Goal: Task Accomplishment & Management: Use online tool/utility

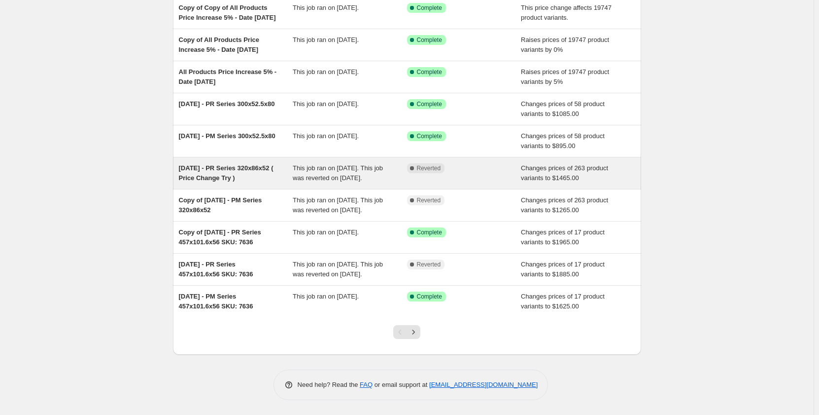
scroll to position [142, 0]
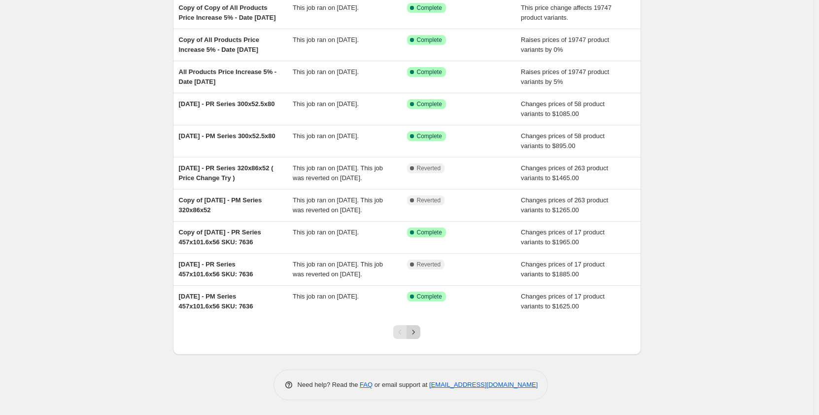
click at [417, 332] on icon "Next" at bounding box center [414, 332] width 10 height 10
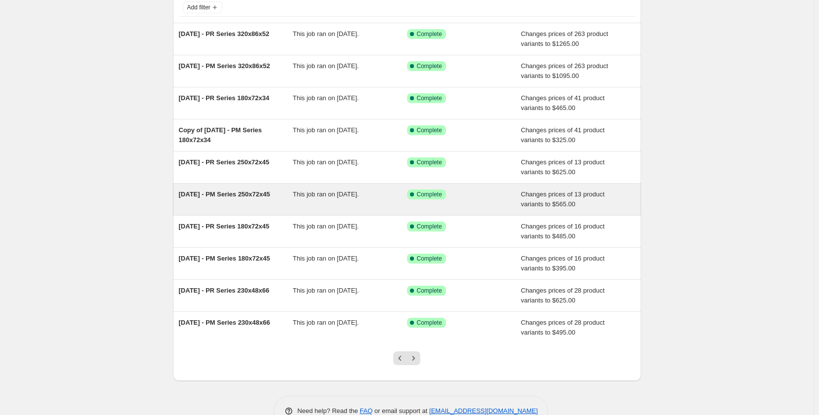
scroll to position [93, 0]
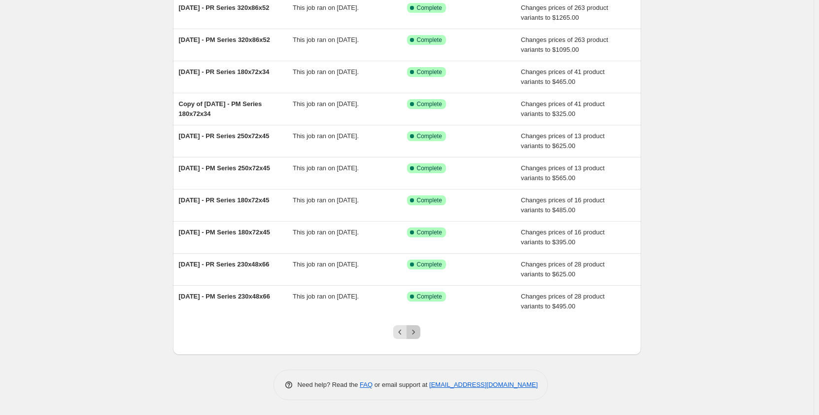
click at [415, 334] on icon "Next" at bounding box center [414, 332] width 10 height 10
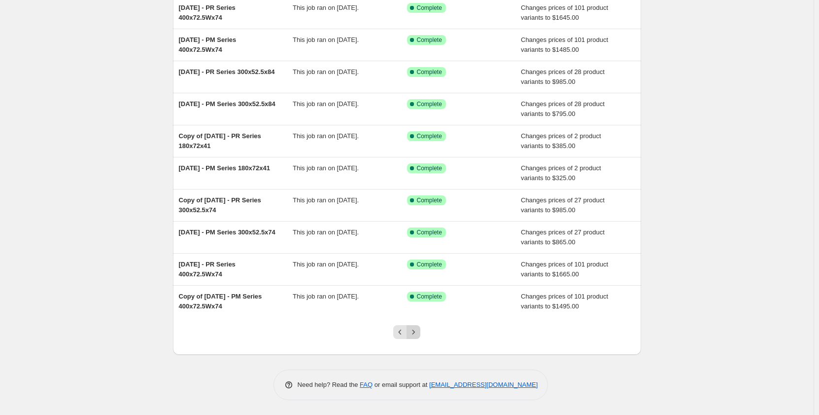
click at [413, 335] on icon "Next" at bounding box center [414, 332] width 10 height 10
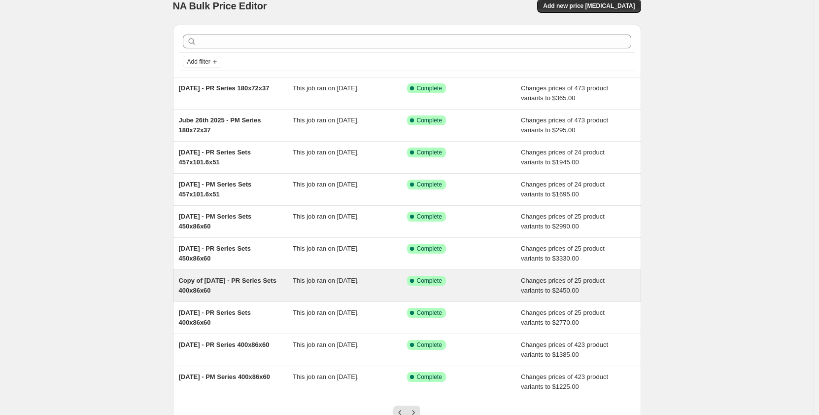
scroll to position [0, 0]
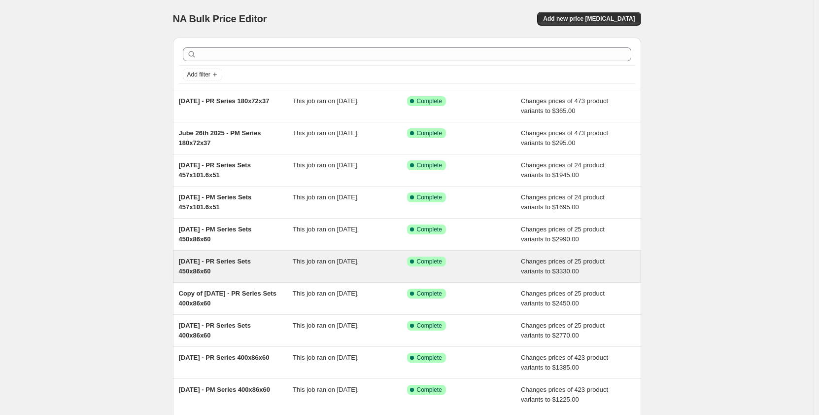
click at [232, 269] on div "May 15th 2025 - PR Series Sets 450x86x60" at bounding box center [236, 266] width 114 height 20
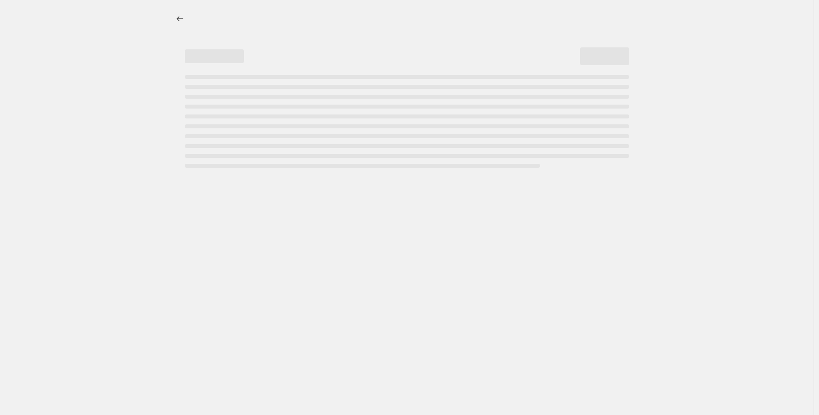
select select "pp"
select select "title"
select select "contains"
select select "title"
select select "contains"
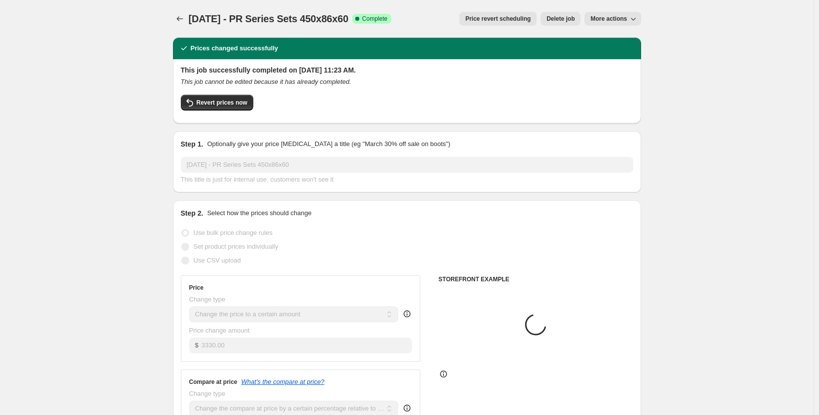
select select "tag"
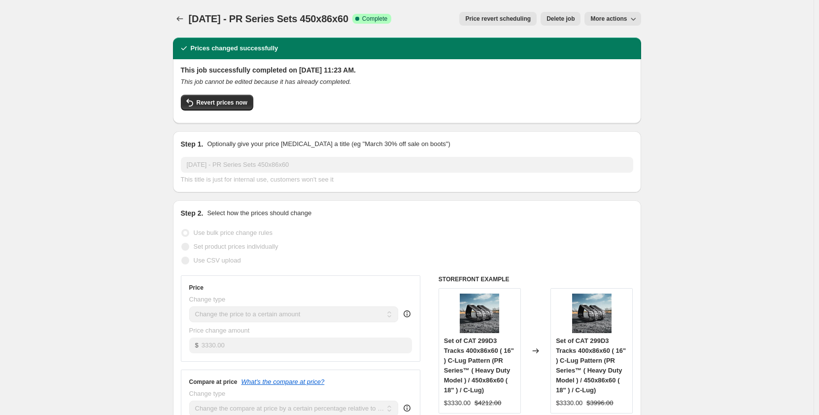
click at [606, 23] on button "More actions" at bounding box center [613, 19] width 56 height 14
click at [620, 19] on span "More actions" at bounding box center [609, 19] width 36 height 8
click at [627, 44] on button "Copy to new job" at bounding box center [620, 39] width 60 height 16
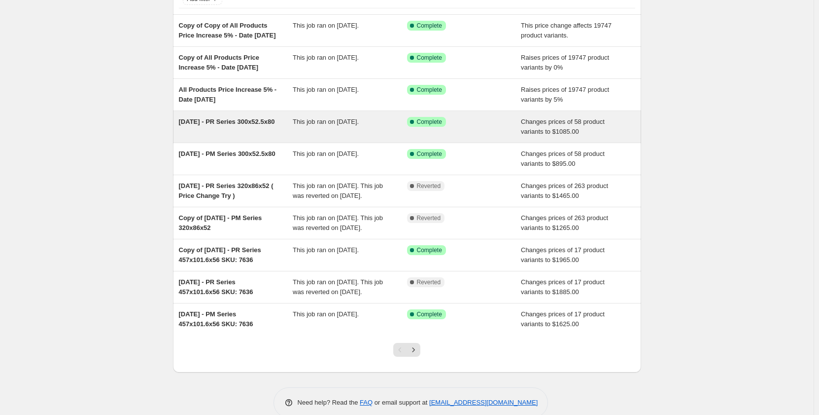
scroll to position [82, 0]
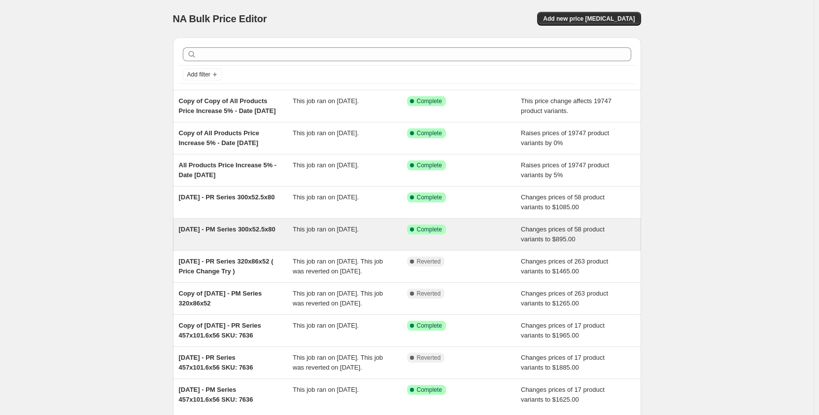
click at [264, 244] on div "[DATE] - PM Series 300x52.5x80" at bounding box center [236, 234] width 114 height 20
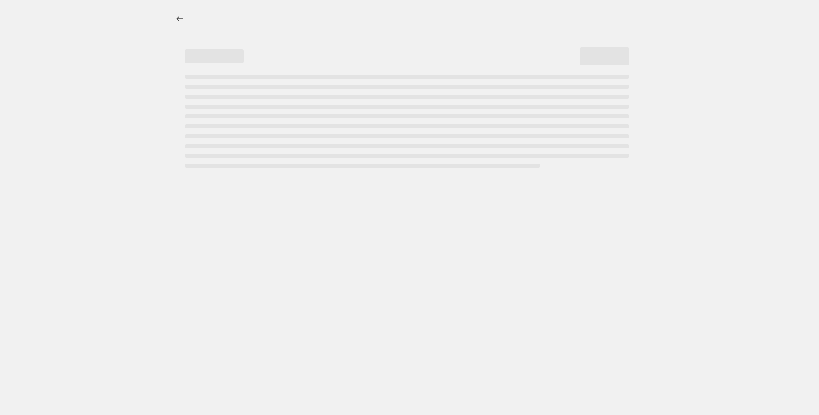
select select "pp"
select select "title"
select select "contains"
select select "title"
select select "contains"
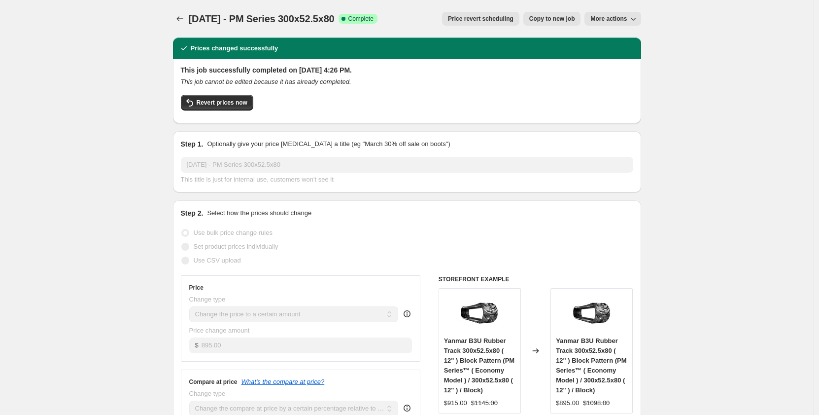
click at [552, 20] on span "Copy to new job" at bounding box center [553, 19] width 46 height 8
select select "pp"
select select "title"
select select "contains"
select select "title"
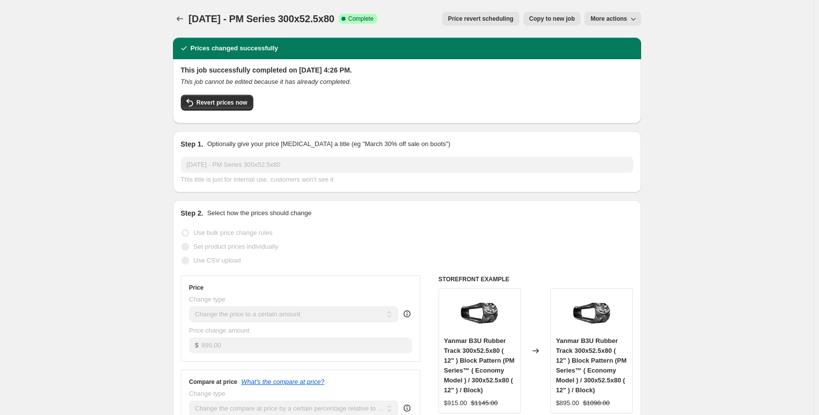
select select "contains"
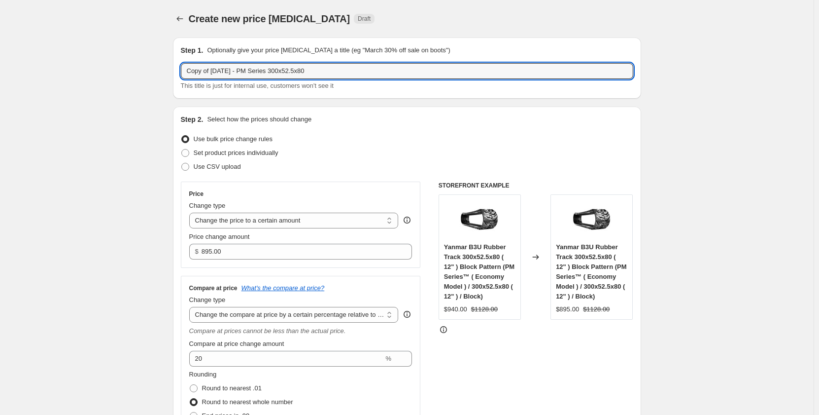
drag, startPoint x: 236, startPoint y: 72, endPoint x: 124, endPoint y: 77, distance: 112.0
drag, startPoint x: 293, startPoint y: 71, endPoint x: 300, endPoint y: 72, distance: 7.5
click at [300, 72] on input "Sep 2025 - PM Series 300x52.5x80" at bounding box center [407, 71] width 453 height 16
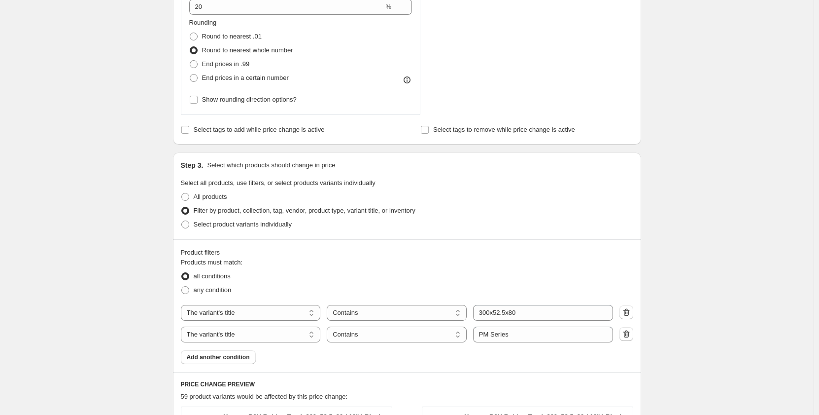
scroll to position [345, 0]
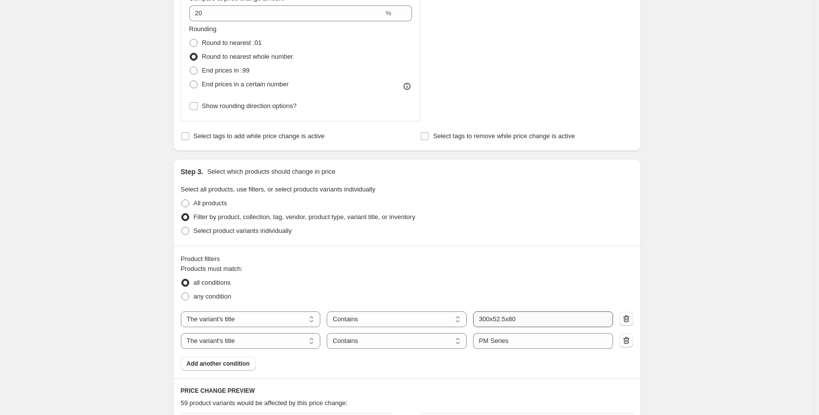
type input "Sep 2025 - PM Series 300x52.5x74"
drag, startPoint x: 529, startPoint y: 322, endPoint x: 517, endPoint y: 322, distance: 11.4
click at [517, 322] on input "300x52.5x80" at bounding box center [543, 319] width 140 height 16
type input "300x52.5x74"
click at [133, 320] on div "Create new price change job. This page is ready Create new price change job Dra…" at bounding box center [407, 268] width 814 height 1227
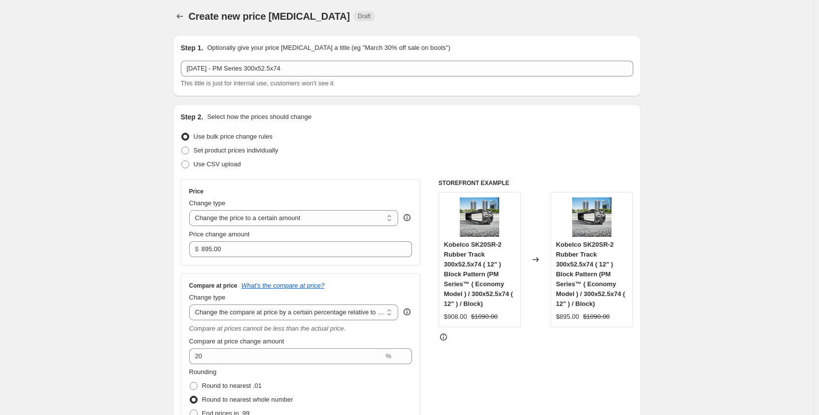
scroll to position [0, 0]
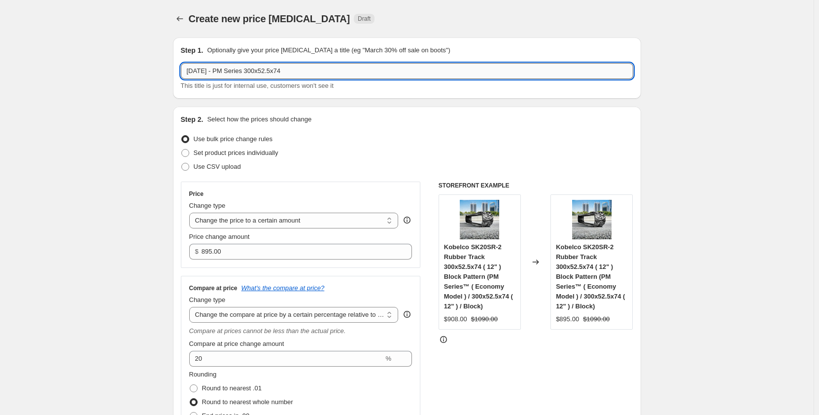
drag, startPoint x: 299, startPoint y: 70, endPoint x: 258, endPoint y: 73, distance: 41.1
click at [258, 73] on input "Sep 2025 - PM Series 300x52.5x74" at bounding box center [407, 71] width 453 height 16
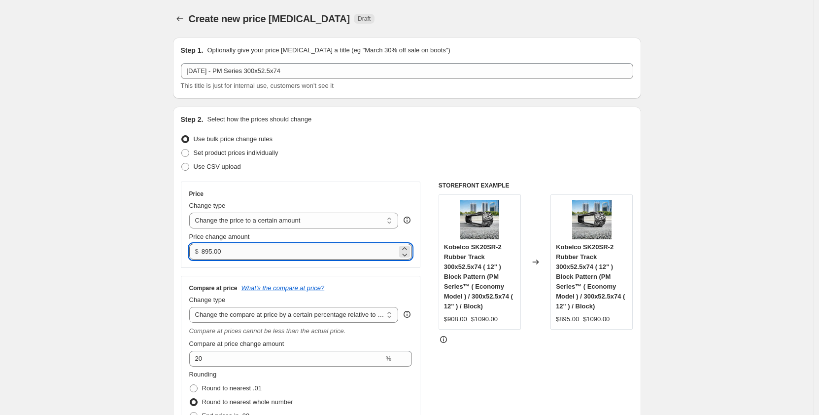
click at [229, 251] on input "895.00" at bounding box center [300, 252] width 196 height 16
drag, startPoint x: 231, startPoint y: 252, endPoint x: 198, endPoint y: 253, distance: 33.0
click at [198, 253] on div "$ 895.00" at bounding box center [300, 252] width 223 height 16
drag, startPoint x: 238, startPoint y: 255, endPoint x: 193, endPoint y: 258, distance: 44.5
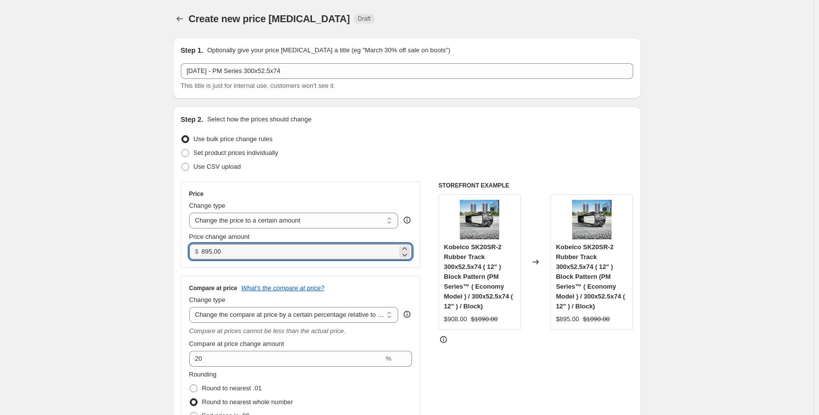
click at [193, 258] on div "$ 895.00" at bounding box center [300, 252] width 223 height 16
drag, startPoint x: 227, startPoint y: 251, endPoint x: 200, endPoint y: 255, distance: 26.9
click at [200, 255] on div "$ 895.00" at bounding box center [300, 252] width 223 height 16
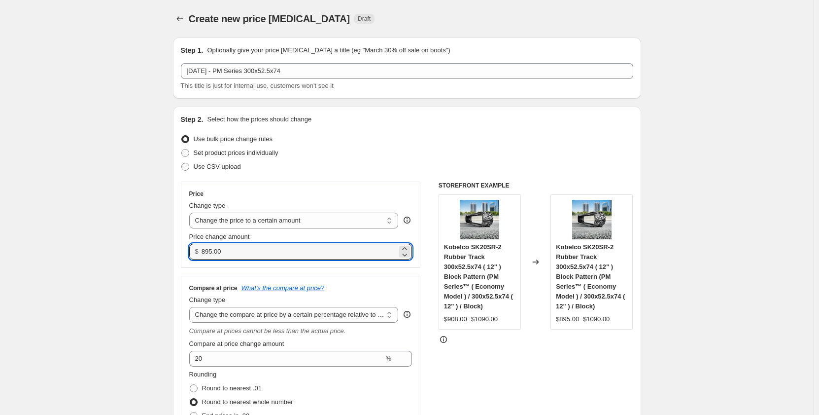
drag, startPoint x: 225, startPoint y: 255, endPoint x: 204, endPoint y: 257, distance: 21.3
click at [204, 257] on div "$ 895.00" at bounding box center [300, 252] width 223 height 16
drag, startPoint x: 227, startPoint y: 253, endPoint x: 199, endPoint y: 256, distance: 28.2
click at [199, 256] on div "$ 895.00" at bounding box center [300, 252] width 223 height 16
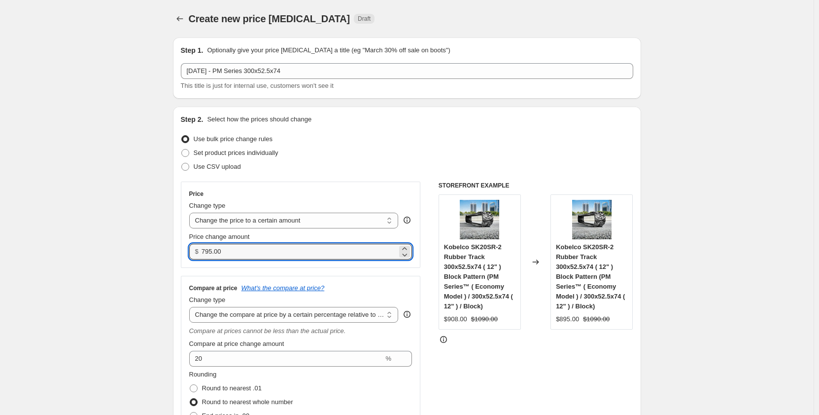
drag, startPoint x: 236, startPoint y: 252, endPoint x: 201, endPoint y: 257, distance: 34.9
click at [201, 257] on div "$ 795.00" at bounding box center [300, 252] width 223 height 16
click at [235, 253] on input "795.00" at bounding box center [300, 252] width 196 height 16
drag, startPoint x: 235, startPoint y: 253, endPoint x: 202, endPoint y: 261, distance: 34.0
click at [202, 261] on div "Price Change type Change the price to a certain amount Change the price by a ce…" at bounding box center [301, 224] width 240 height 86
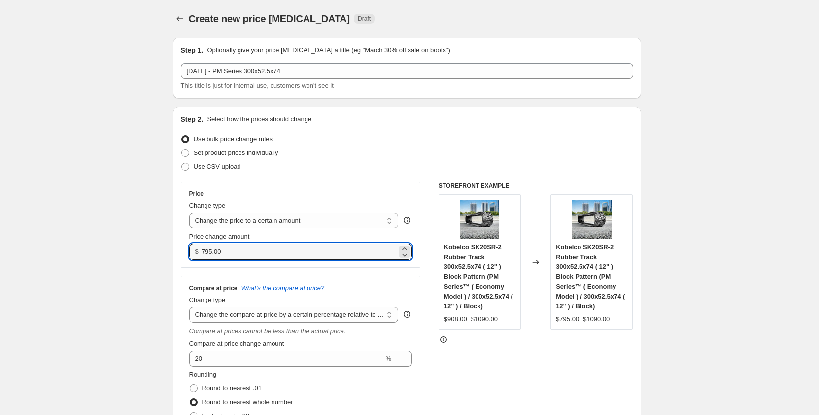
drag, startPoint x: 245, startPoint y: 255, endPoint x: 193, endPoint y: 259, distance: 51.4
click at [193, 259] on div "$ 795.00" at bounding box center [300, 252] width 223 height 16
drag, startPoint x: 226, startPoint y: 252, endPoint x: 205, endPoint y: 257, distance: 22.1
click at [205, 257] on input "795.00" at bounding box center [300, 252] width 196 height 16
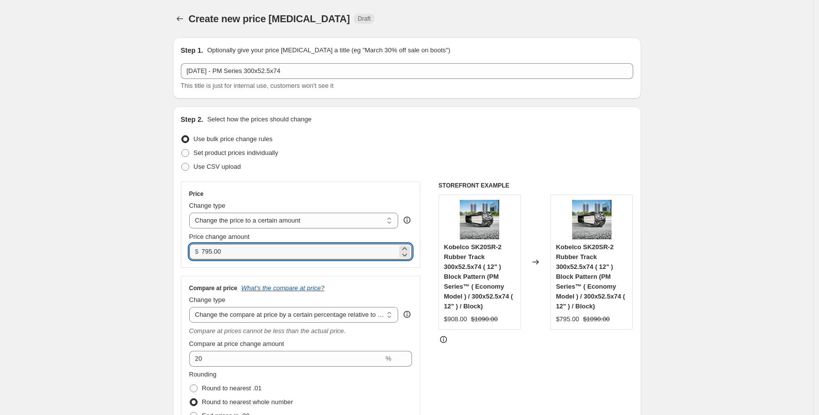
drag, startPoint x: 207, startPoint y: 251, endPoint x: 202, endPoint y: 254, distance: 5.5
click at [202, 254] on div "$ 795.00" at bounding box center [300, 252] width 223 height 16
click at [211, 252] on input "795.00" at bounding box center [300, 252] width 196 height 16
drag, startPoint x: 211, startPoint y: 252, endPoint x: 205, endPoint y: 252, distance: 6.4
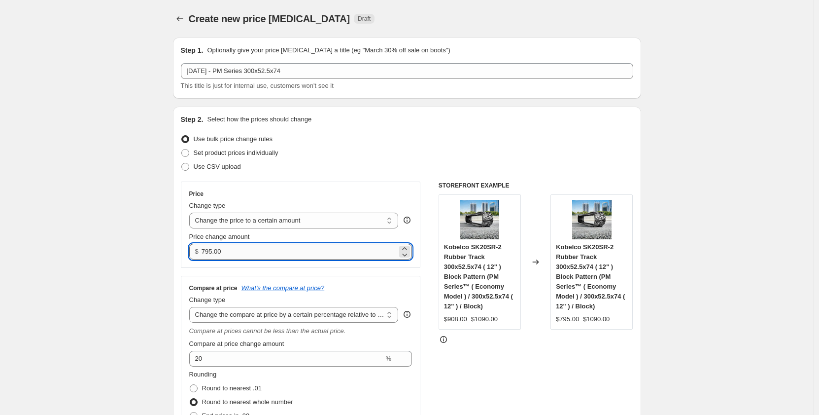
click at [205, 252] on input "795.00" at bounding box center [300, 252] width 196 height 16
type input "850.00"
click at [213, 250] on input "850.00" at bounding box center [300, 252] width 196 height 16
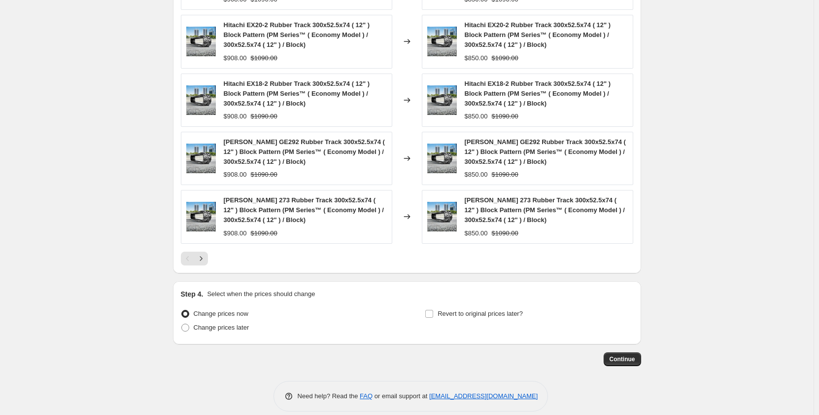
scroll to position [813, 0]
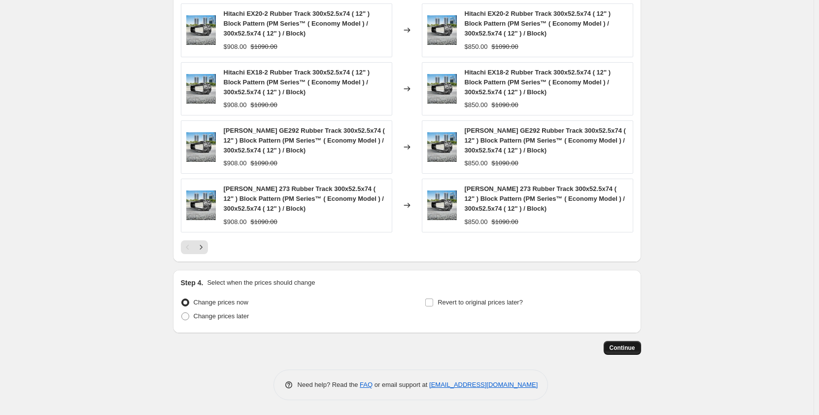
click at [621, 347] on span "Continue" at bounding box center [623, 348] width 26 height 8
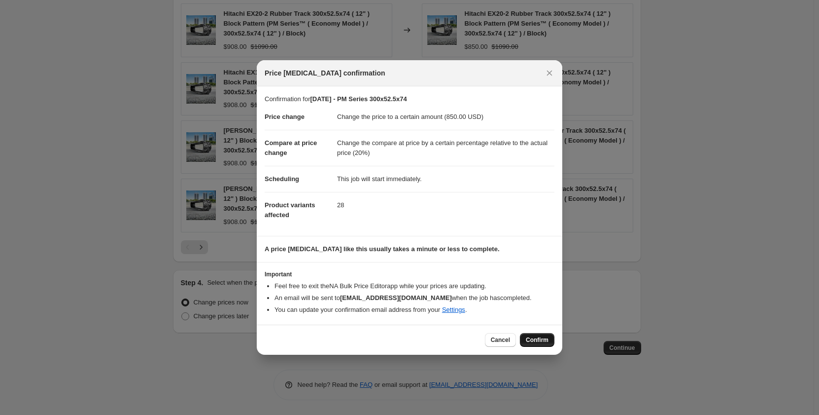
click at [532, 337] on span "Confirm" at bounding box center [537, 340] width 23 height 8
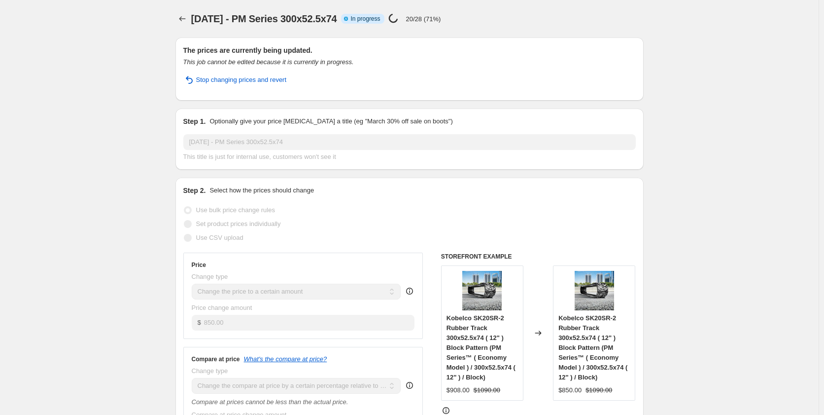
select select "pp"
select select "title"
select select "contains"
select select "title"
select select "contains"
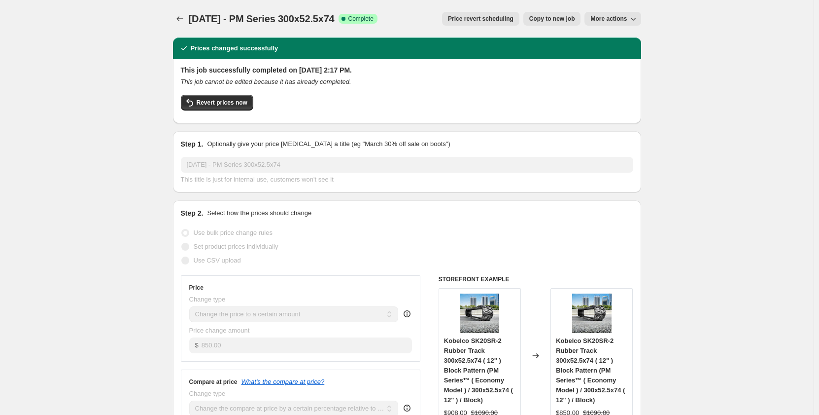
click at [536, 19] on span "Copy to new job" at bounding box center [553, 19] width 46 height 8
select select "pp"
select select "title"
select select "contains"
select select "title"
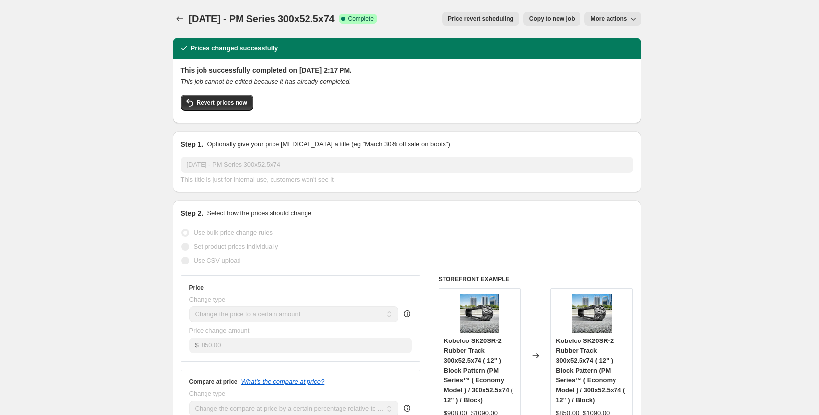
select select "contains"
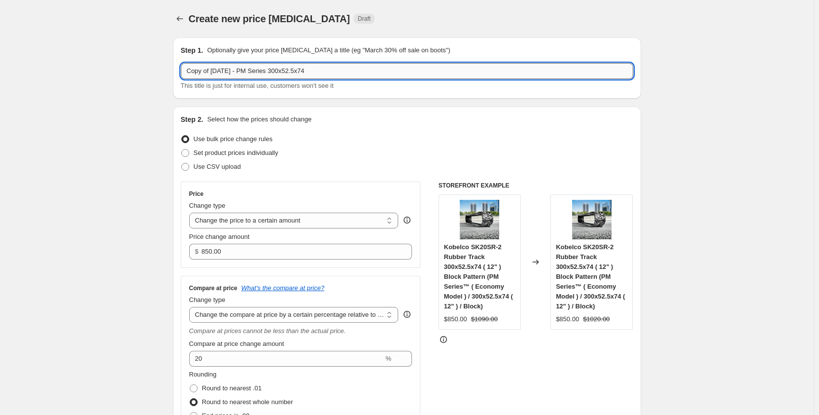
click at [256, 73] on input "Copy of Sep 2025 - PM Series 300x52.5x74" at bounding box center [407, 71] width 453 height 16
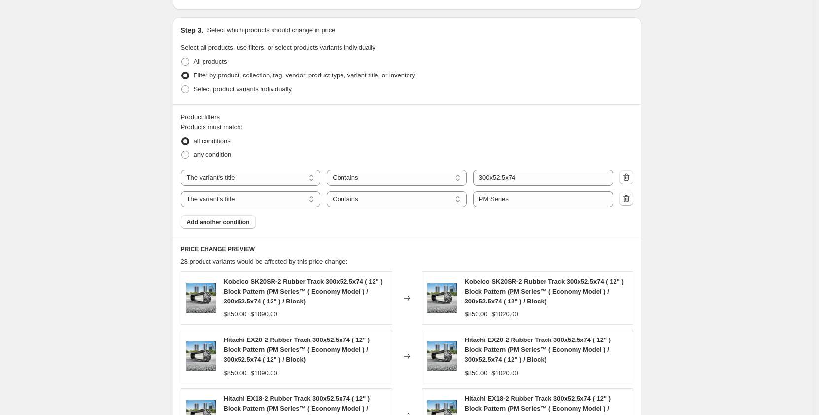
scroll to position [592, 0]
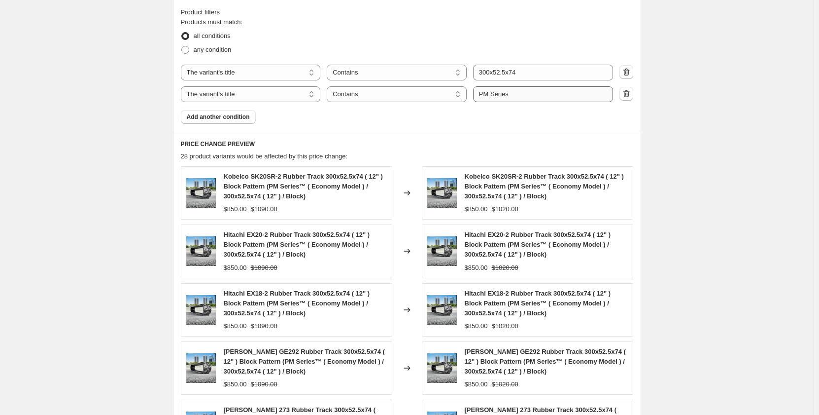
type input "Copy of Sep 2025 - PR Series 300x52.5x74"
click at [488, 97] on input "PM Series" at bounding box center [543, 94] width 140 height 16
type input "PR Series"
click at [686, 154] on div "Create new price change job. This page is ready Create new price change job Dra…" at bounding box center [407, 21] width 814 height 1227
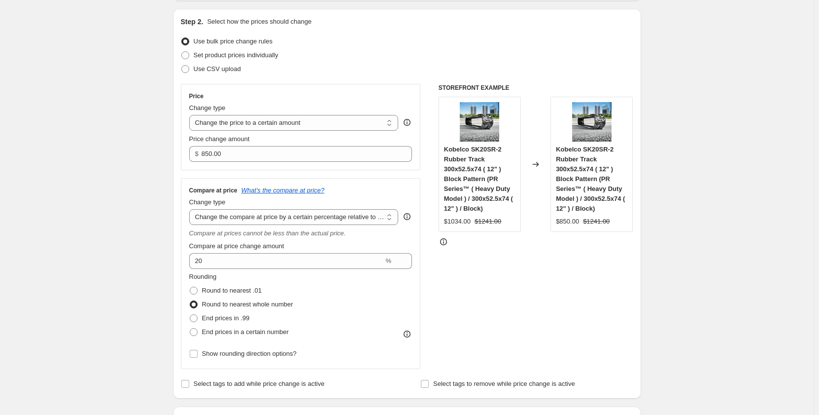
scroll to position [99, 0]
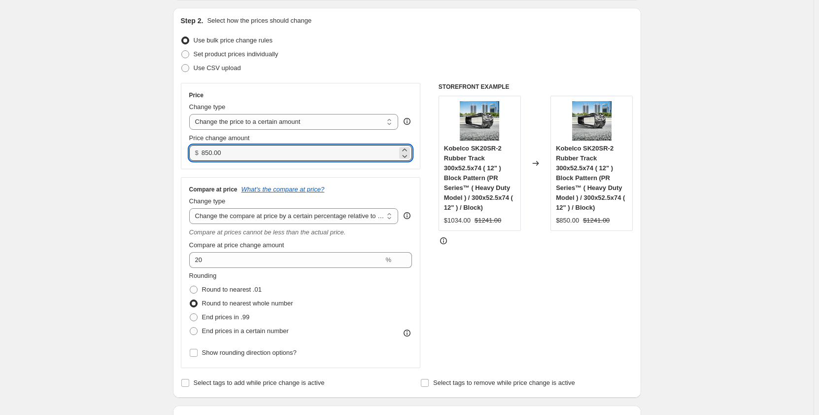
drag, startPoint x: 226, startPoint y: 155, endPoint x: 203, endPoint y: 155, distance: 22.7
click at [203, 155] on div "$ 850.00" at bounding box center [300, 153] width 223 height 16
click at [227, 154] on input "850.00" at bounding box center [300, 153] width 196 height 16
drag, startPoint x: 227, startPoint y: 154, endPoint x: 204, endPoint y: 156, distance: 22.8
click at [204, 156] on input "850.00" at bounding box center [300, 153] width 196 height 16
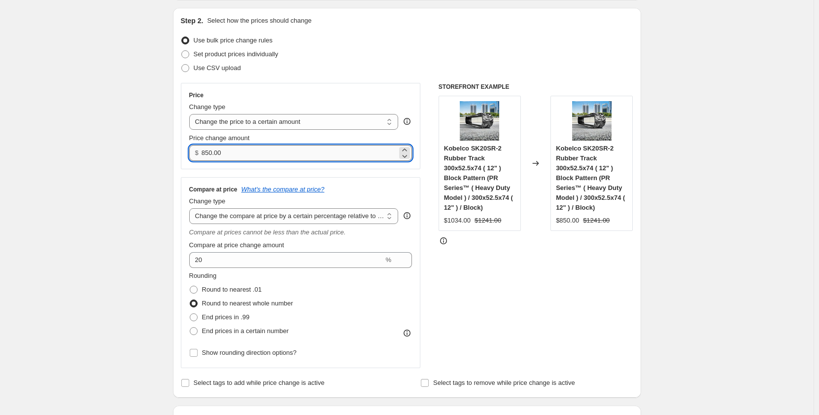
click at [216, 155] on input "850.00" at bounding box center [300, 153] width 196 height 16
drag, startPoint x: 232, startPoint y: 155, endPoint x: 200, endPoint y: 161, distance: 33.1
click at [200, 161] on div "Price Change type Change the price to a certain amount Change the price by a ce…" at bounding box center [301, 126] width 240 height 86
type input "985.00"
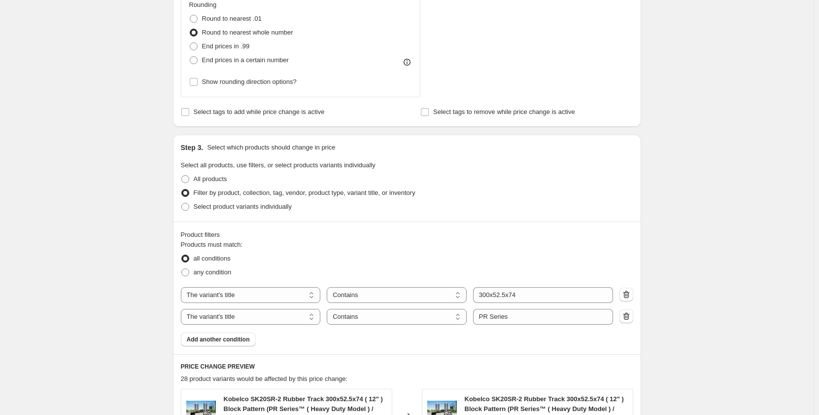
scroll to position [813, 0]
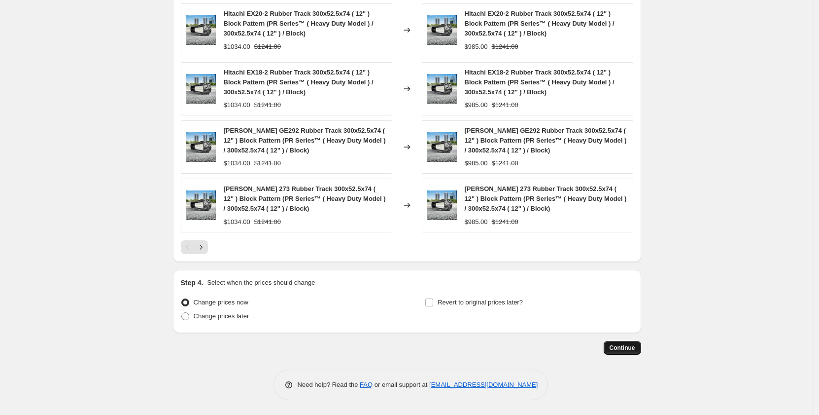
click at [621, 351] on span "Continue" at bounding box center [623, 348] width 26 height 8
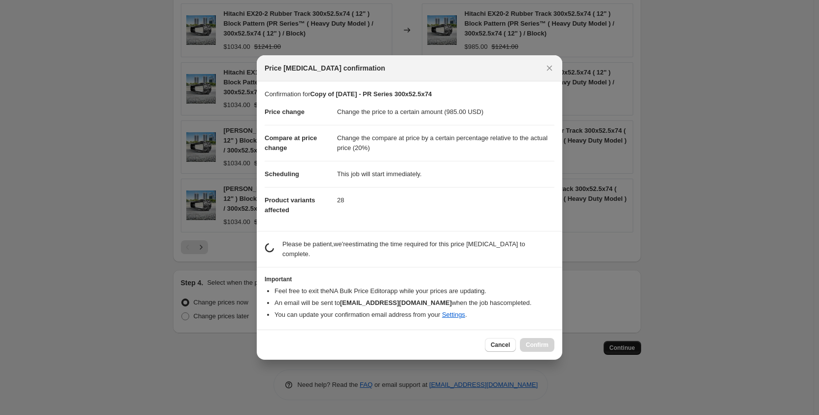
scroll to position [0, 0]
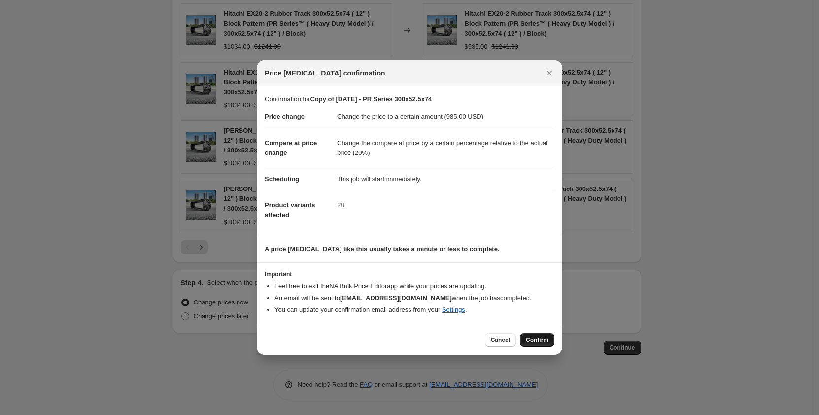
click at [535, 340] on span "Confirm" at bounding box center [537, 340] width 23 height 8
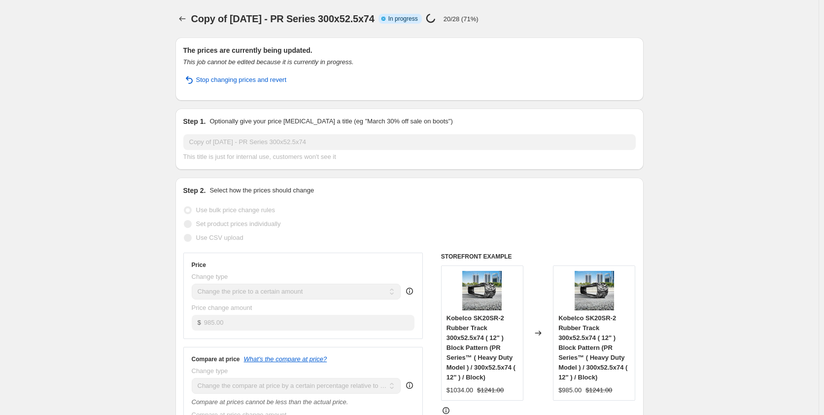
select select "pp"
select select "title"
select select "contains"
select select "title"
select select "contains"
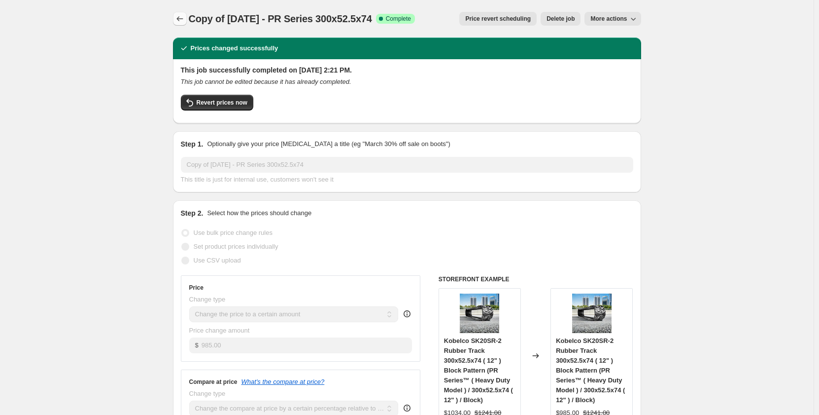
click at [180, 18] on icon "Price change jobs" at bounding box center [180, 18] width 6 height 5
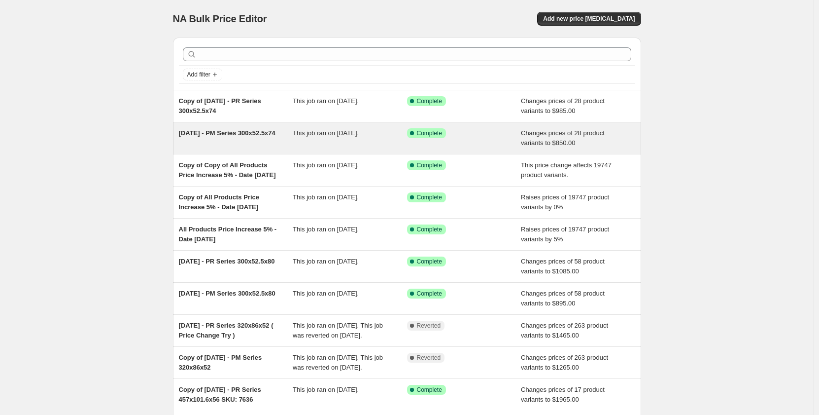
click at [323, 131] on span "This job ran on September 8, 2025." at bounding box center [326, 132] width 66 height 7
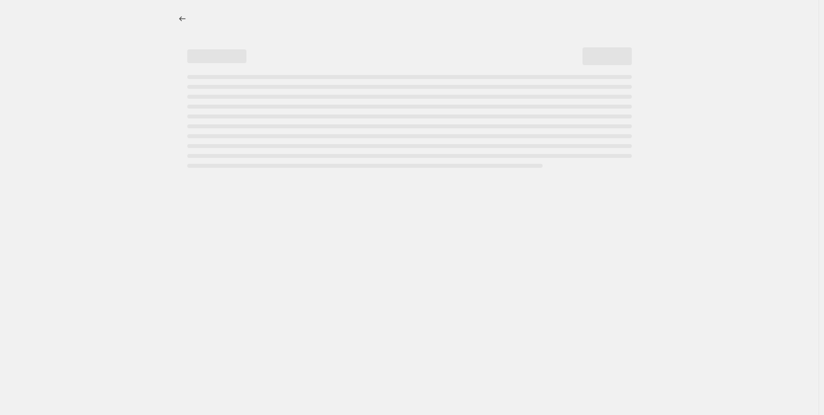
select select "pp"
select select "title"
select select "contains"
select select "title"
select select "contains"
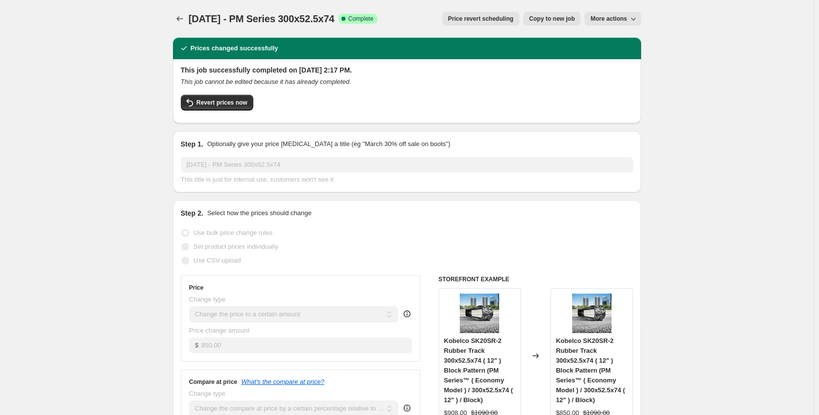
click at [551, 20] on span "Copy to new job" at bounding box center [553, 19] width 46 height 8
select select "pp"
select select "title"
select select "contains"
select select "title"
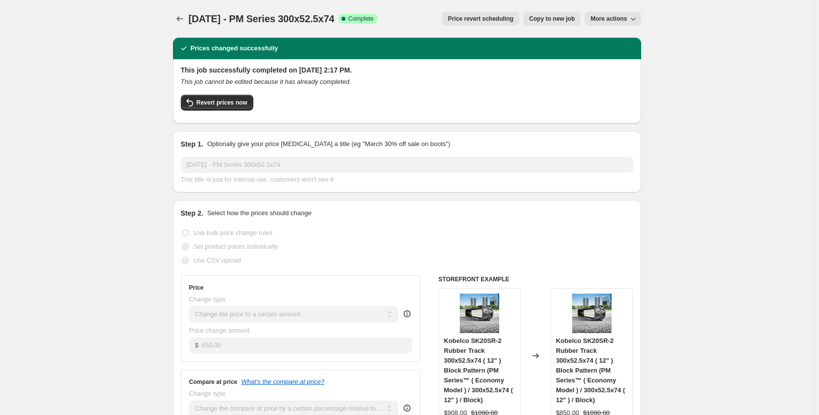
select select "contains"
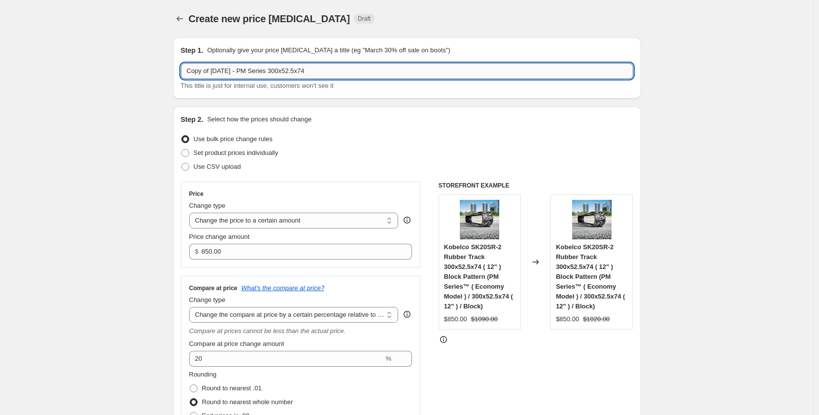
click at [333, 70] on input "Copy of Sep 2025 - PM Series 300x52.5x74" at bounding box center [407, 71] width 453 height 16
click at [243, 72] on input "Copy of Sep 2025 - PM Series 300x52.5x76" at bounding box center [407, 71] width 453 height 16
drag, startPoint x: 214, startPoint y: 72, endPoint x: 182, endPoint y: 70, distance: 32.6
click at [182, 70] on div "Step 1. Optionally give your price change job a title (eg "March 30% off sale o…" at bounding box center [407, 67] width 468 height 61
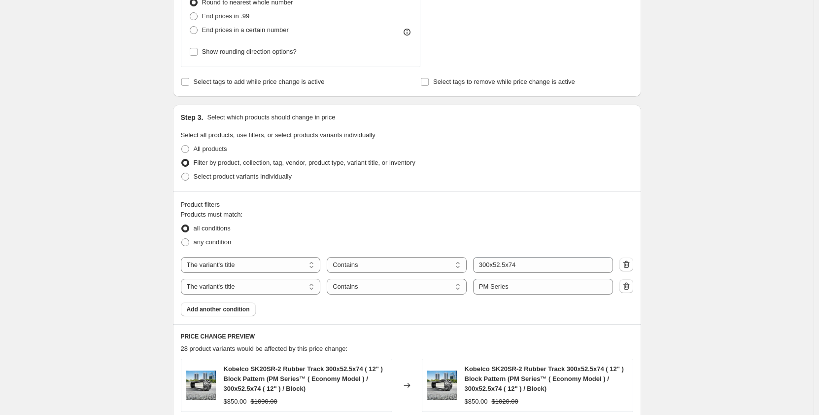
scroll to position [427, 0]
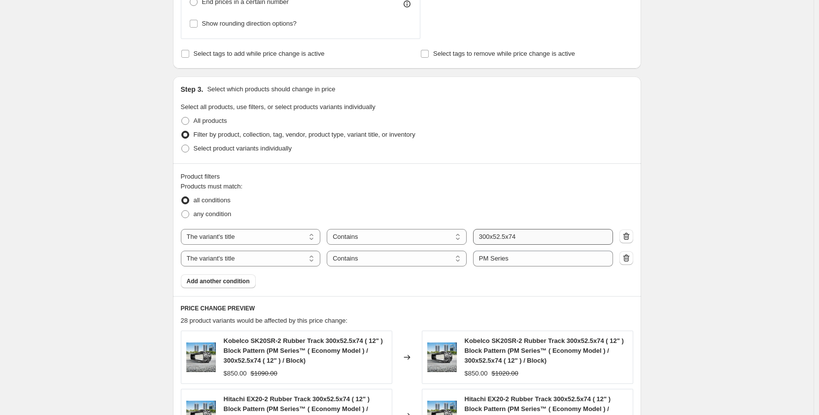
type input "Sep 2025 - PM Series 300x52.5x76"
click at [526, 237] on input "300x52.5x74" at bounding box center [543, 237] width 140 height 16
type input "300x52.5x76"
click at [582, 206] on div "all conditions" at bounding box center [407, 200] width 453 height 14
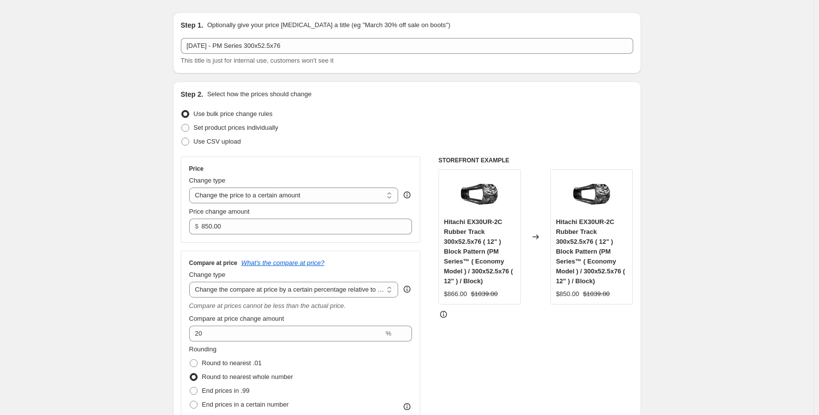
scroll to position [16, 0]
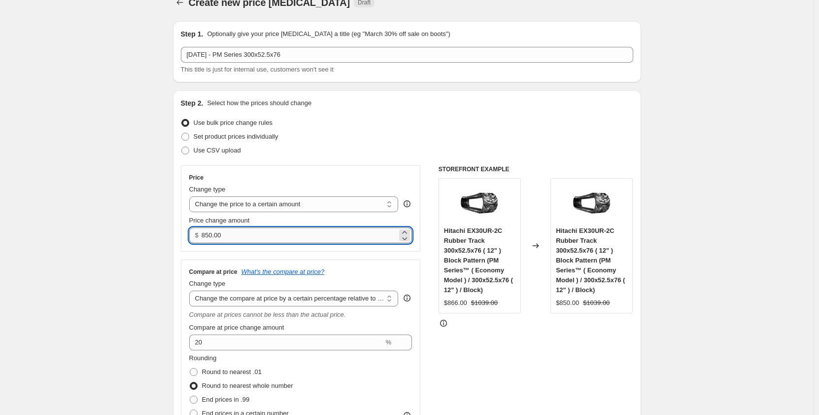
drag, startPoint x: 209, startPoint y: 239, endPoint x: 215, endPoint y: 239, distance: 6.4
click at [215, 239] on input "850.00" at bounding box center [300, 235] width 196 height 16
type input "885.00"
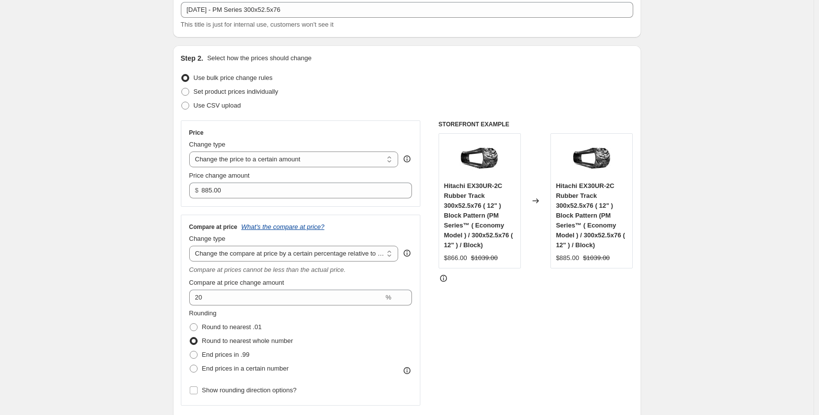
scroll to position [66, 0]
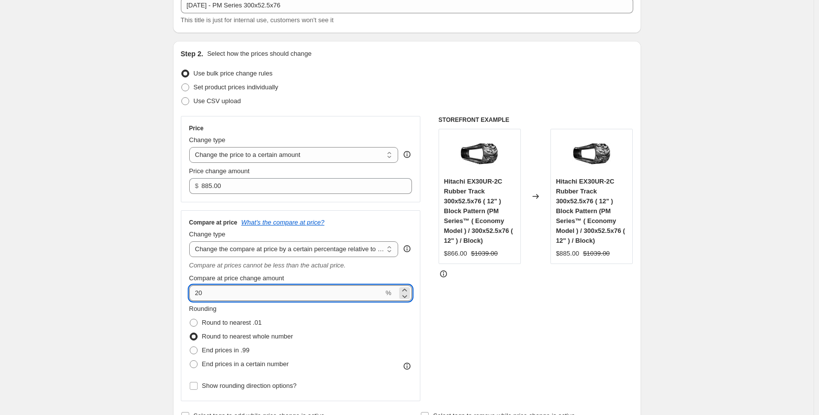
click at [216, 295] on input "20" at bounding box center [286, 293] width 195 height 16
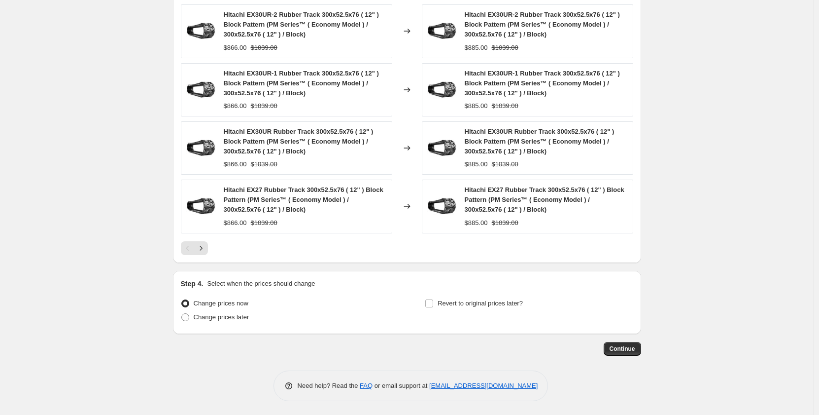
scroll to position [813, 0]
click at [627, 353] on button "Continue" at bounding box center [622, 348] width 37 height 14
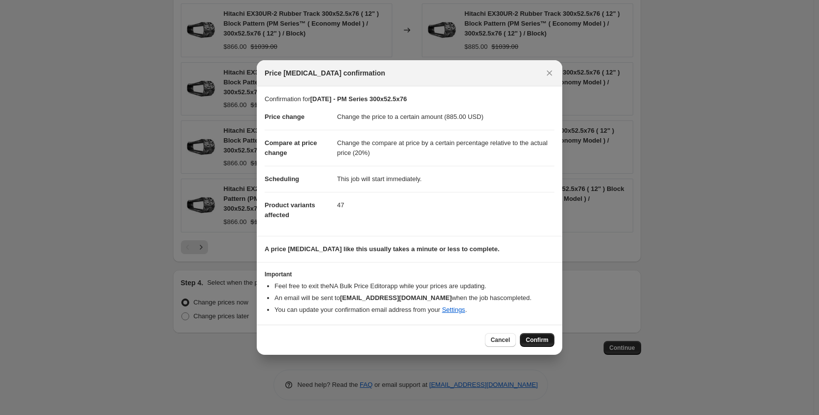
click at [540, 342] on span "Confirm" at bounding box center [537, 340] width 23 height 8
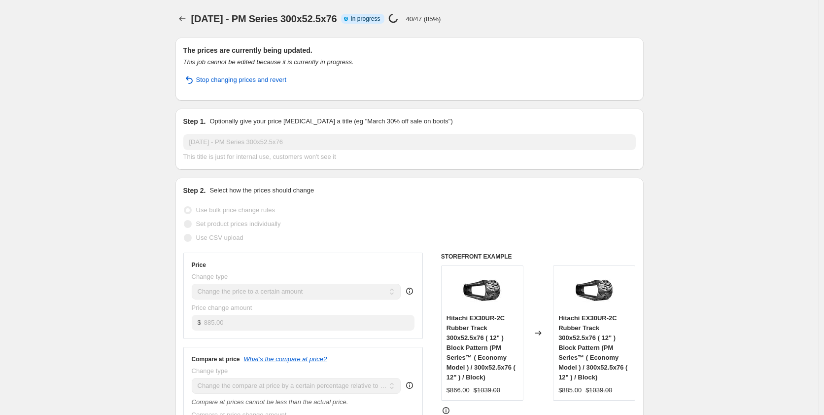
select select "pp"
select select "title"
select select "contains"
select select "title"
select select "contains"
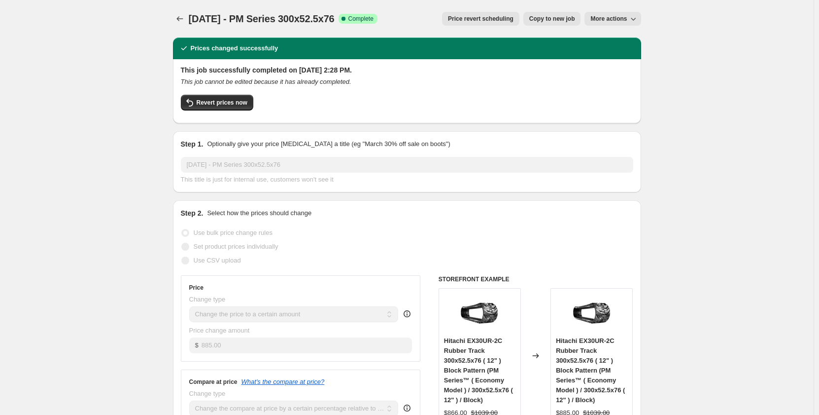
click at [545, 21] on span "Copy to new job" at bounding box center [553, 19] width 46 height 8
select select "pp"
select select "title"
select select "contains"
select select "title"
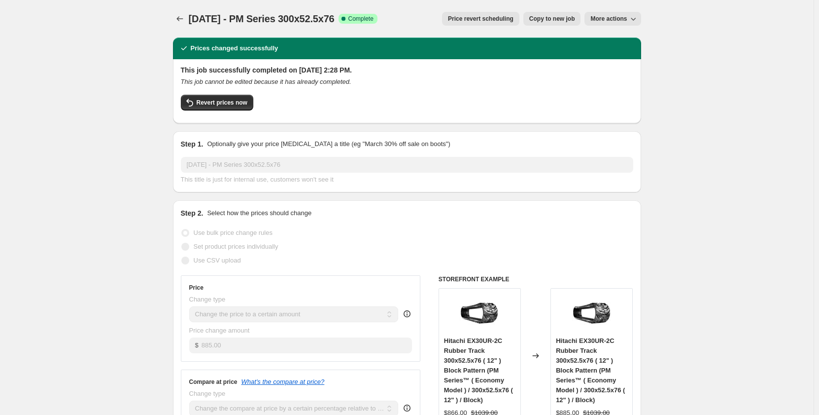
select select "contains"
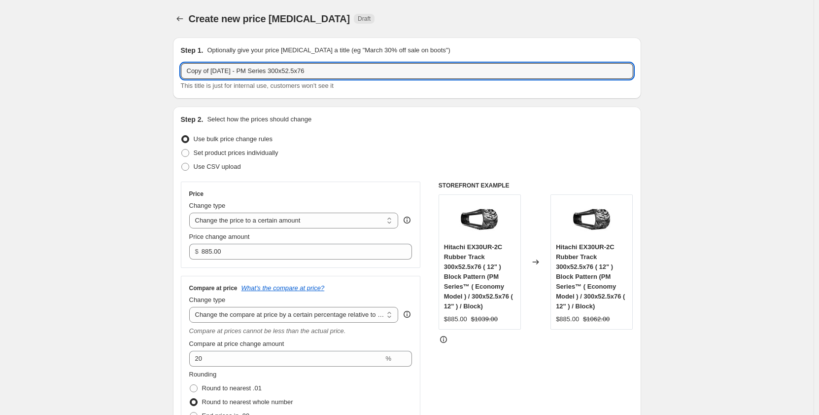
drag, startPoint x: 215, startPoint y: 71, endPoint x: 158, endPoint y: 76, distance: 57.4
click at [231, 74] on input "Sep 2025 - PM Series 300x52.5x76" at bounding box center [407, 71] width 453 height 16
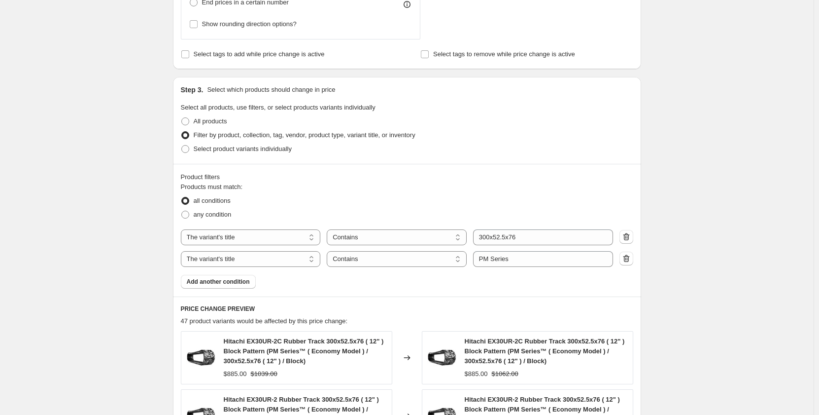
scroll to position [427, 0]
type input "Sep 2025 - PR Series 300x52.5x76"
click at [487, 256] on input "PM Series" at bounding box center [543, 258] width 140 height 16
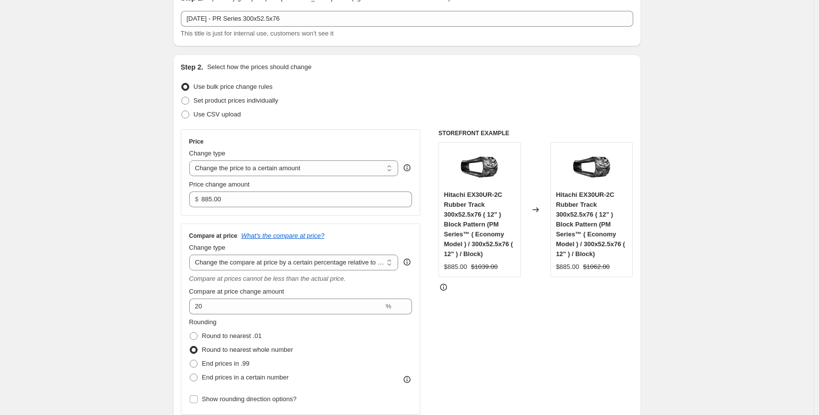
scroll to position [16, 0]
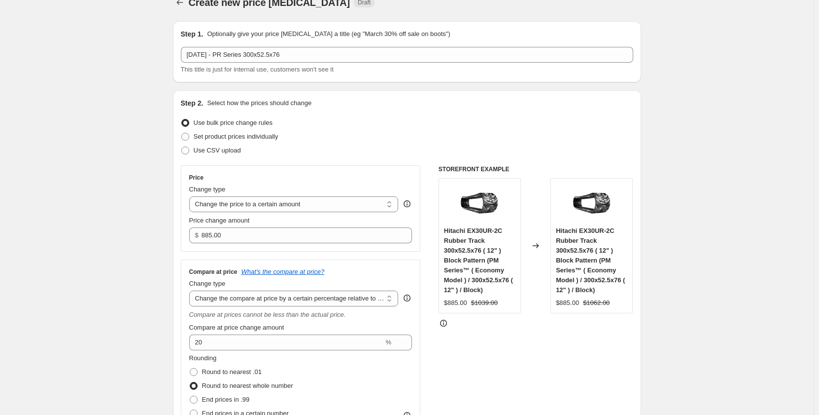
type input "PR Series"
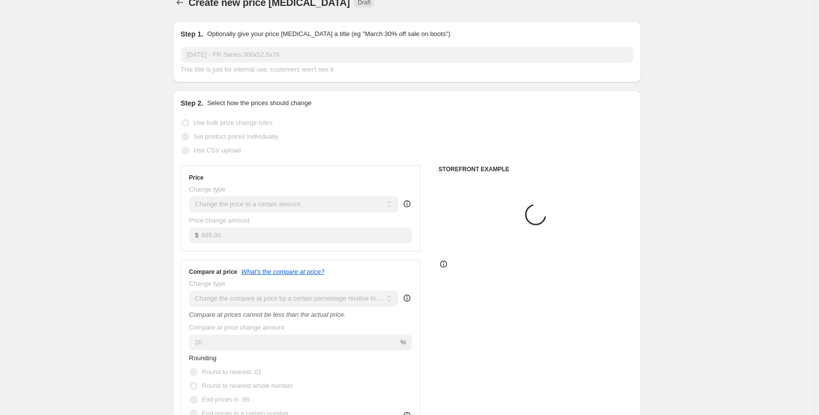
click at [529, 133] on div "Set product prices individually" at bounding box center [407, 137] width 453 height 14
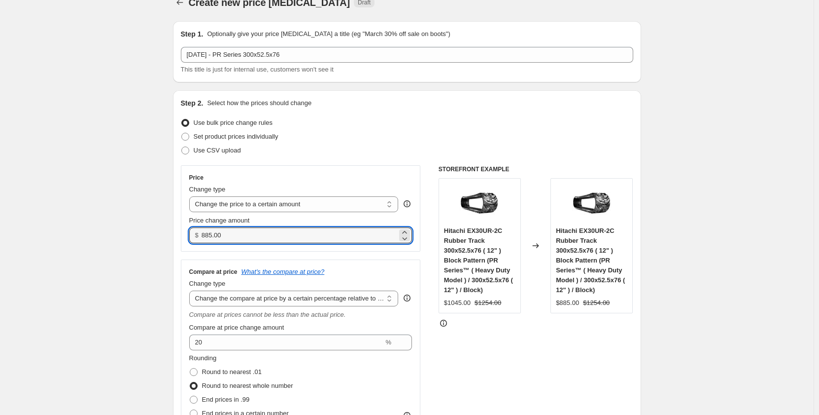
drag, startPoint x: 230, startPoint y: 238, endPoint x: 204, endPoint y: 238, distance: 26.6
click at [204, 238] on div "$ 885.00" at bounding box center [300, 235] width 223 height 16
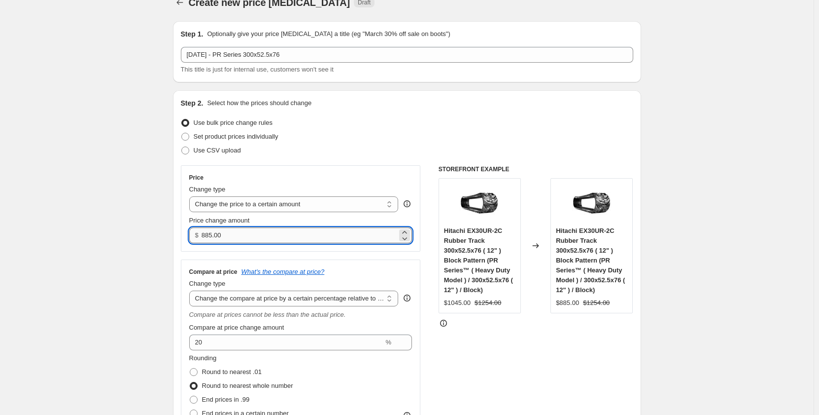
click at [265, 239] on input "885.00" at bounding box center [300, 235] width 196 height 16
drag, startPoint x: 265, startPoint y: 239, endPoint x: 179, endPoint y: 249, distance: 86.4
click at [179, 249] on div "Step 2. Select how the prices should change Use bulk price change rules Set pro…" at bounding box center [407, 285] width 468 height 390
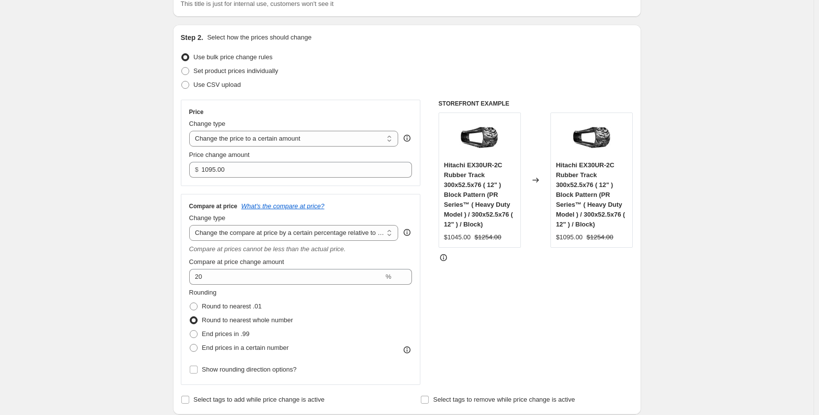
scroll to position [0, 0]
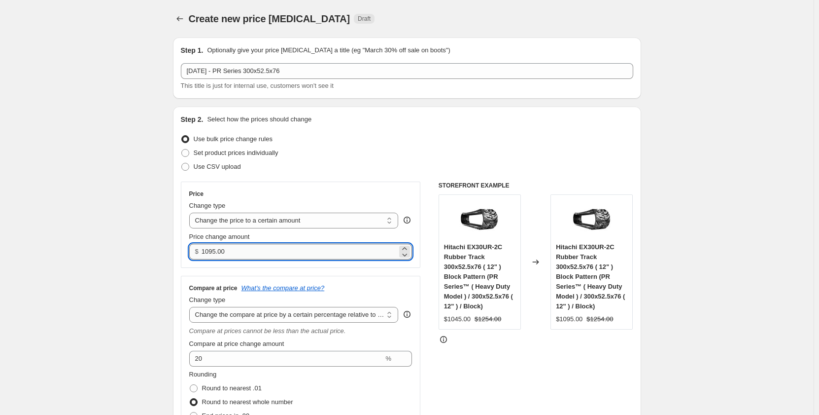
click at [213, 252] on input "1095.00" at bounding box center [300, 252] width 196 height 16
click at [215, 253] on input "1095.00" at bounding box center [300, 252] width 196 height 16
drag, startPoint x: 218, startPoint y: 253, endPoint x: 212, endPoint y: 253, distance: 5.9
click at [212, 253] on input "1095.00" at bounding box center [300, 252] width 196 height 16
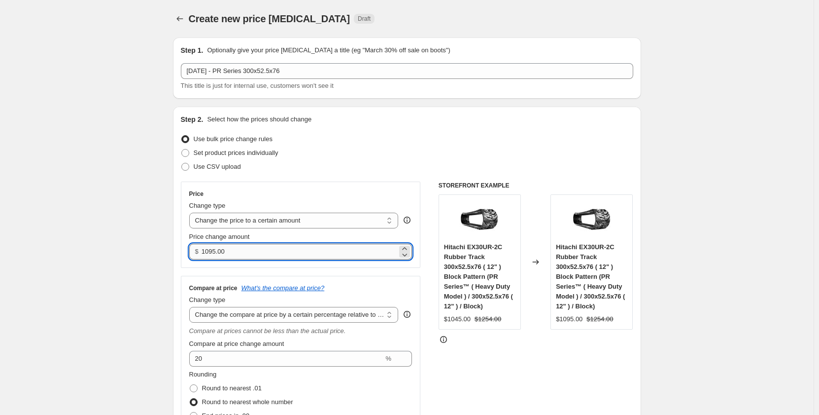
click at [212, 253] on input "1095.00" at bounding box center [300, 252] width 196 height 16
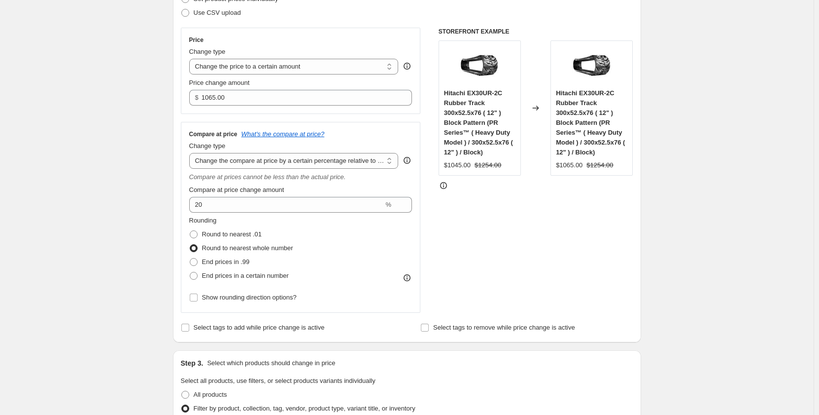
scroll to position [82, 0]
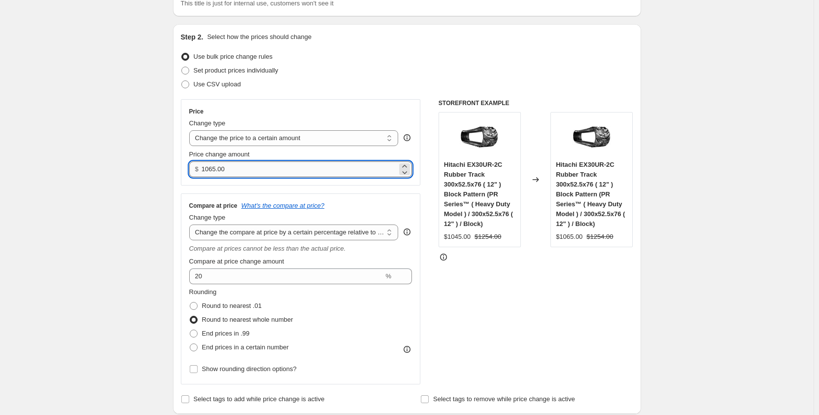
click at [213, 171] on input "1065.00" at bounding box center [300, 169] width 196 height 16
type input "1085.00"
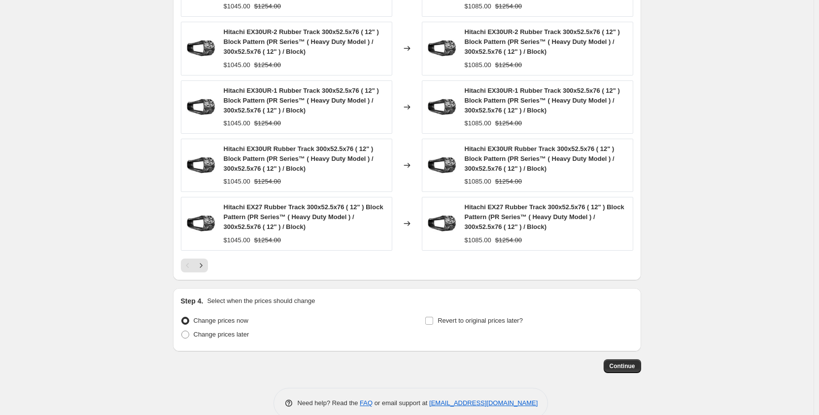
scroll to position [813, 0]
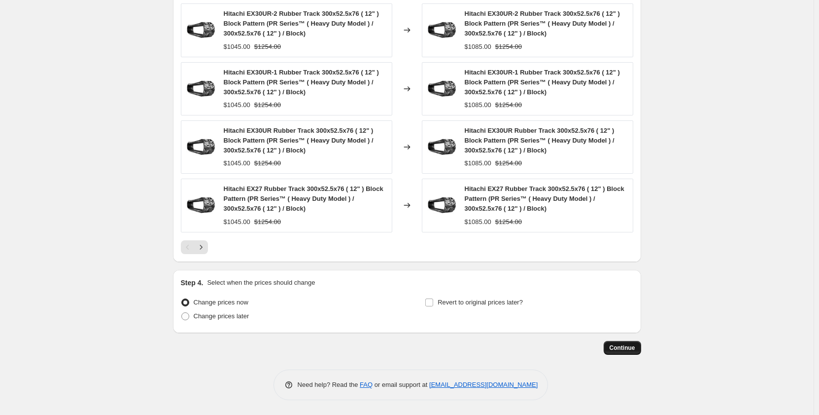
click at [617, 348] on span "Continue" at bounding box center [623, 348] width 26 height 8
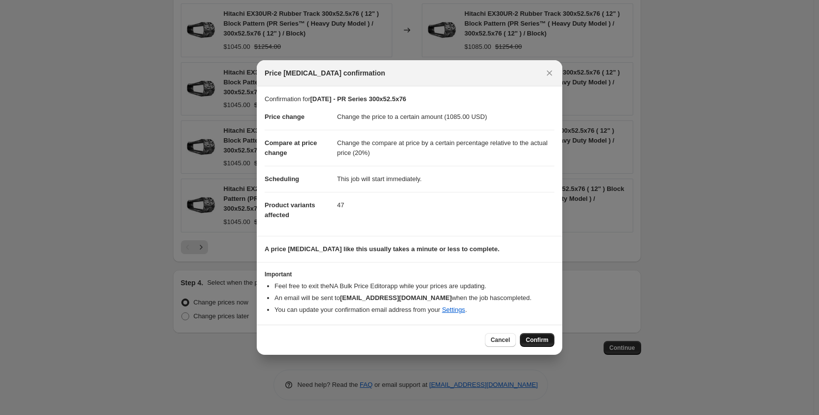
click at [536, 341] on span "Confirm" at bounding box center [537, 340] width 23 height 8
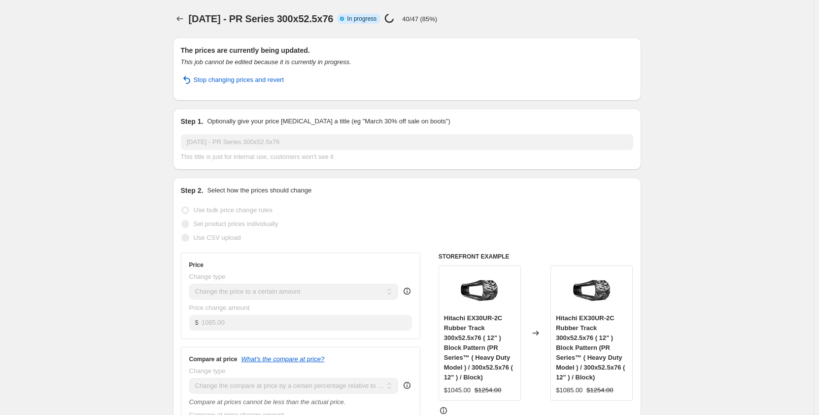
select select "pp"
select select "title"
select select "contains"
select select "title"
select select "contains"
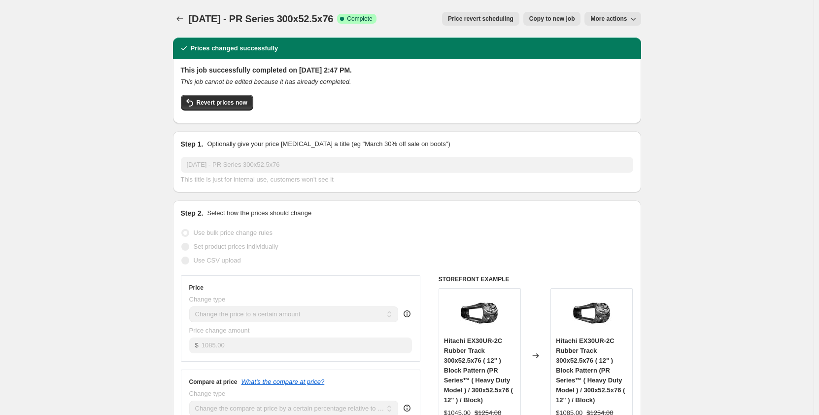
click at [550, 20] on span "Copy to new job" at bounding box center [553, 19] width 46 height 8
select select "pp"
select select "title"
select select "contains"
select select "title"
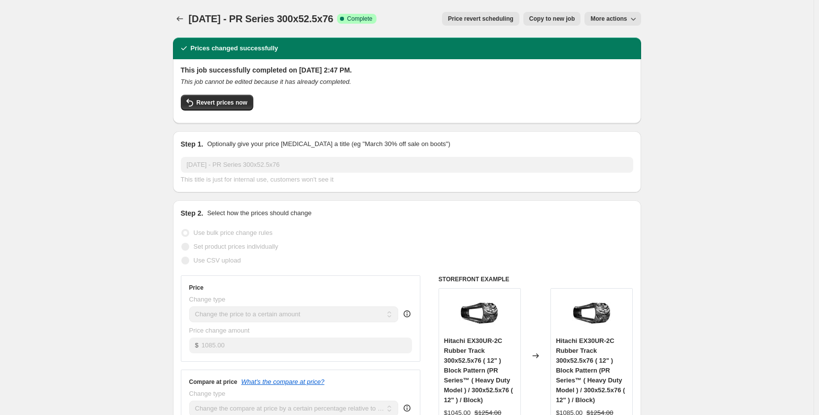
select select "contains"
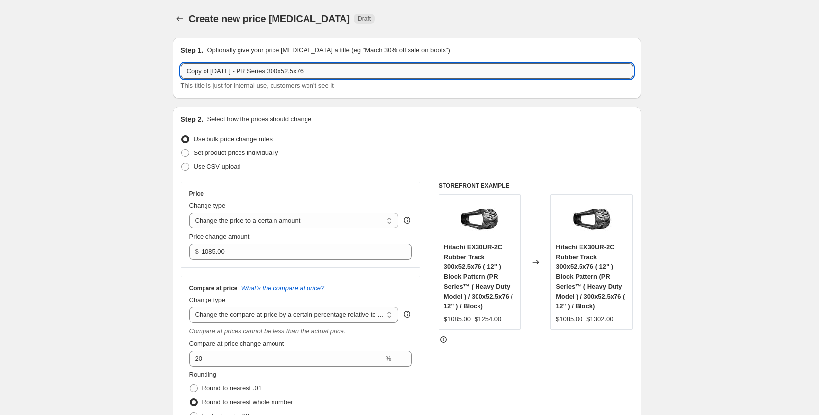
click at [321, 73] on input "Copy of Sep 2025 - PR Series 300x52.5x76" at bounding box center [407, 71] width 453 height 16
drag, startPoint x: 215, startPoint y: 73, endPoint x: 184, endPoint y: 77, distance: 31.3
click at [184, 77] on input "Copy of Sep 2025 - PR Series 300x52.5x78" at bounding box center [407, 71] width 453 height 16
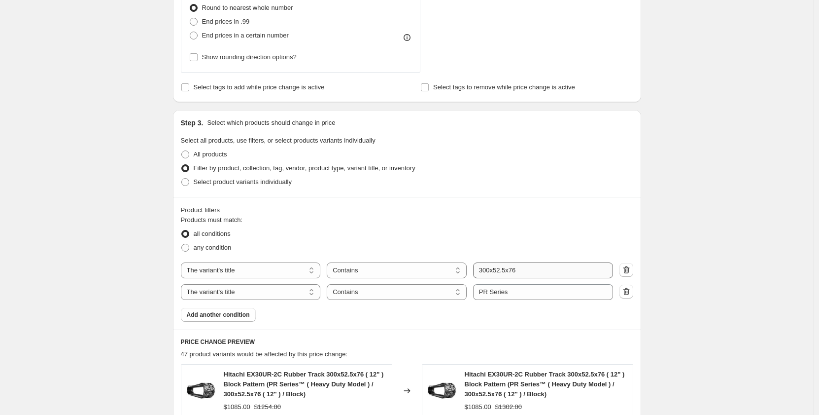
scroll to position [460, 0]
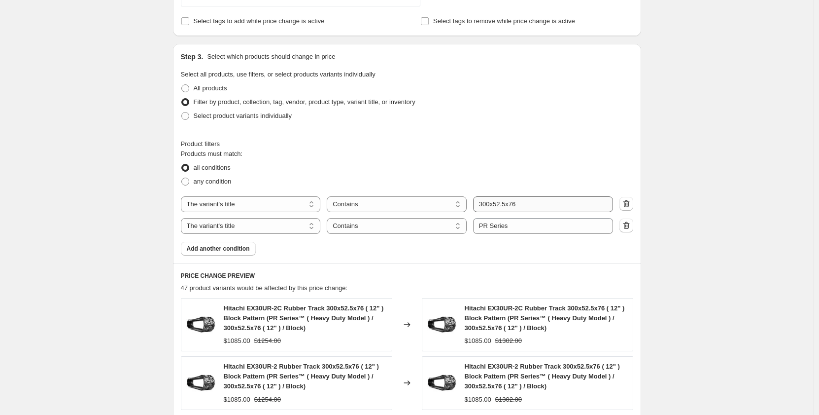
type input "Sep 2025 - PR Series 300x52.5x78"
click at [530, 205] on input "300x52.5x76" at bounding box center [543, 204] width 140 height 16
type input "300x52.5x78"
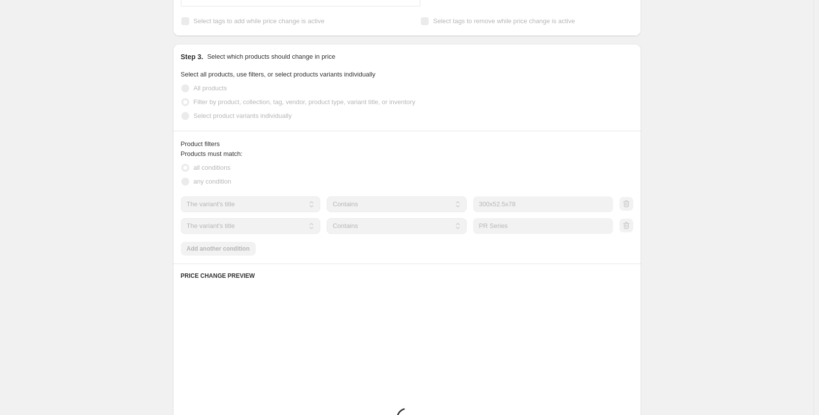
click at [103, 252] on div "Create new price change job. This page is ready Create new price change job Dra…" at bounding box center [407, 121] width 814 height 1162
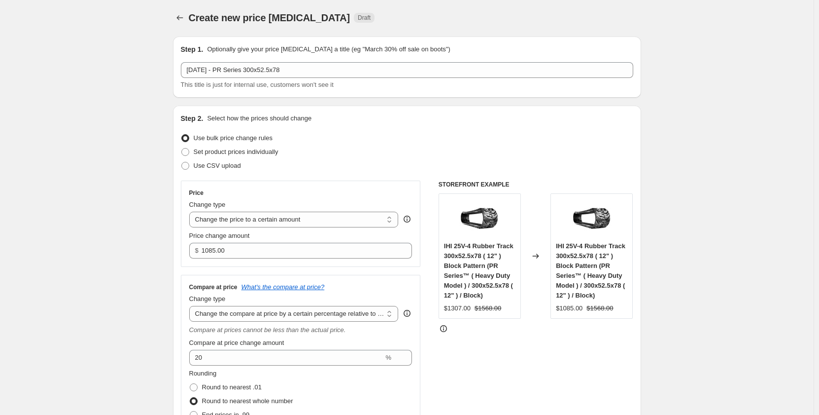
scroll to position [0, 0]
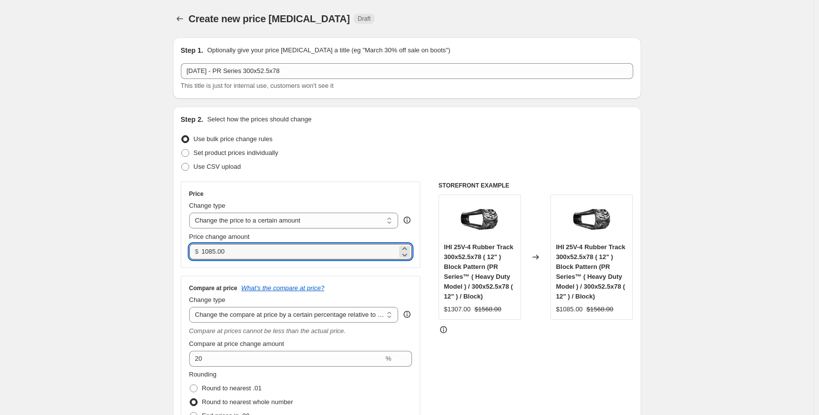
drag, startPoint x: 236, startPoint y: 252, endPoint x: 197, endPoint y: 257, distance: 39.3
click at [197, 257] on div "$ 1085.00" at bounding box center [300, 252] width 223 height 16
click at [231, 255] on input "1085.00" at bounding box center [300, 252] width 196 height 16
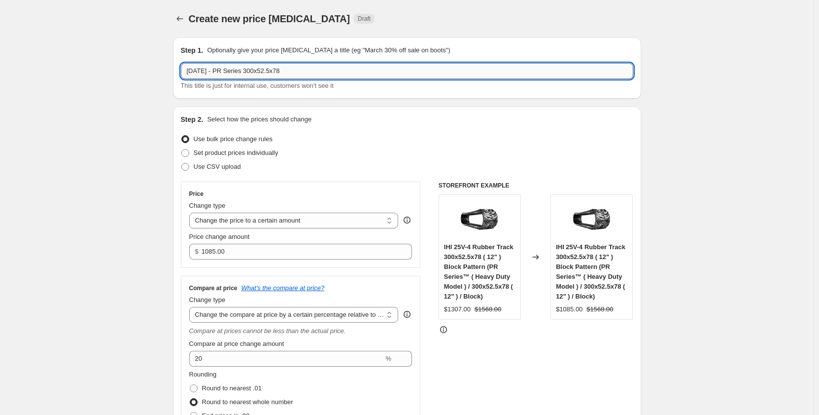
click at [231, 74] on input "Sep 2025 - PR Series 300x52.5x78" at bounding box center [407, 71] width 453 height 16
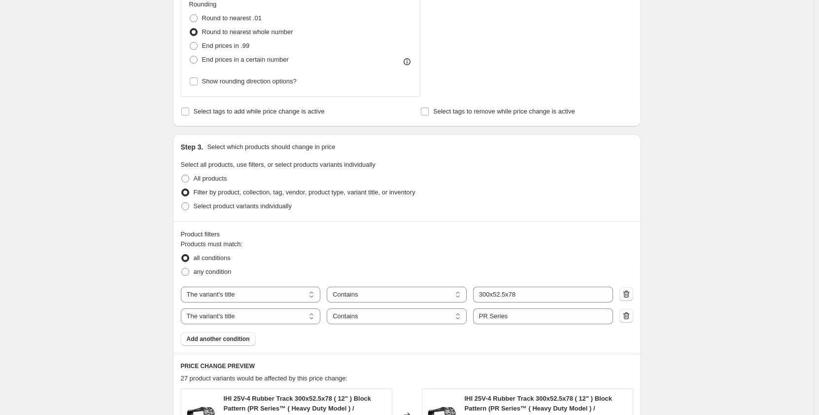
scroll to position [477, 0]
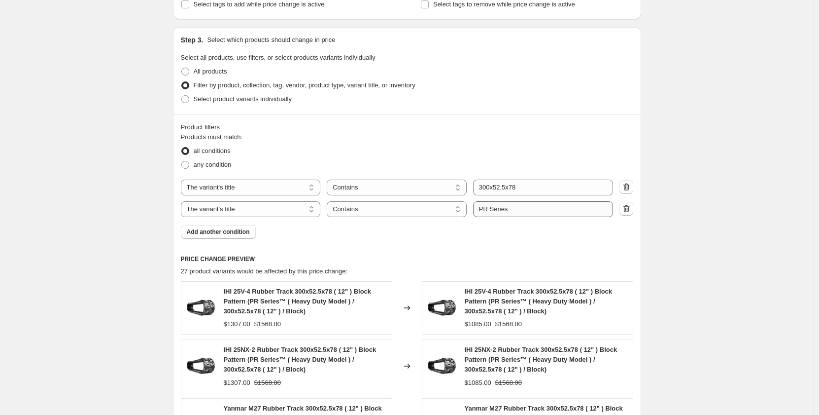
type input "Sep 2025 - PM Series 300x52.5x78"
click at [487, 206] on input "PR Series" at bounding box center [543, 209] width 140 height 16
type input "PM Series"
click at [727, 214] on div "Create new price change job. This page is ready Create new price change job Dra…" at bounding box center [407, 136] width 814 height 1227
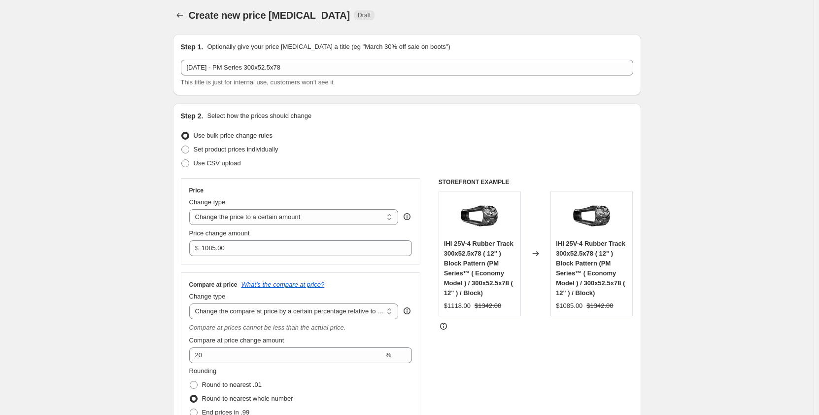
scroll to position [0, 0]
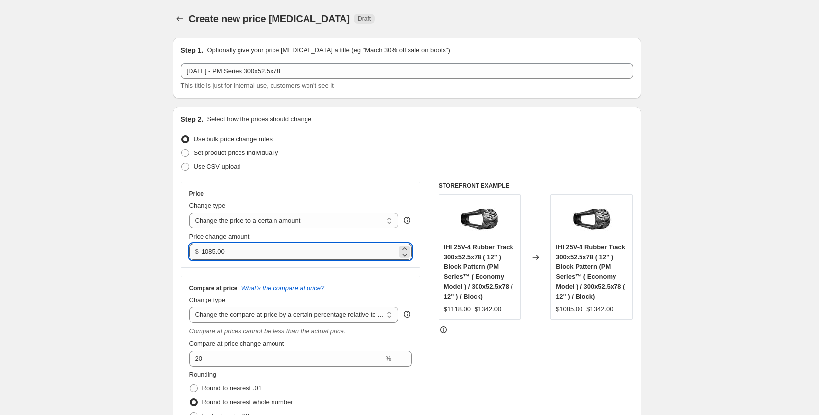
drag, startPoint x: 205, startPoint y: 251, endPoint x: 218, endPoint y: 251, distance: 13.8
click at [218, 251] on input "1085.00" at bounding box center [300, 252] width 196 height 16
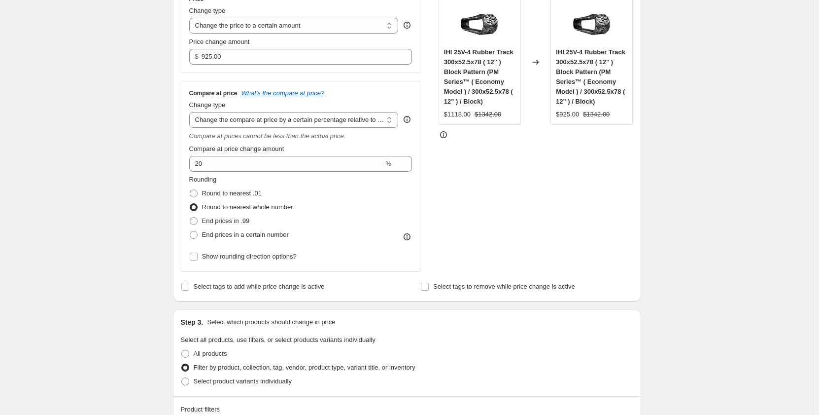
scroll to position [197, 0]
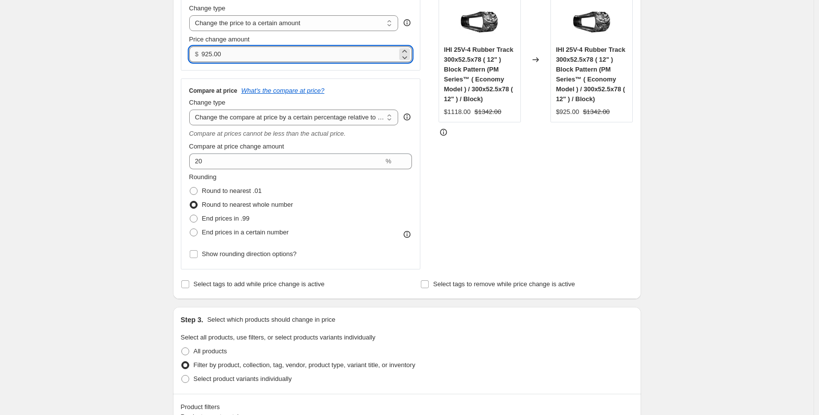
drag, startPoint x: 214, startPoint y: 55, endPoint x: 209, endPoint y: 56, distance: 5.5
click at [209, 56] on input "925.00" at bounding box center [300, 54] width 196 height 16
click at [146, 103] on div "Create new price change job. This page is ready Create new price change job Dra…" at bounding box center [407, 416] width 814 height 1227
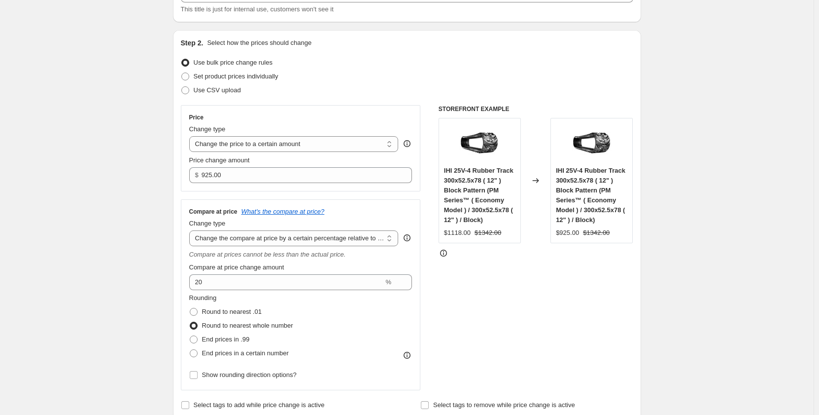
scroll to position [73, 0]
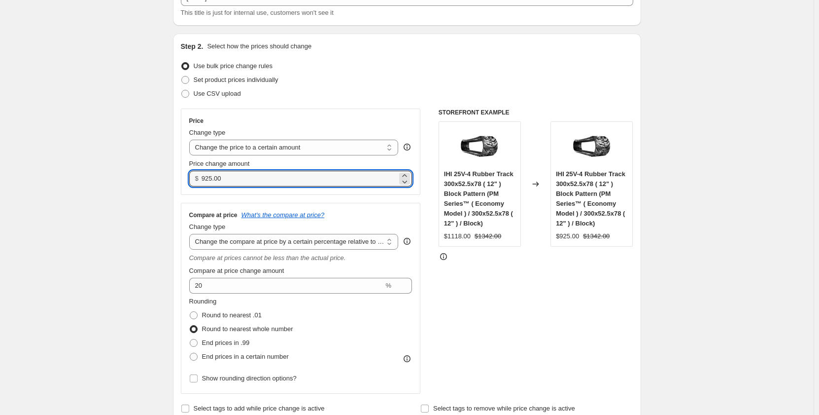
drag, startPoint x: 215, startPoint y: 180, endPoint x: 202, endPoint y: 181, distance: 13.4
click at [202, 181] on div "$ 925.00" at bounding box center [300, 179] width 223 height 16
type input "870.00"
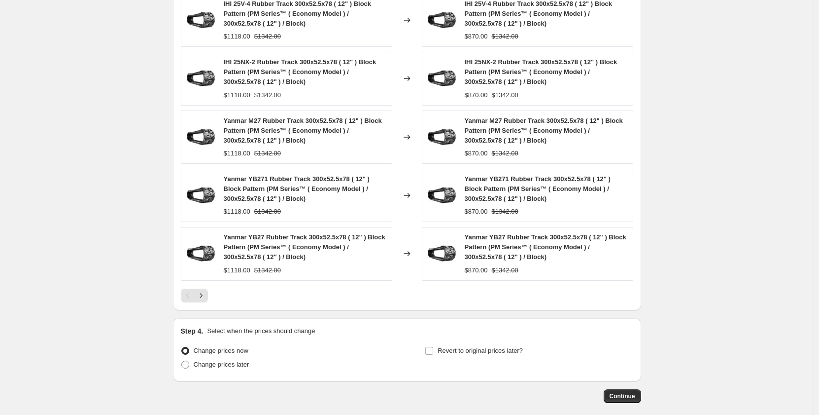
scroll to position [780, 0]
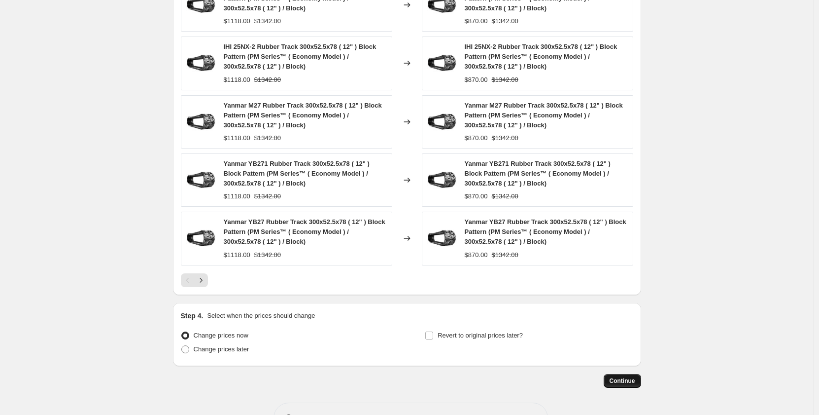
click at [614, 383] on span "Continue" at bounding box center [623, 381] width 26 height 8
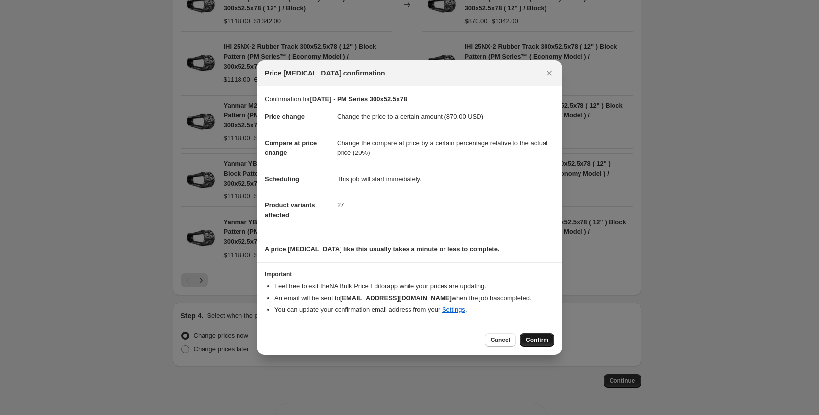
click at [541, 342] on span "Confirm" at bounding box center [537, 340] width 23 height 8
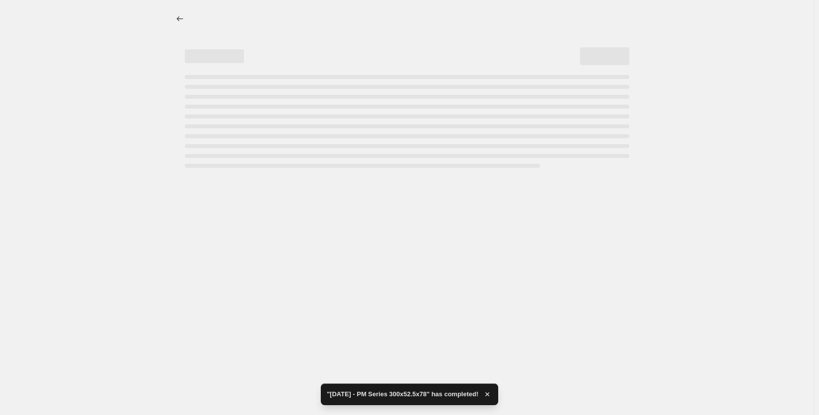
select select "pp"
select select "title"
select select "contains"
select select "title"
select select "contains"
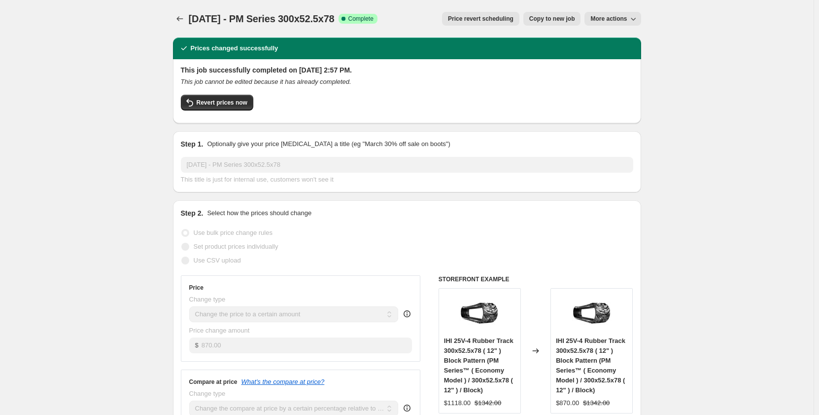
click at [540, 16] on span "Copy to new job" at bounding box center [553, 19] width 46 height 8
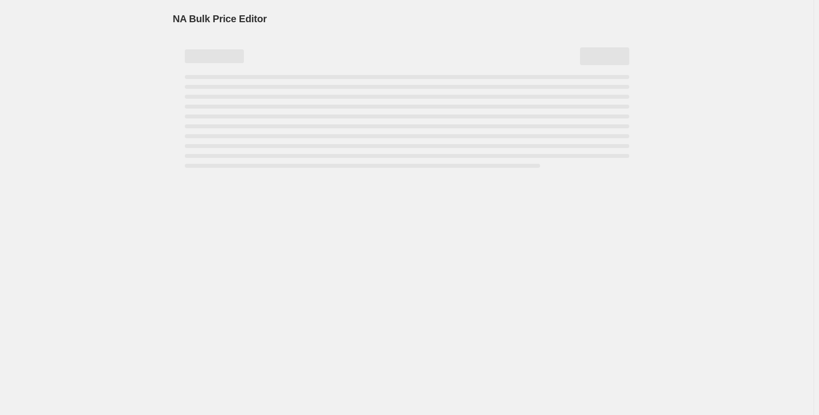
select select "pp"
select select "title"
select select "contains"
select select "title"
select select "contains"
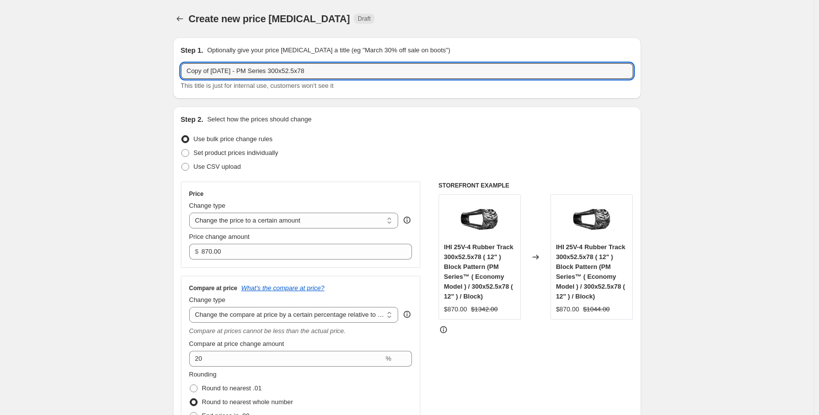
drag, startPoint x: 215, startPoint y: 76, endPoint x: 173, endPoint y: 78, distance: 42.4
type input "Sep 2025 - PM Series 300x52.5x78"
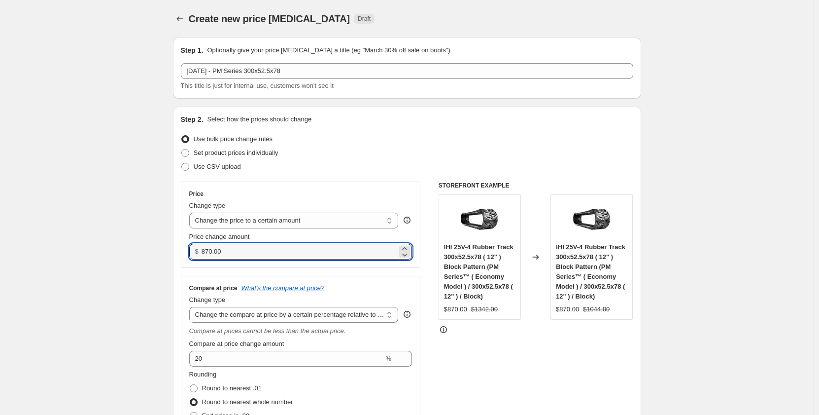
drag, startPoint x: 235, startPoint y: 250, endPoint x: 187, endPoint y: 249, distance: 47.8
click at [187, 249] on div "Price Change type Change the price to a certain amount Change the price by a ce…" at bounding box center [301, 224] width 240 height 86
type input "1045.00"
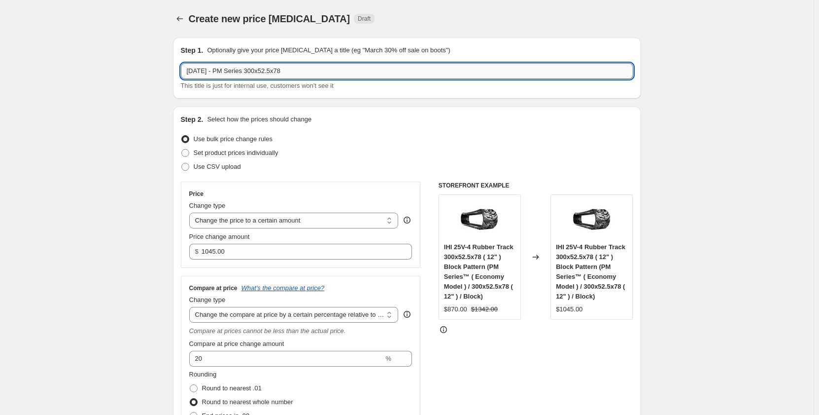
click at [232, 72] on input "Sep 2025 - PM Series 300x52.5x78" at bounding box center [407, 71] width 453 height 16
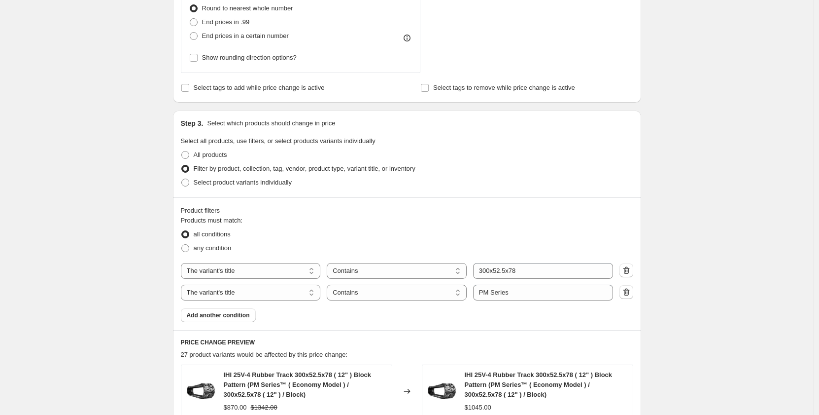
scroll to position [394, 0]
type input "Sep 2025 - PR Series 300x52.5x78"
click at [485, 291] on input "PM Series" at bounding box center [543, 292] width 140 height 16
type input "PR Series"
click at [701, 259] on div "Create new price change job. This page is ready Create new price change job Dra…" at bounding box center [407, 219] width 814 height 1227
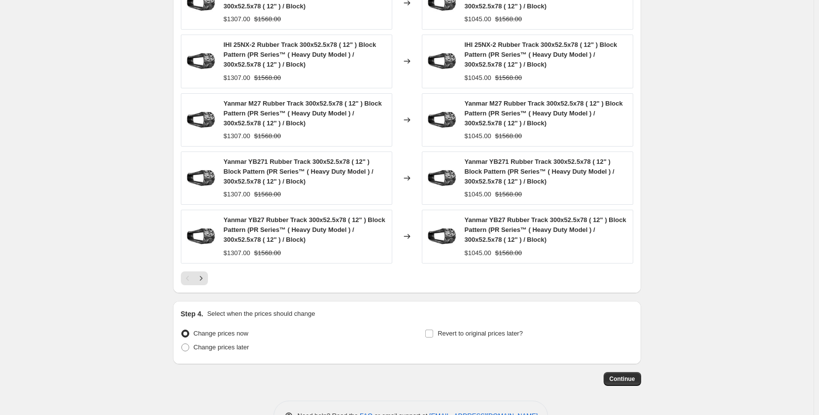
scroll to position [813, 0]
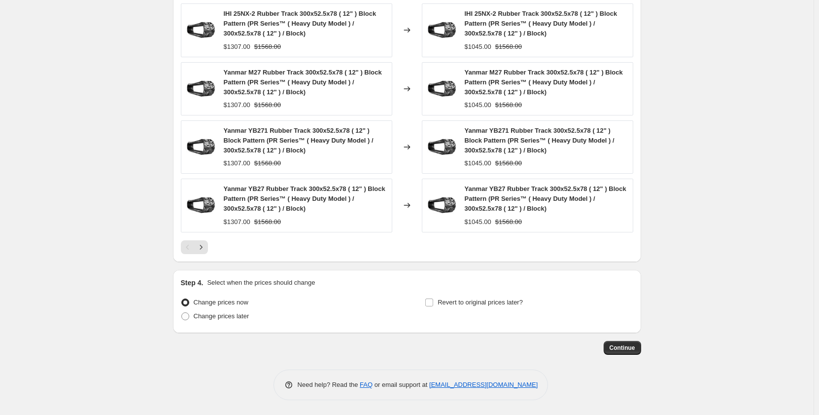
click at [619, 344] on span "Continue" at bounding box center [623, 348] width 26 height 8
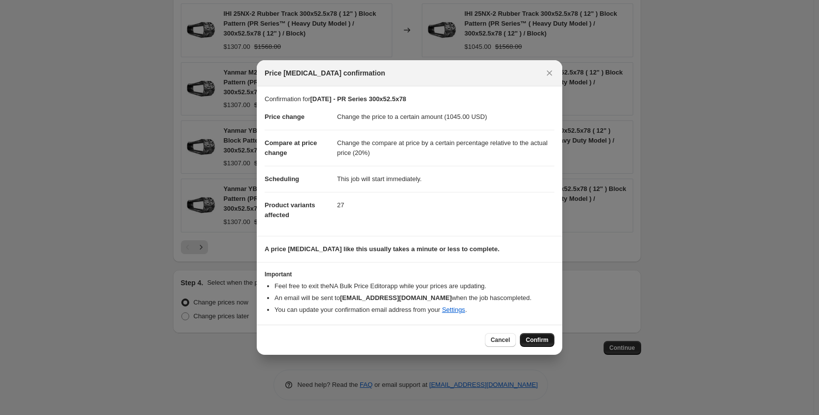
click at [542, 345] on button "Confirm" at bounding box center [537, 340] width 35 height 14
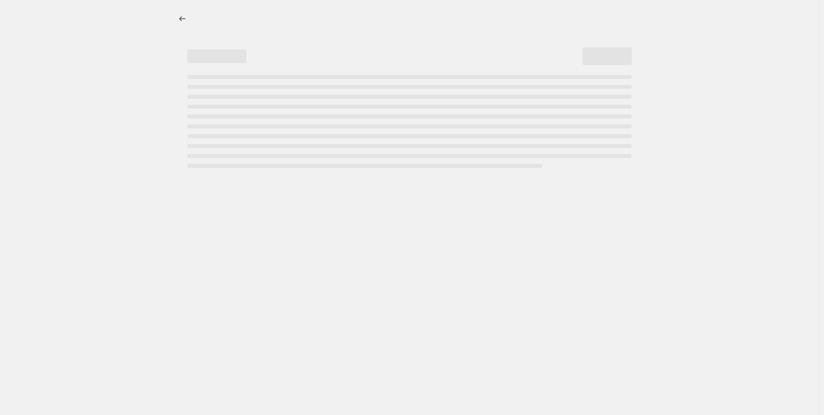
select select "pp"
select select "title"
select select "contains"
select select "title"
select select "contains"
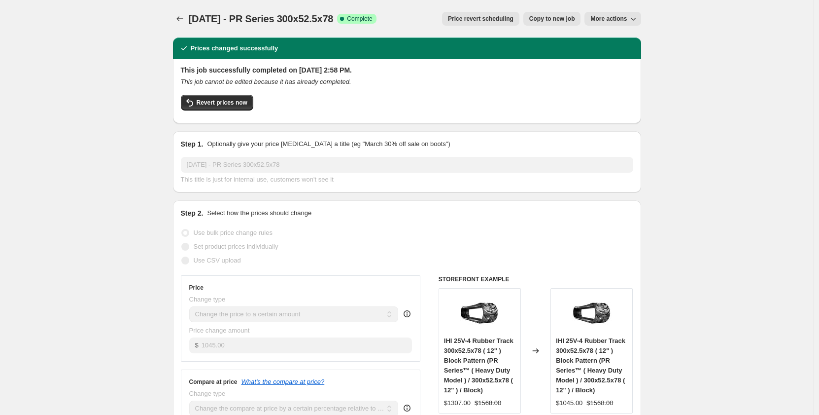
click at [535, 18] on span "Copy to new job" at bounding box center [553, 19] width 46 height 8
select select "pp"
select select "title"
select select "contains"
select select "title"
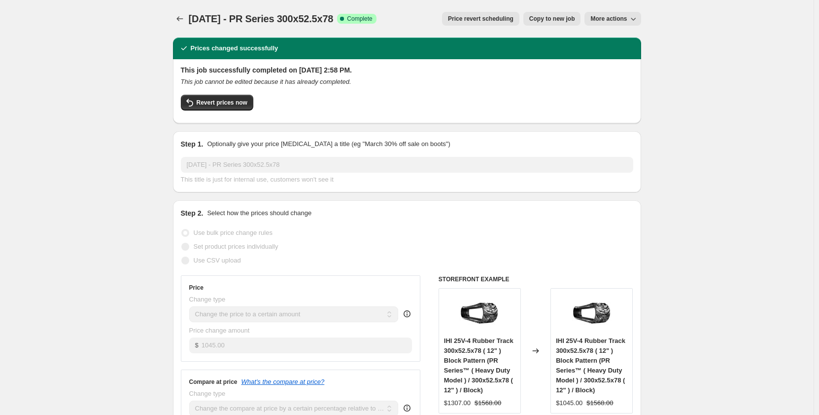
select select "contains"
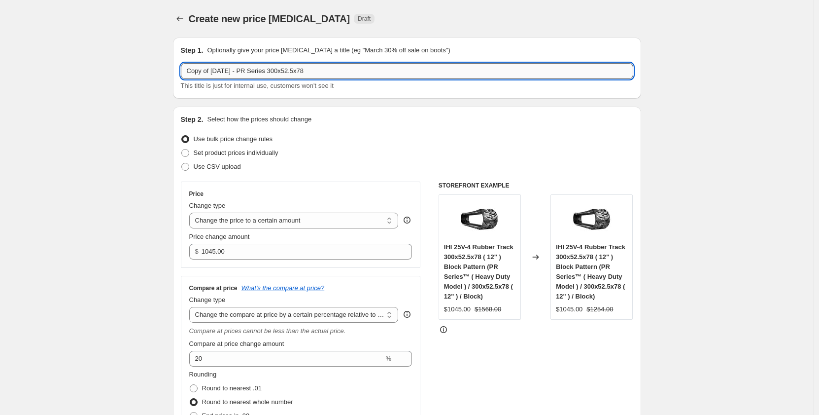
click at [328, 72] on input "Copy of Sep 2025 - PR Series 300x52.5x78" at bounding box center [407, 71] width 453 height 16
drag, startPoint x: 215, startPoint y: 71, endPoint x: 175, endPoint y: 76, distance: 41.2
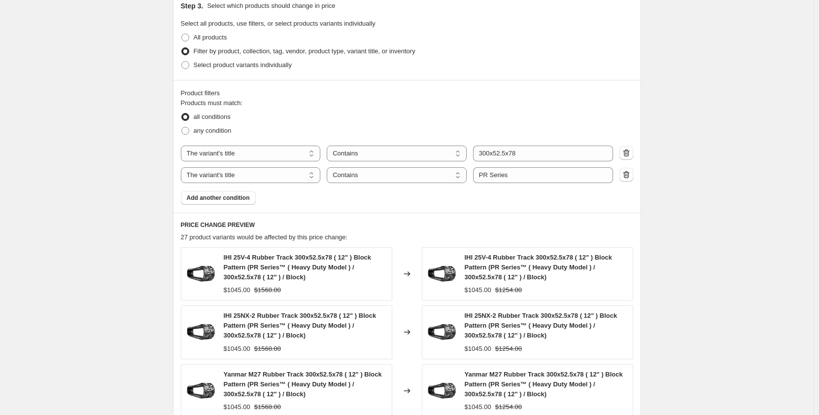
scroll to position [526, 0]
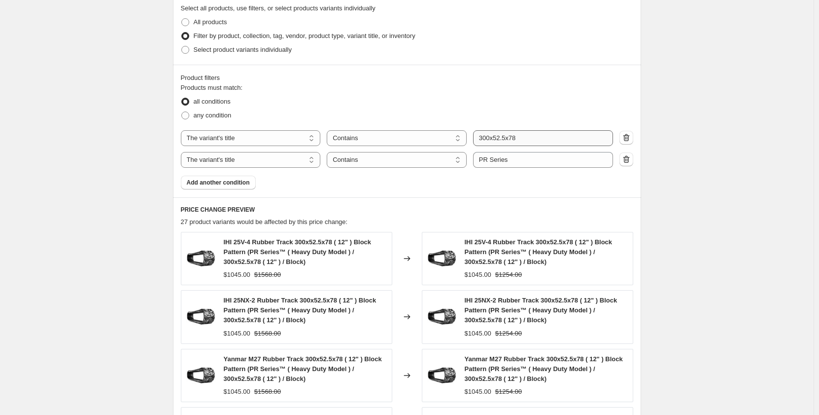
type input "Sep 2025 - PR Series 300x52.5x70"
drag, startPoint x: 524, startPoint y: 141, endPoint x: 517, endPoint y: 141, distance: 7.4
click at [517, 141] on input "300x52.5x78" at bounding box center [543, 138] width 140 height 16
type input "300x52.5x80"
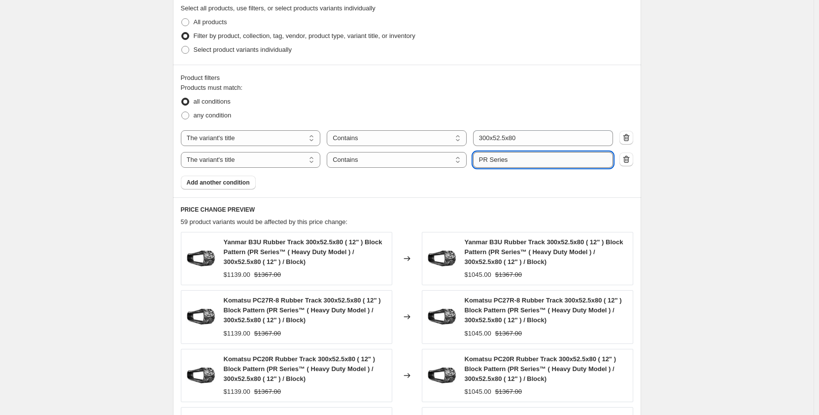
click at [489, 159] on input "PR Series" at bounding box center [543, 160] width 140 height 16
type input "PM Series"
click at [711, 194] on div "Create new price change job. This page is ready Create new price change job Dra…" at bounding box center [407, 87] width 814 height 1227
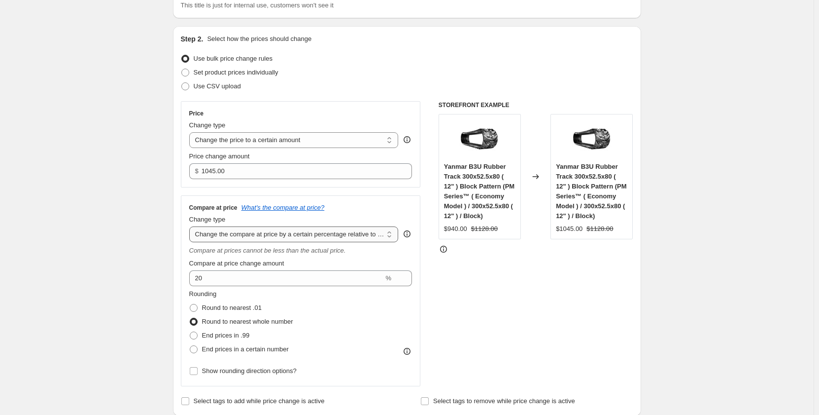
scroll to position [82, 0]
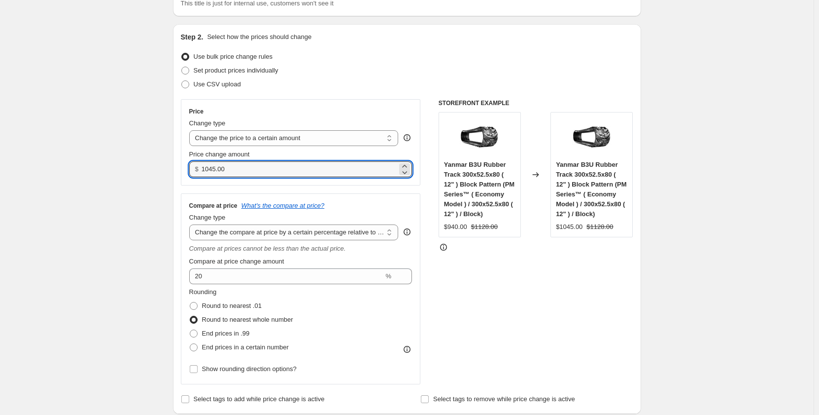
drag, startPoint x: 228, startPoint y: 171, endPoint x: 180, endPoint y: 175, distance: 48.4
click at [180, 175] on div "Step 2. Select how the prices should change Use bulk price change rules Set pro…" at bounding box center [407, 219] width 468 height 390
click at [249, 169] on input "1045.00" at bounding box center [300, 169] width 196 height 16
drag, startPoint x: 249, startPoint y: 169, endPoint x: 187, endPoint y: 173, distance: 62.2
click at [187, 173] on div "Price Change type Change the price to a certain amount Change the price by a ce…" at bounding box center [301, 142] width 240 height 86
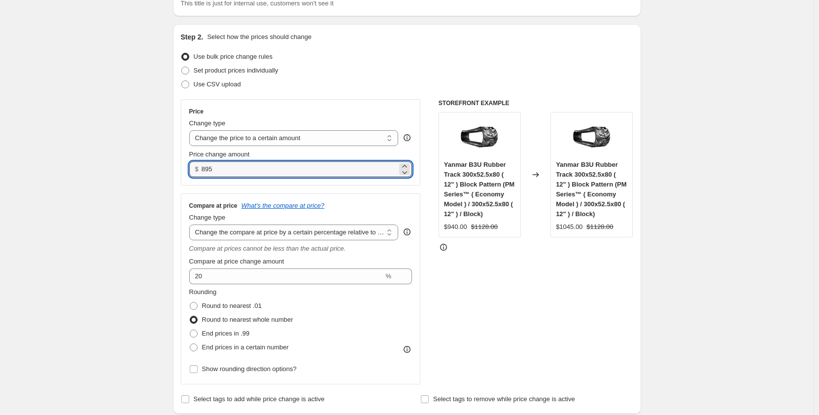
type input "895.00"
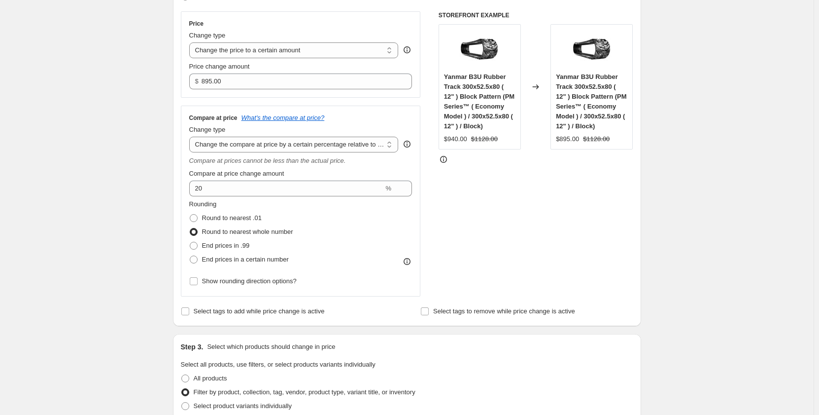
scroll to position [0, 0]
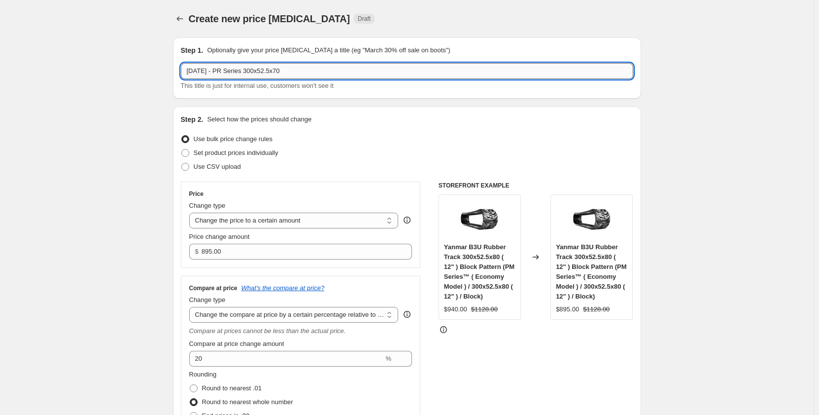
click at [229, 69] on input "Sep 2025 - PR Series 300x52.5x70" at bounding box center [407, 71] width 453 height 16
drag, startPoint x: 299, startPoint y: 72, endPoint x: 293, endPoint y: 74, distance: 6.2
click at [293, 74] on input "Sep 2025 - PM Series 300x52.5x70" at bounding box center [407, 71] width 453 height 16
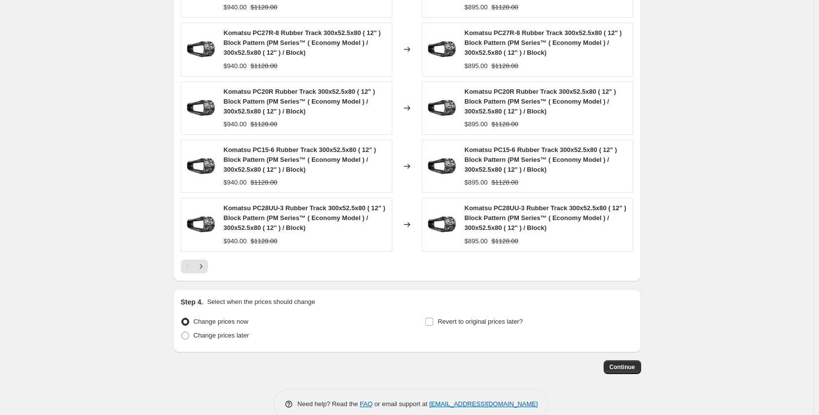
scroll to position [813, 0]
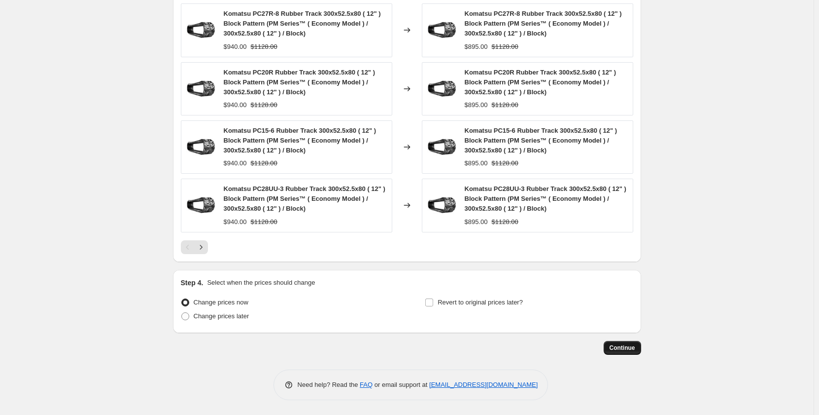
type input "Sep 2025 - PM Series 300x52.5x80"
click at [624, 350] on span "Continue" at bounding box center [623, 348] width 26 height 8
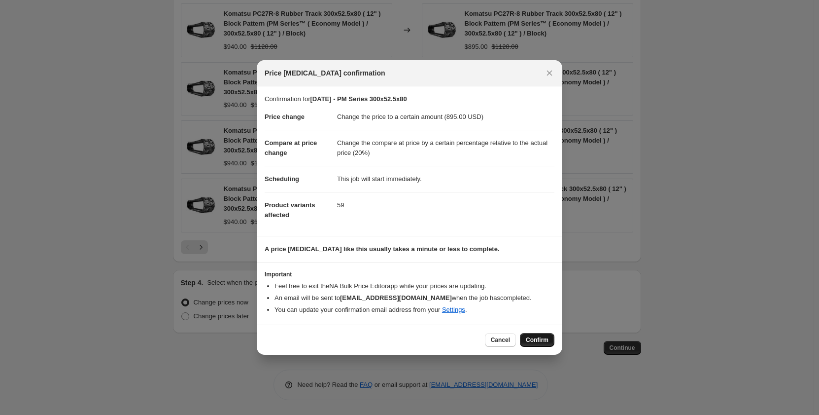
click at [537, 339] on span "Confirm" at bounding box center [537, 340] width 23 height 8
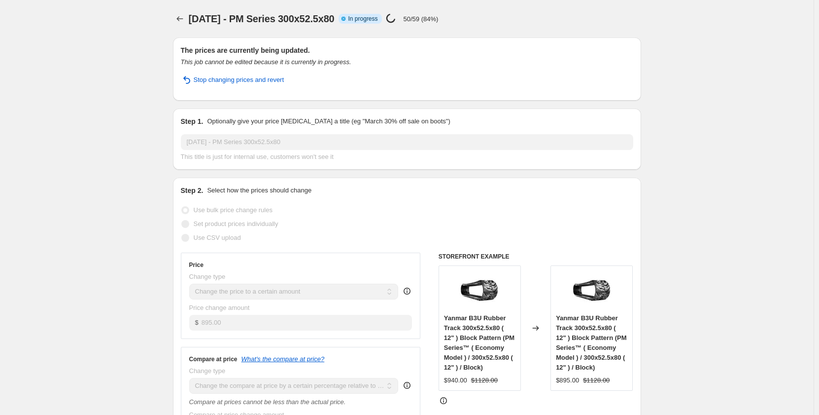
select select "pp"
select select "title"
select select "contains"
select select "title"
select select "contains"
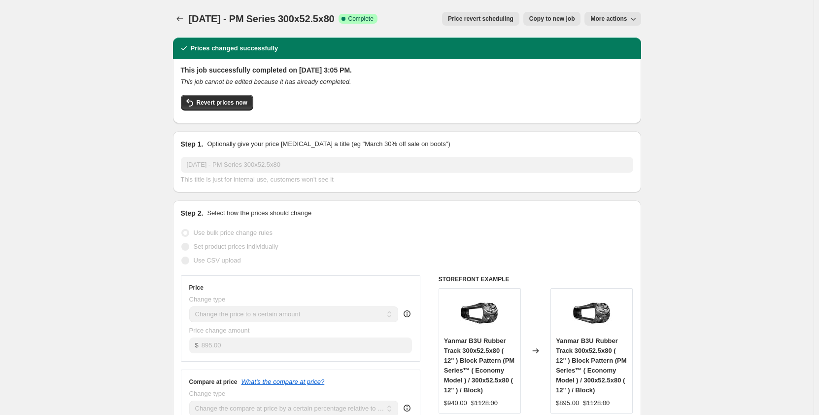
click at [554, 22] on span "Copy to new job" at bounding box center [553, 19] width 46 height 8
select select "pp"
select select "title"
select select "contains"
select select "title"
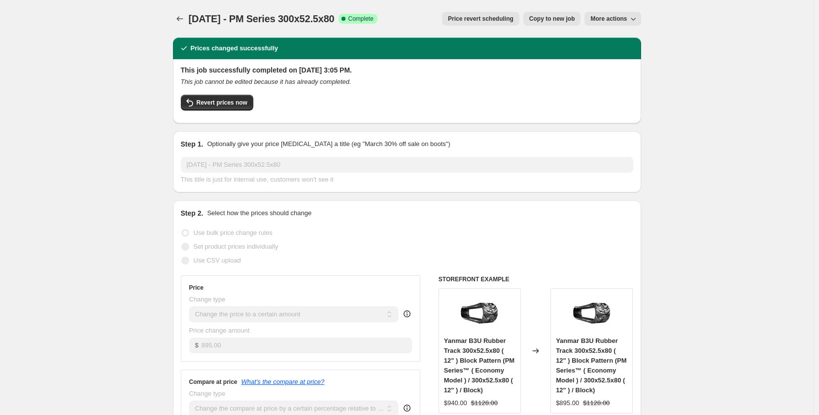
select select "contains"
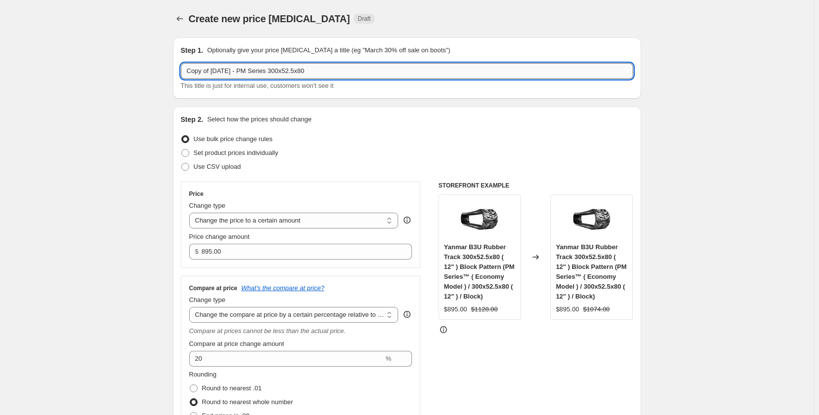
click at [258, 73] on input "Copy of Sep 2025 - PM Series 300x52.5x80" at bounding box center [407, 71] width 453 height 16
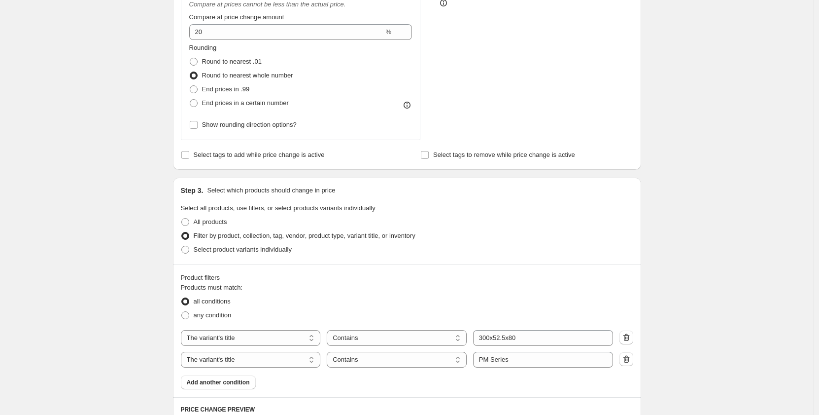
scroll to position [411, 0]
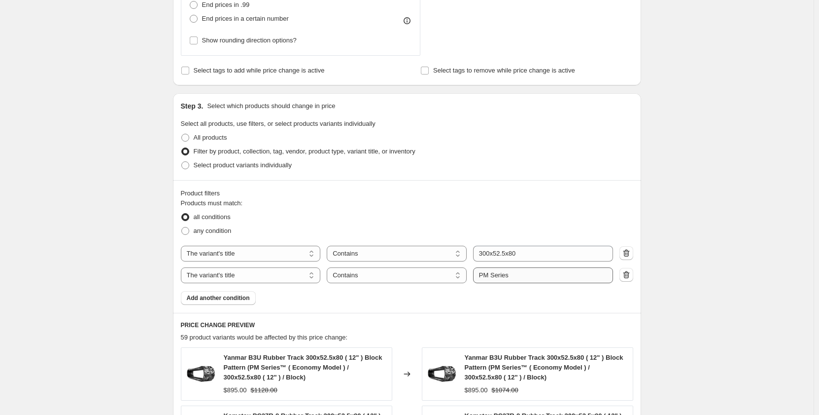
type input "Copy of Sep 2025 - PR Series 300x52.5x80"
click at [487, 275] on input "PM Series" at bounding box center [543, 275] width 140 height 16
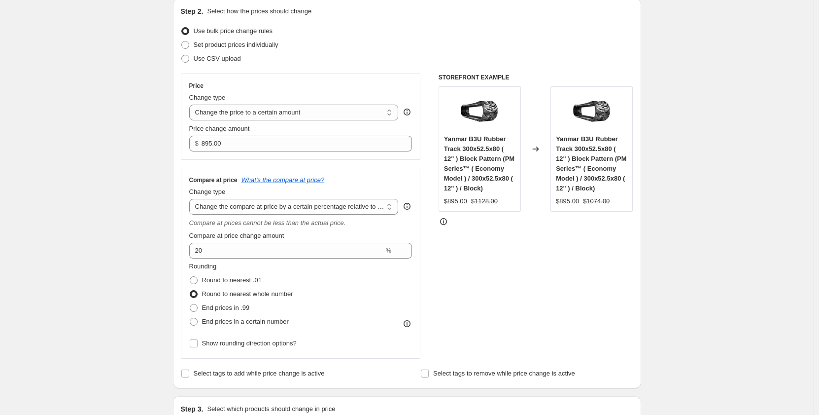
scroll to position [0, 0]
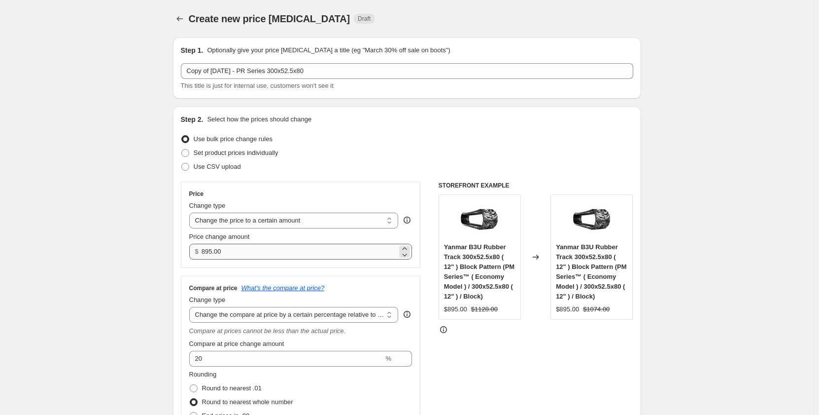
type input "PR Series"
drag, startPoint x: 239, startPoint y: 256, endPoint x: 203, endPoint y: 253, distance: 36.1
click at [203, 253] on div "$ 895.00" at bounding box center [300, 252] width 223 height 16
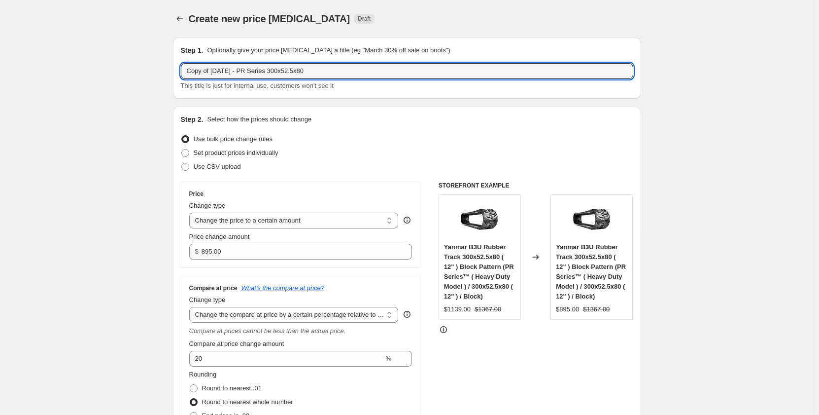
drag, startPoint x: 215, startPoint y: 69, endPoint x: 180, endPoint y: 69, distance: 35.5
click at [180, 69] on div "Step 1. Optionally give your price change job a title (eg "March 30% off sale o…" at bounding box center [407, 67] width 468 height 61
type input "Sep 2025 - PR Series 300x52.5x80"
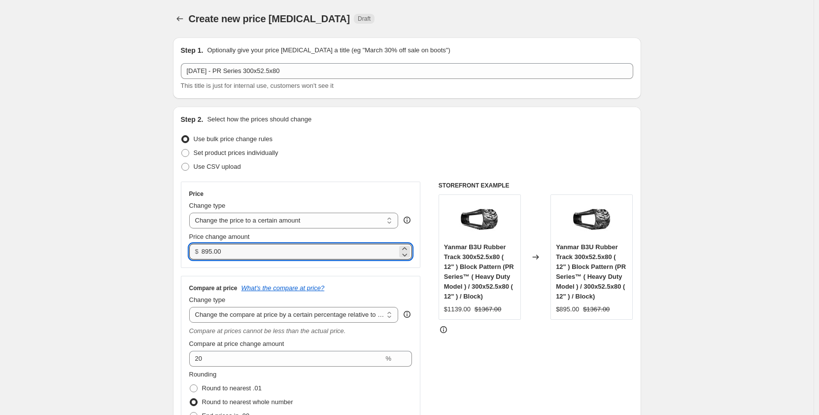
drag, startPoint x: 227, startPoint y: 250, endPoint x: 203, endPoint y: 249, distance: 24.7
click at [203, 249] on div "$ 895.00" at bounding box center [300, 252] width 223 height 16
type input "1075.00"
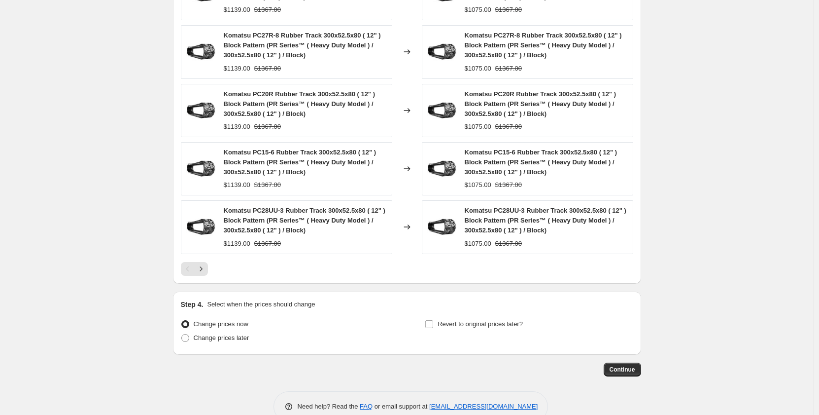
scroll to position [813, 0]
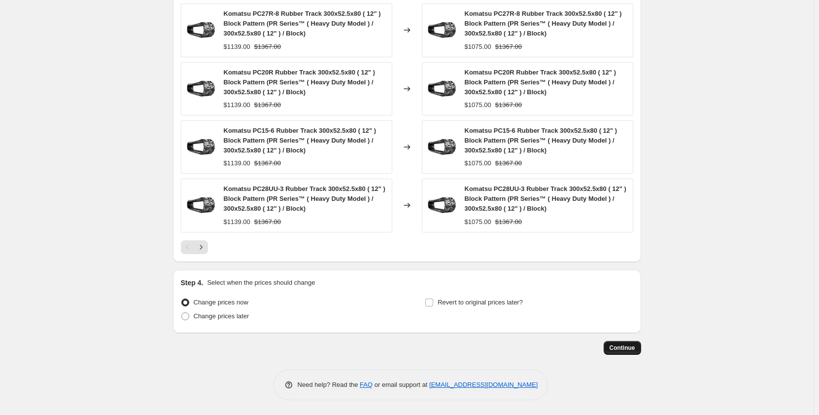
click at [618, 343] on button "Continue" at bounding box center [622, 348] width 37 height 14
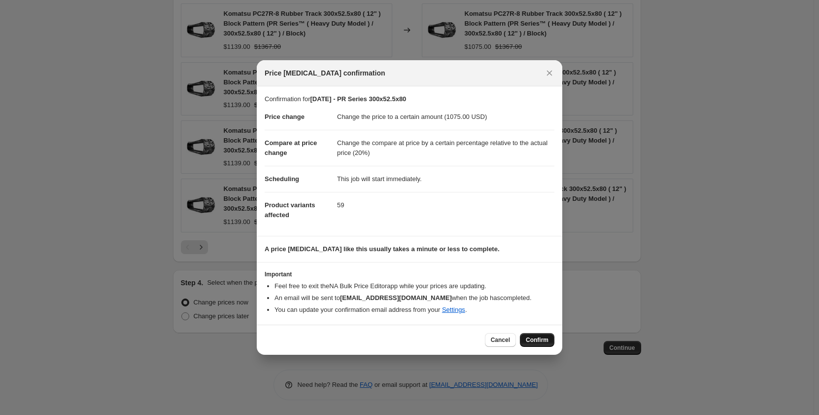
click at [544, 340] on span "Confirm" at bounding box center [537, 340] width 23 height 8
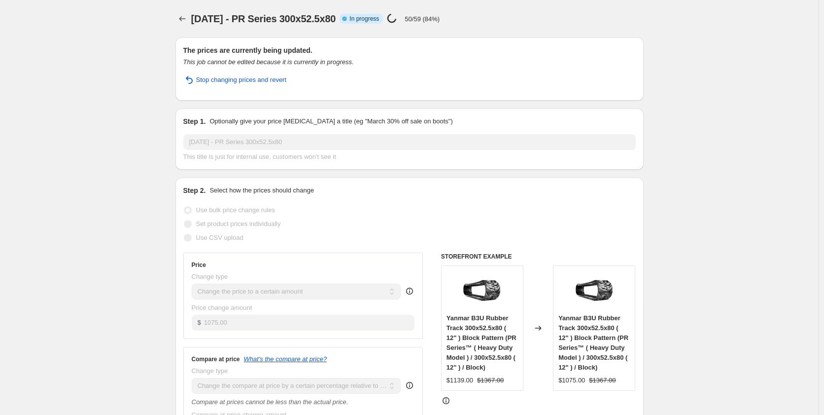
select select "pp"
select select "title"
select select "contains"
select select "title"
select select "contains"
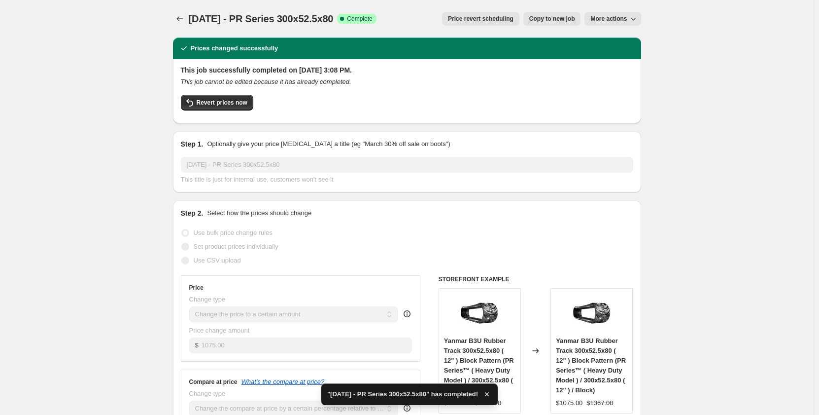
click at [542, 17] on span "Copy to new job" at bounding box center [553, 19] width 46 height 8
select select "pp"
select select "title"
select select "contains"
select select "title"
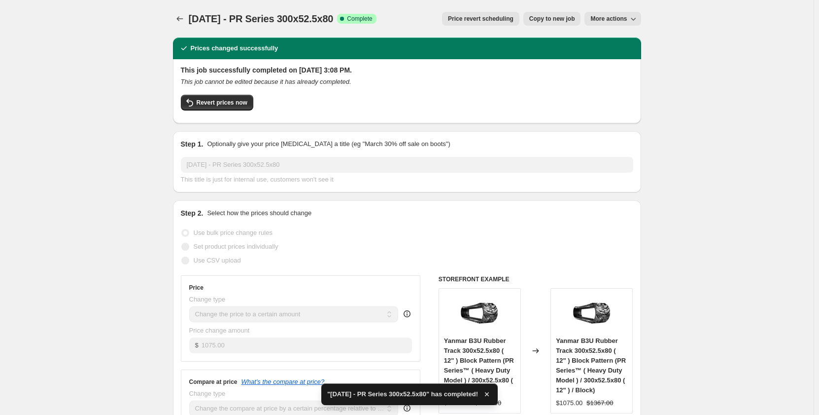
select select "contains"
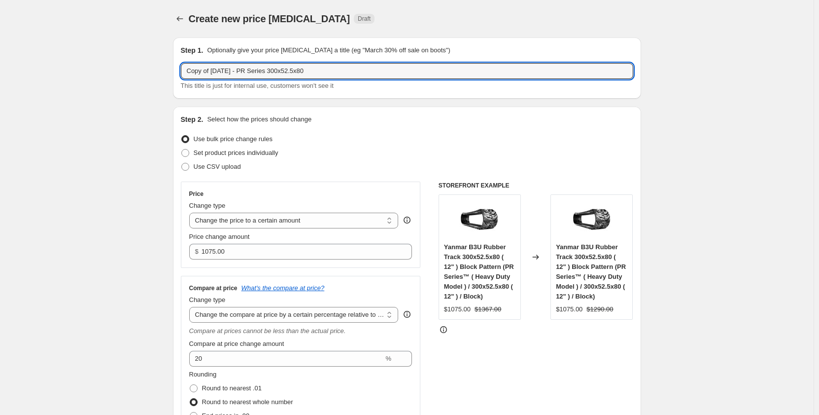
drag, startPoint x: 215, startPoint y: 73, endPoint x: 181, endPoint y: 73, distance: 34.0
click at [181, 73] on div "Step 1. Optionally give your price change job a title (eg "March 30% off sale o…" at bounding box center [407, 67] width 468 height 61
drag, startPoint x: 234, startPoint y: 71, endPoint x: 229, endPoint y: 71, distance: 5.0
click at [229, 71] on input "Sep 2025 - PR Series 300x52.5x80" at bounding box center [407, 71] width 453 height 16
drag, startPoint x: 303, startPoint y: 73, endPoint x: 296, endPoint y: 73, distance: 6.9
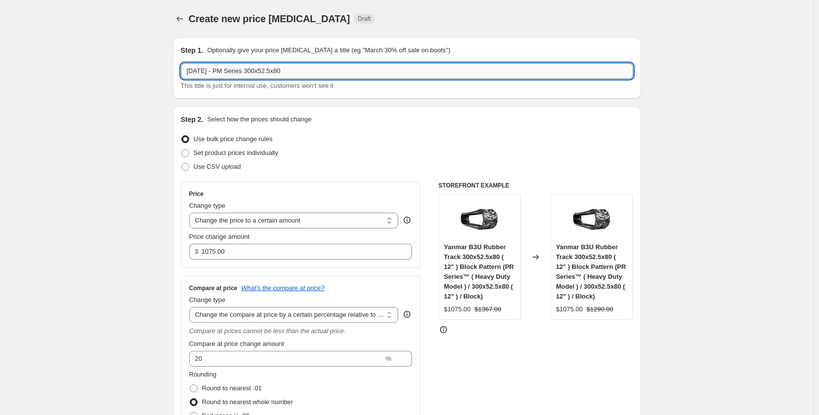
click at [296, 73] on input "Sep 2025 - PM Series 300x52.5x80" at bounding box center [407, 71] width 453 height 16
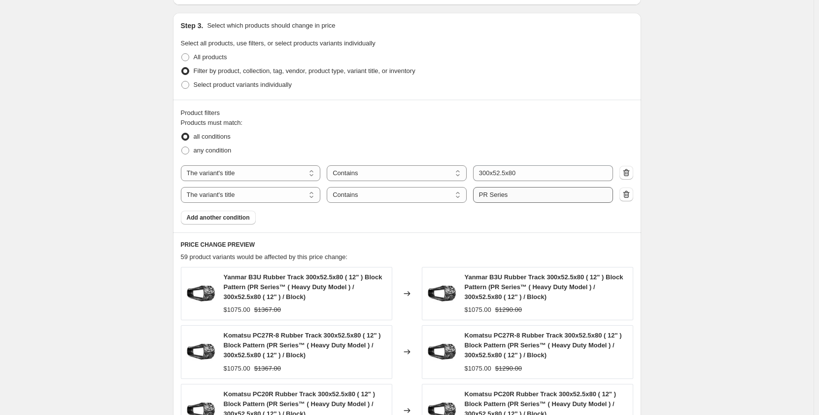
scroll to position [493, 0]
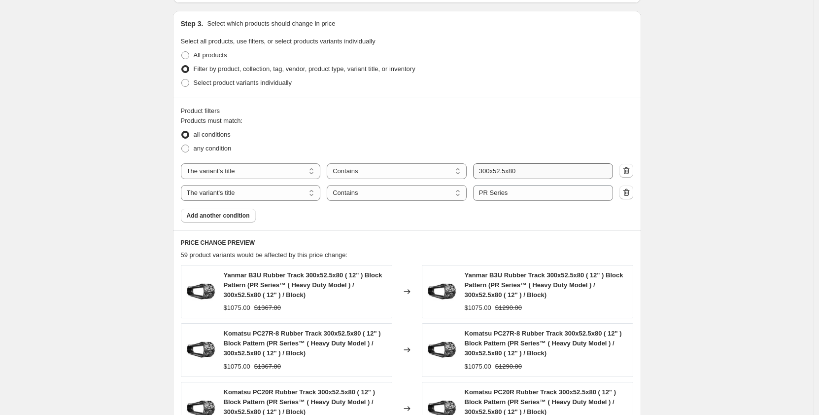
type input "Sep 2025 - PM Series 300x52.5x82"
click at [525, 172] on input "300x52.5x80" at bounding box center [543, 171] width 140 height 16
type input "300x52.5x82"
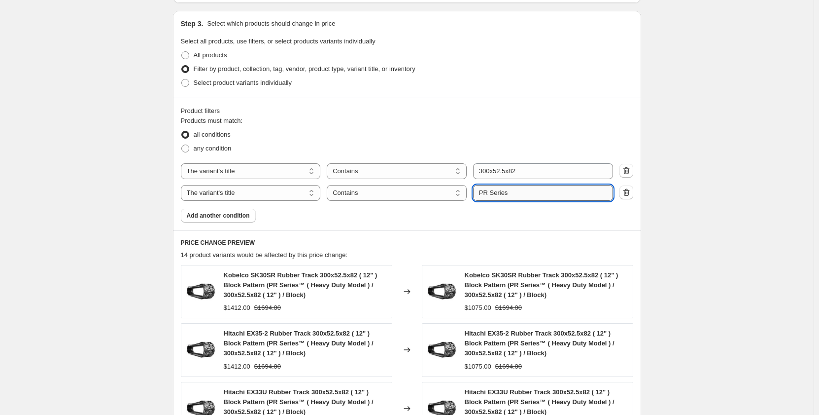
click at [488, 192] on input "PR Series" at bounding box center [543, 193] width 140 height 16
type input "PM Series"
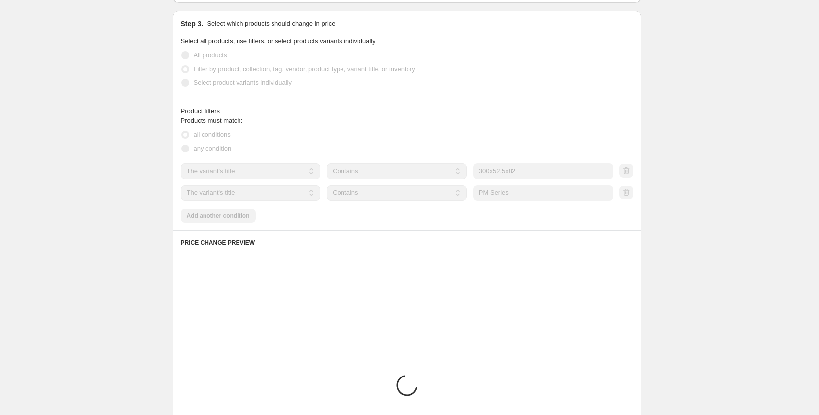
click at [515, 219] on div "Products must match: all conditions any condition The product The product's col…" at bounding box center [407, 169] width 453 height 107
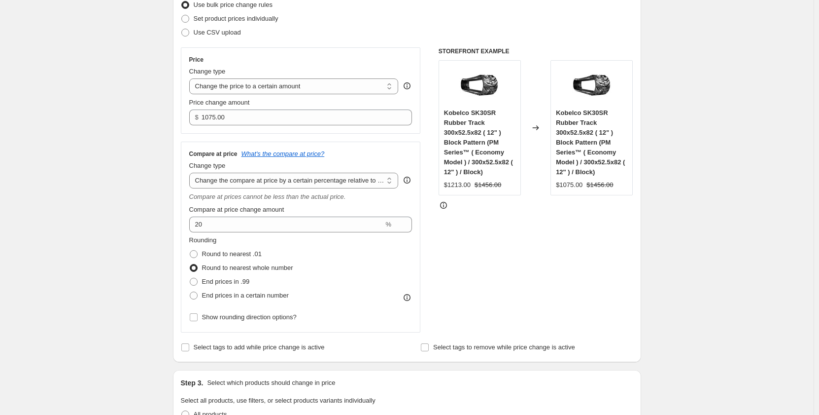
scroll to position [122, 0]
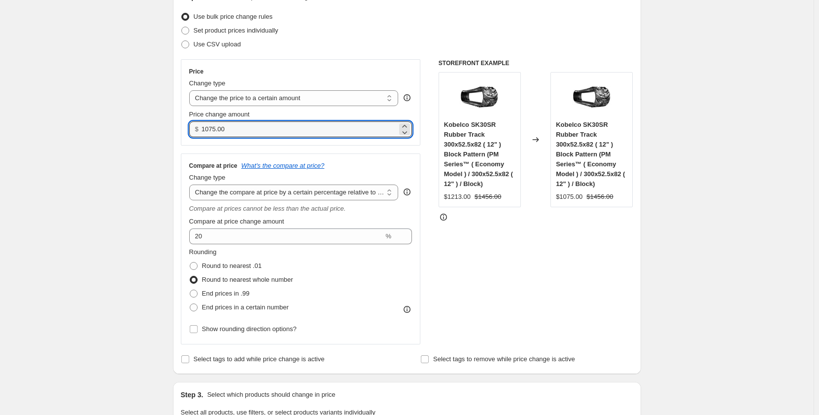
drag, startPoint x: 238, startPoint y: 129, endPoint x: 199, endPoint y: 131, distance: 39.5
click at [199, 131] on div "$ 1075.00" at bounding box center [300, 129] width 223 height 16
click at [226, 131] on input "1075.00" at bounding box center [300, 129] width 196 height 16
drag, startPoint x: 230, startPoint y: 129, endPoint x: 198, endPoint y: 130, distance: 31.6
click at [198, 130] on div "$ 1075.00" at bounding box center [300, 129] width 223 height 16
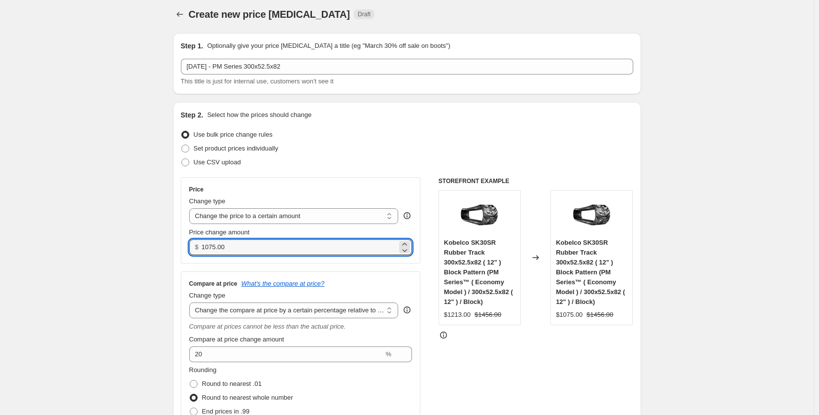
scroll to position [0, 0]
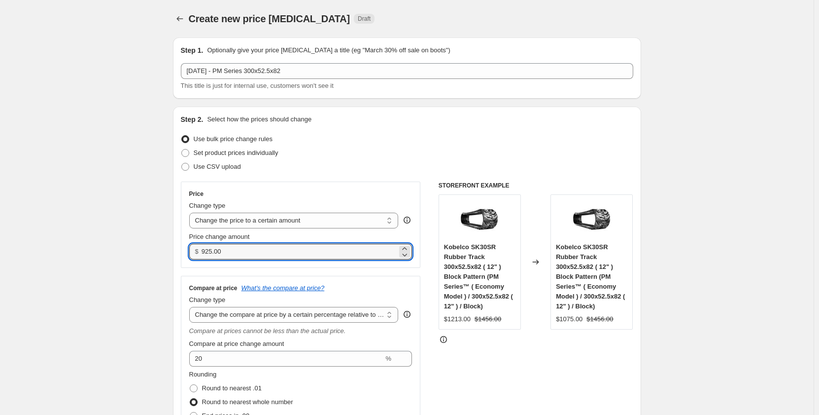
type input "925.00"
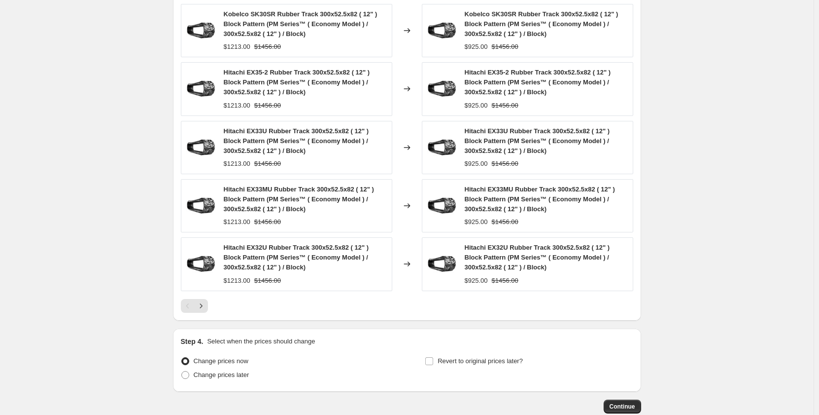
scroll to position [813, 0]
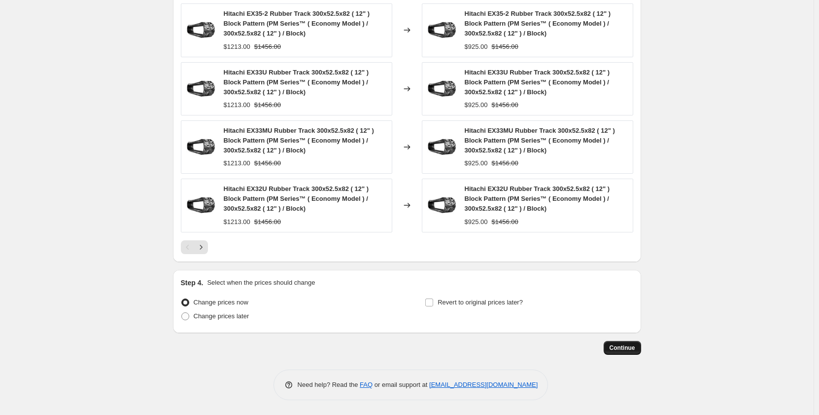
click at [615, 347] on span "Continue" at bounding box center [623, 348] width 26 height 8
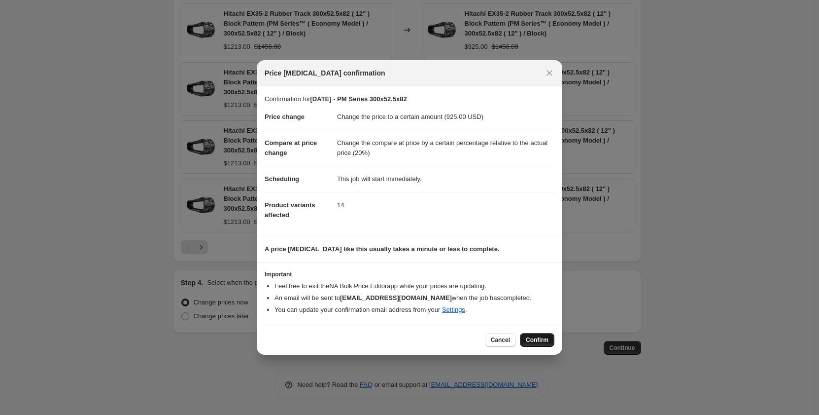
click at [541, 339] on span "Confirm" at bounding box center [537, 340] width 23 height 8
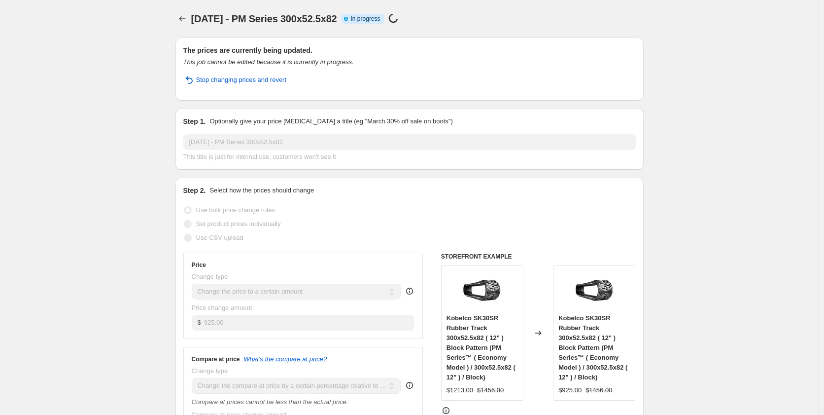
select select "pp"
select select "title"
select select "contains"
select select "title"
select select "contains"
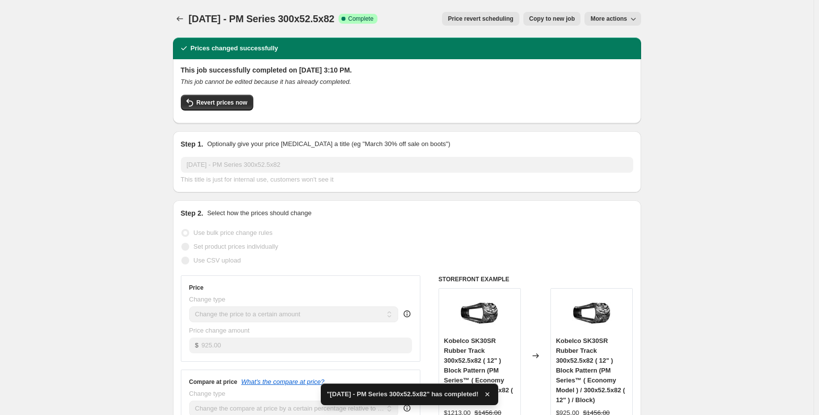
click at [556, 22] on span "Copy to new job" at bounding box center [553, 19] width 46 height 8
select select "pp"
select select "title"
select select "contains"
select select "title"
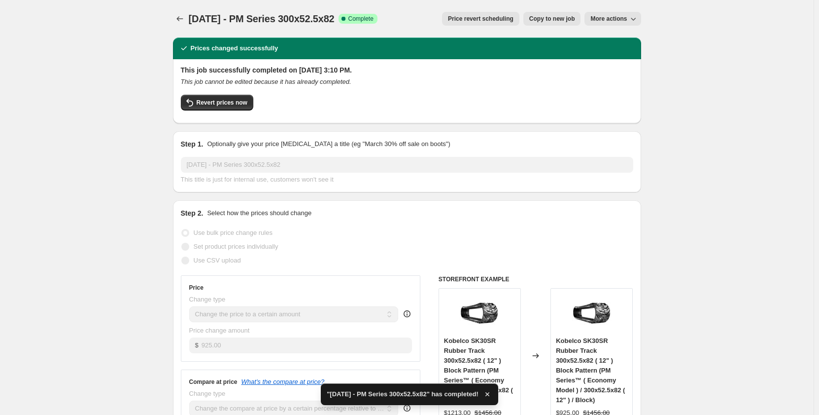
select select "contains"
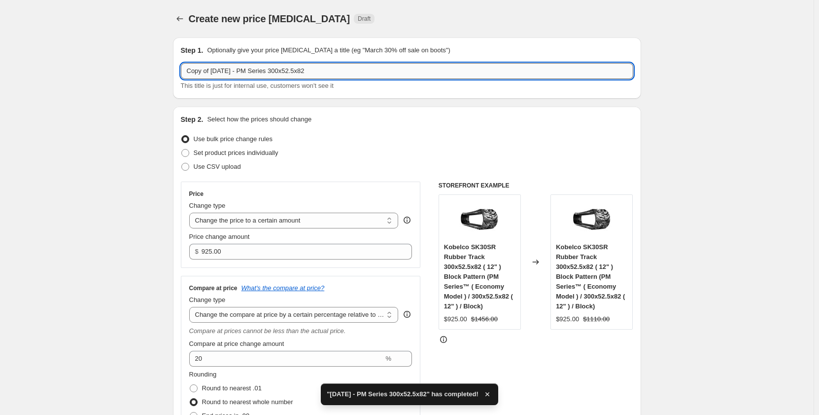
click at [259, 71] on input "Copy of Sep 2025 - PM Series 300x52.5x82" at bounding box center [407, 71] width 453 height 16
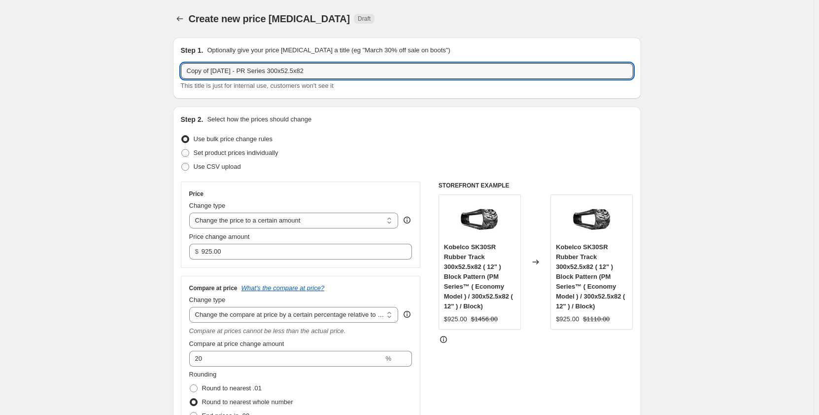
drag, startPoint x: 213, startPoint y: 71, endPoint x: 178, endPoint y: 78, distance: 35.3
click at [179, 78] on div "Step 1. Optionally give your price change job a title (eg "March 30% off sale o…" at bounding box center [407, 67] width 468 height 61
type input "Sep 2025 - PR Series 300x52.5x82"
click at [234, 254] on input "925.00" at bounding box center [300, 252] width 196 height 16
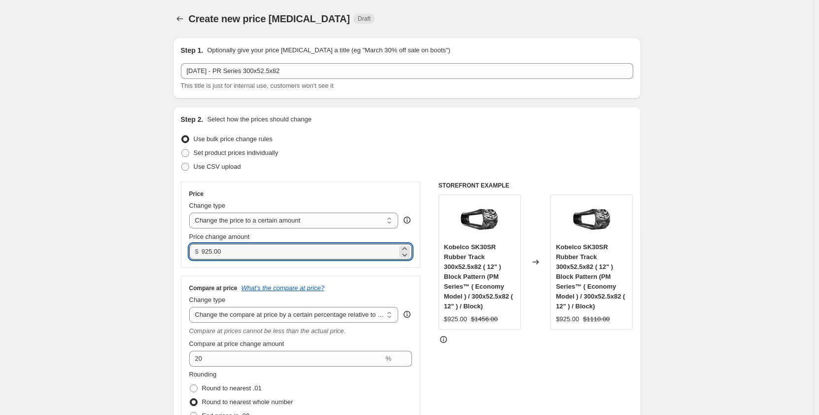
drag, startPoint x: 234, startPoint y: 254, endPoint x: 187, endPoint y: 256, distance: 46.4
click at [187, 256] on div "Price Change type Change the price to a certain amount Change the price by a ce…" at bounding box center [301, 224] width 240 height 86
type input "1110.00"
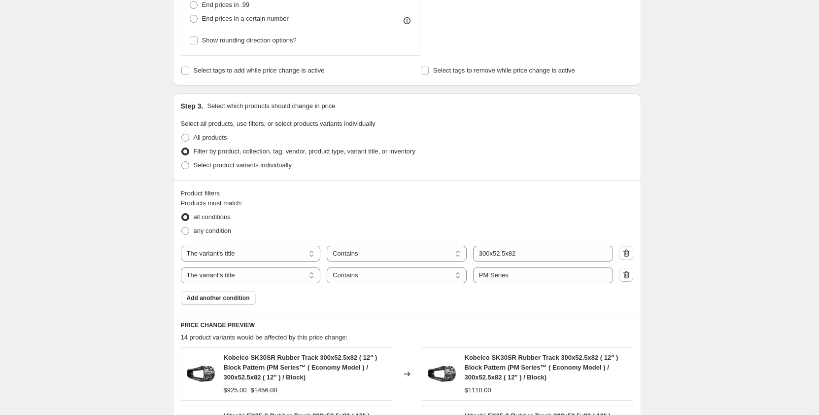
scroll to position [526, 0]
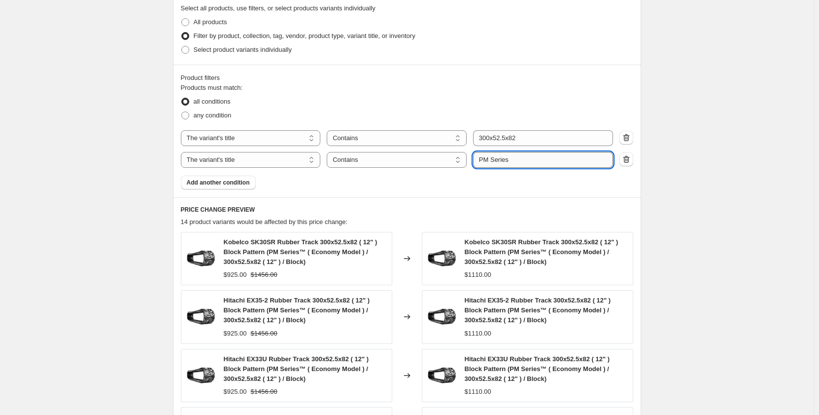
click at [490, 163] on input "PM Series" at bounding box center [543, 160] width 140 height 16
type input "PR Series"
click at [138, 215] on div "Create new price change job. This page is ready Create new price change job Dra…" at bounding box center [407, 87] width 814 height 1227
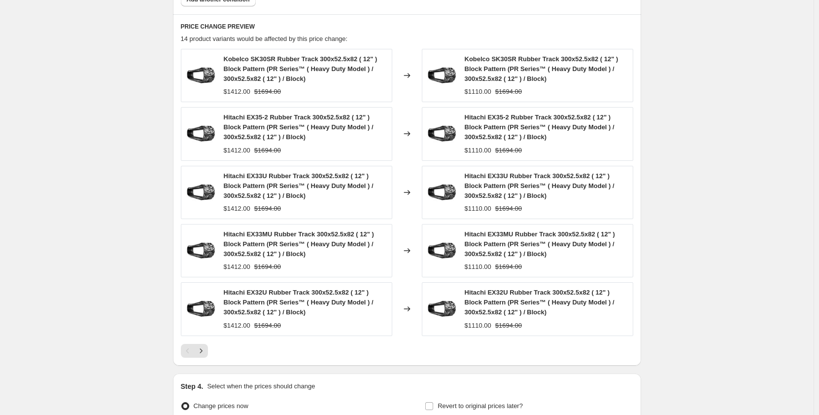
scroll to position [813, 0]
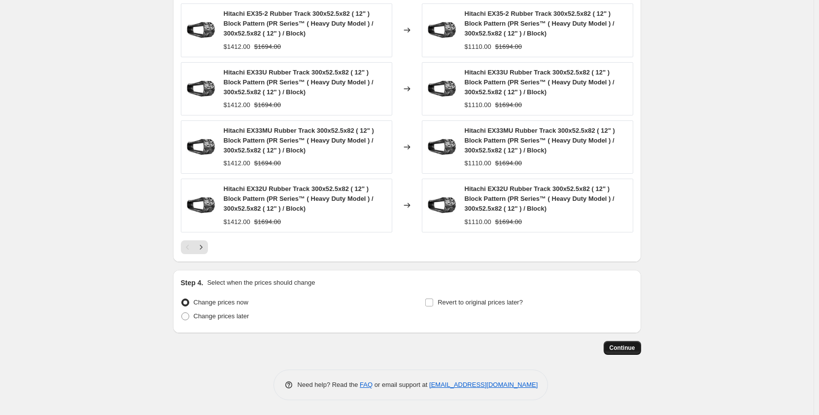
click at [634, 350] on span "Continue" at bounding box center [623, 348] width 26 height 8
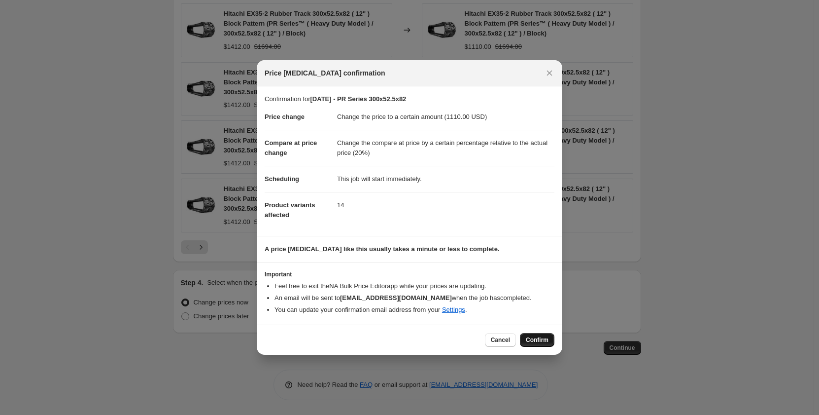
click at [535, 338] on span "Confirm" at bounding box center [537, 340] width 23 height 8
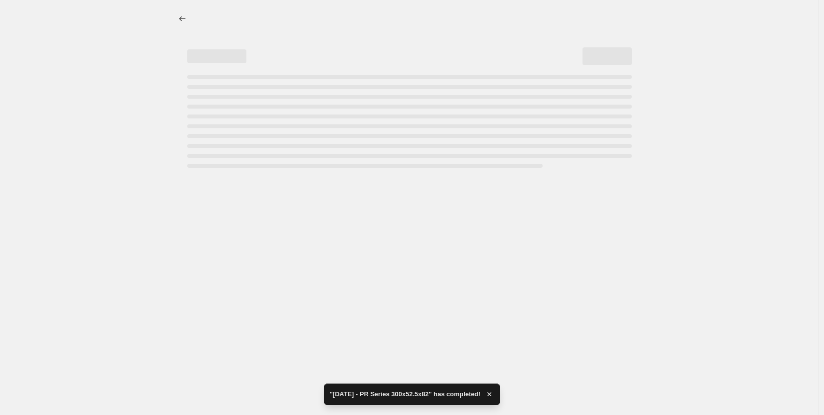
select select "pp"
select select "title"
select select "contains"
select select "title"
select select "contains"
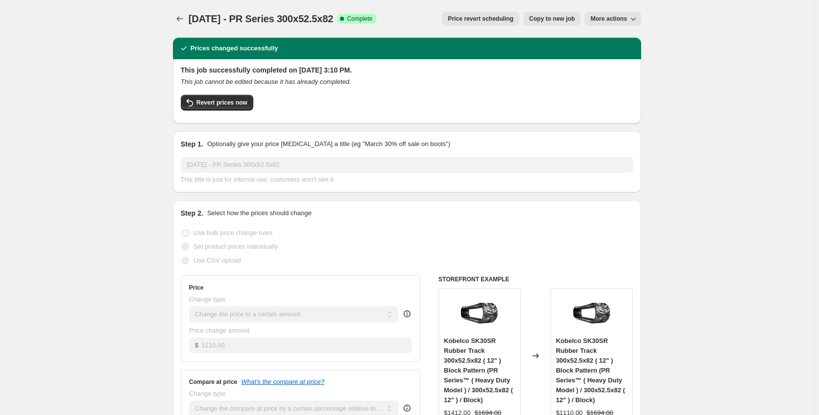
click at [542, 18] on span "Copy to new job" at bounding box center [553, 19] width 46 height 8
select select "pp"
select select "title"
select select "contains"
select select "title"
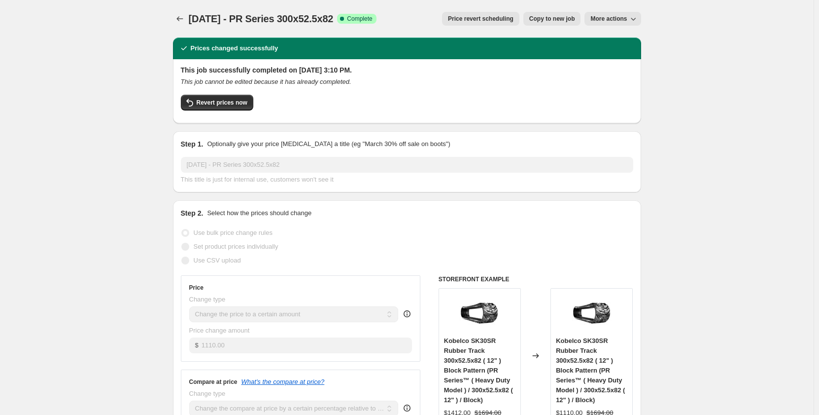
select select "contains"
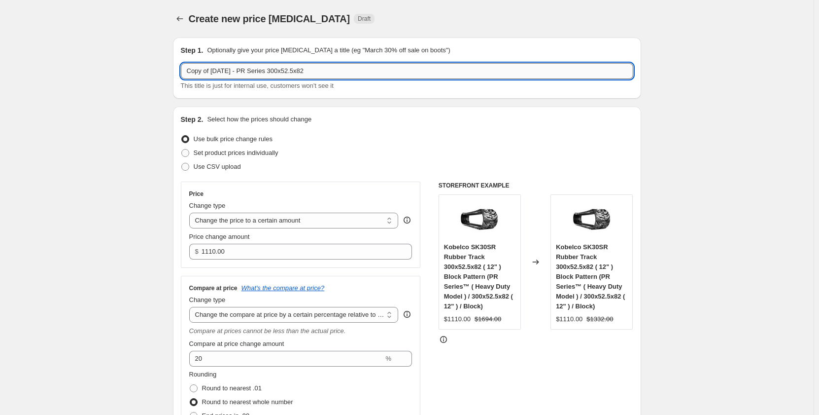
click at [327, 71] on input "Copy of Sep 2025 - PR Series 300x52.5x82" at bounding box center [407, 71] width 453 height 16
click at [255, 72] on input "Copy of Sep 2025 - PR Series 300x52.5x84" at bounding box center [407, 71] width 453 height 16
drag, startPoint x: 215, startPoint y: 71, endPoint x: 177, endPoint y: 72, distance: 38.0
click at [178, 72] on div "Step 1. Optionally give your price change job a title (eg "March 30% off sale o…" at bounding box center [407, 67] width 468 height 61
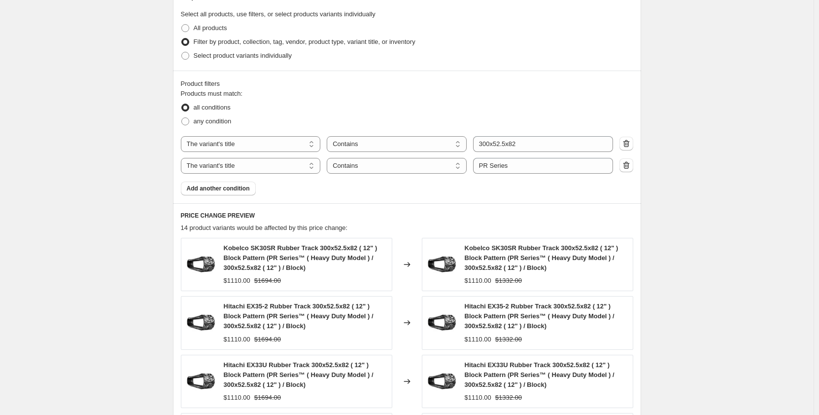
scroll to position [526, 0]
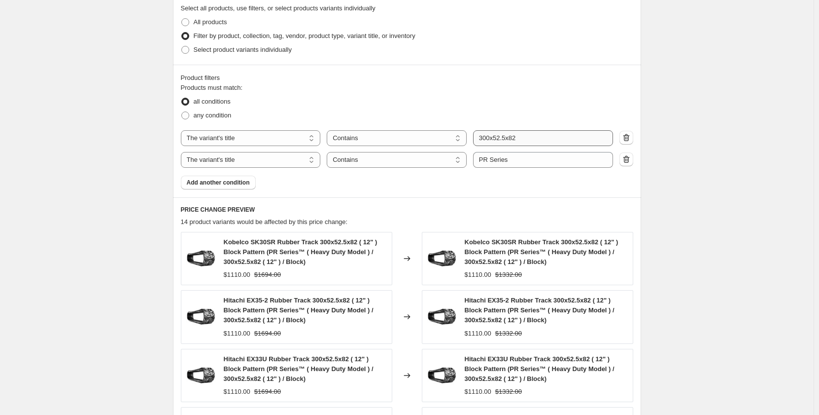
type input "Sep 2025 - PM Series 300x52.5x84"
click at [527, 139] on input "300x52.5x82" at bounding box center [543, 138] width 140 height 16
type input "300x52.5x84"
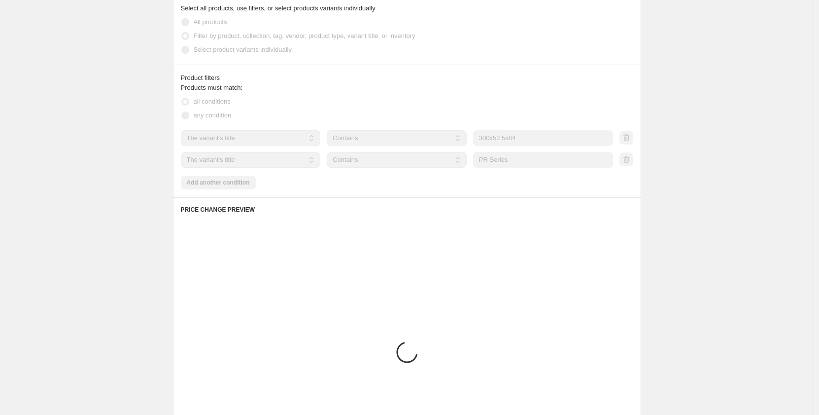
click at [488, 160] on input "PR Series" at bounding box center [543, 160] width 140 height 16
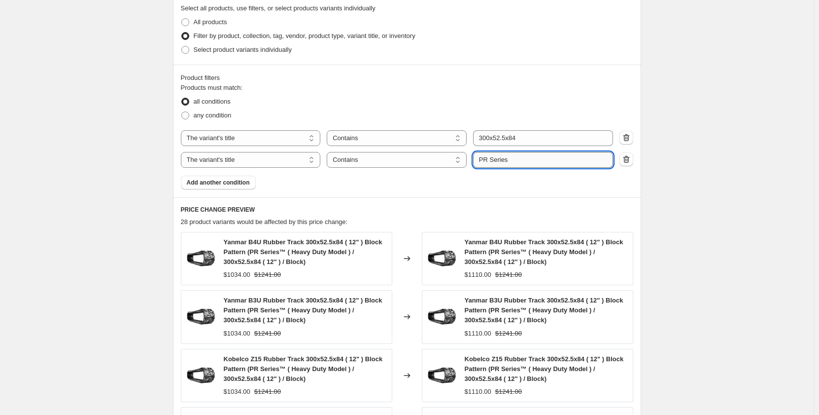
click at [489, 160] on input "PR Series" at bounding box center [543, 160] width 140 height 16
type input "PM Series"
click at [141, 210] on div "Create new price change job. This page is ready Create new price change job Dra…" at bounding box center [407, 87] width 814 height 1227
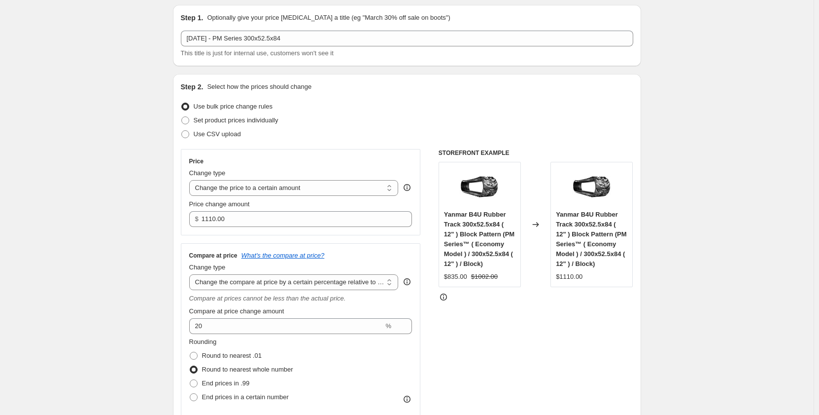
scroll to position [0, 0]
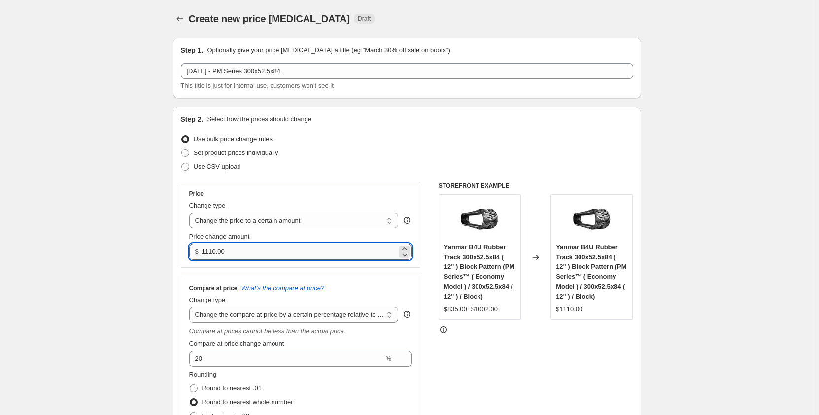
click at [237, 253] on input "1110.00" at bounding box center [300, 252] width 196 height 16
drag, startPoint x: 240, startPoint y: 251, endPoint x: 196, endPoint y: 253, distance: 43.9
click at [196, 253] on div "$ 1110.00" at bounding box center [300, 252] width 223 height 16
click at [254, 254] on input "1110.00" at bounding box center [300, 252] width 196 height 16
drag, startPoint x: 254, startPoint y: 254, endPoint x: 183, endPoint y: 259, distance: 71.1
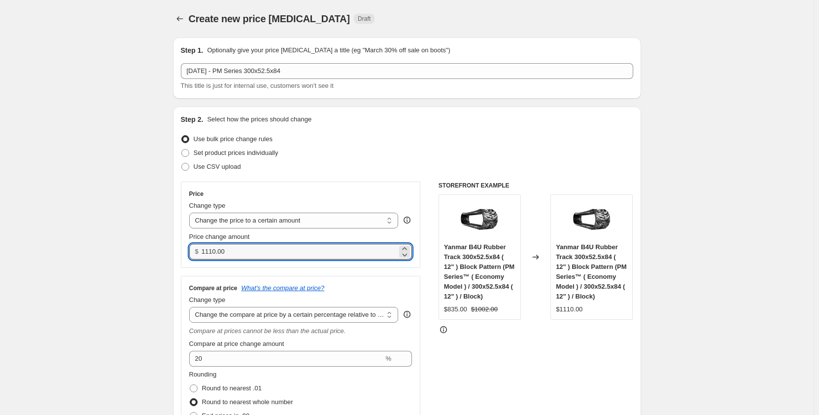
click at [183, 259] on div "Price Change type Change the price to a certain amount Change the price by a ce…" at bounding box center [301, 224] width 240 height 86
drag, startPoint x: 240, startPoint y: 253, endPoint x: 201, endPoint y: 256, distance: 39.6
click at [201, 256] on div "$ 895.00" at bounding box center [300, 252] width 223 height 16
type input "895.00"
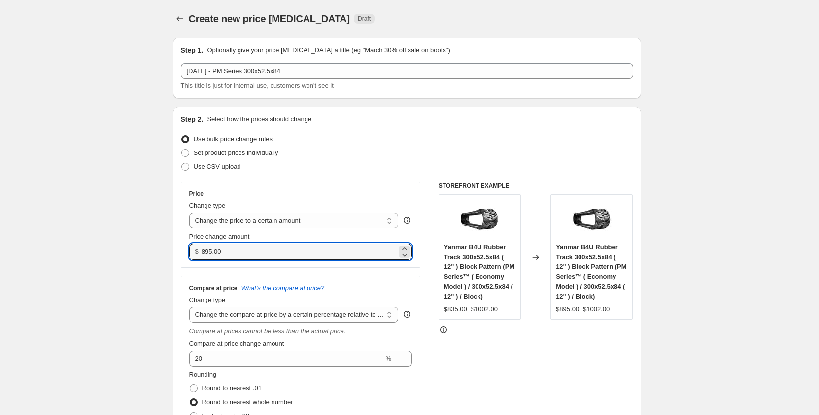
drag, startPoint x: 230, startPoint y: 255, endPoint x: 204, endPoint y: 258, distance: 26.3
click at [204, 258] on div "$ 895.00" at bounding box center [300, 252] width 223 height 16
drag, startPoint x: 229, startPoint y: 254, endPoint x: 201, endPoint y: 257, distance: 28.3
click at [201, 257] on div "$ 895.00" at bounding box center [300, 252] width 223 height 16
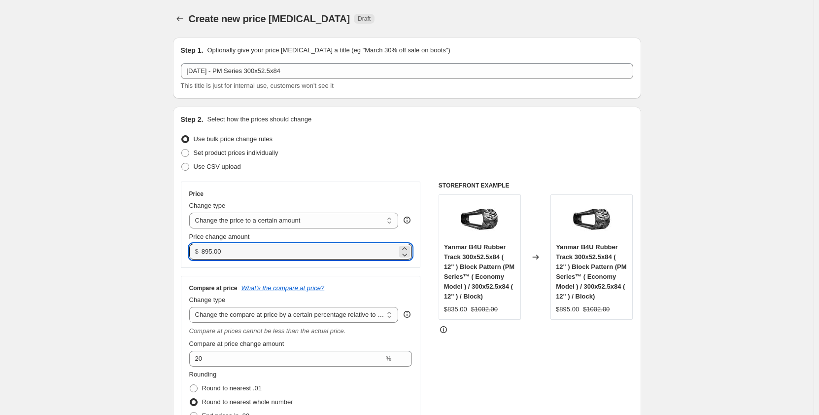
drag, startPoint x: 225, startPoint y: 250, endPoint x: 215, endPoint y: 254, distance: 11.1
click at [215, 254] on input "895.00" at bounding box center [300, 252] width 196 height 16
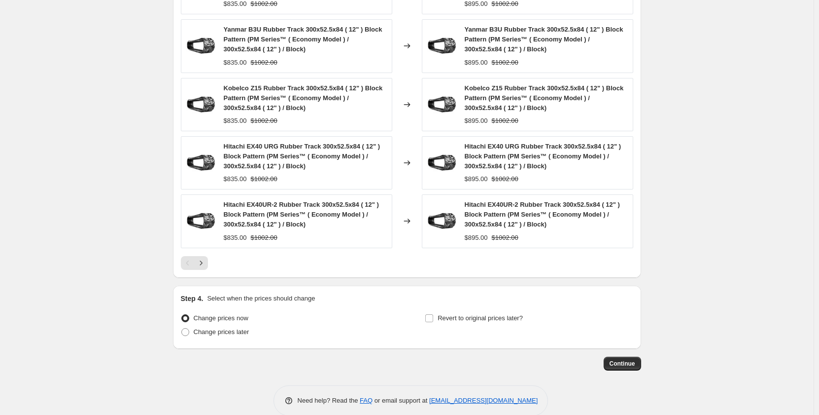
scroll to position [813, 0]
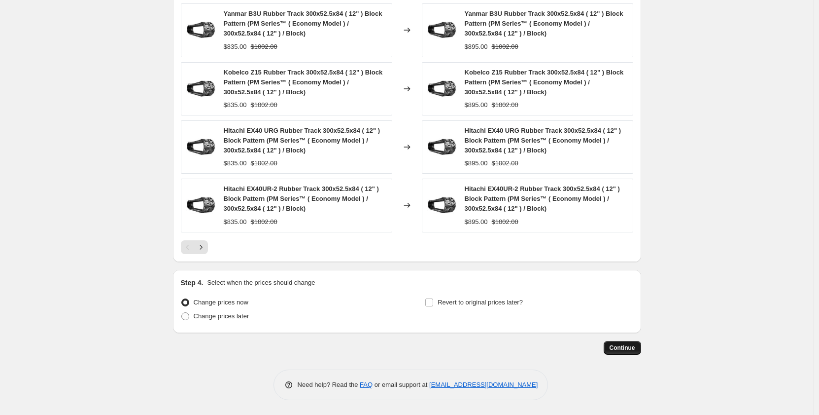
click at [620, 349] on span "Continue" at bounding box center [623, 348] width 26 height 8
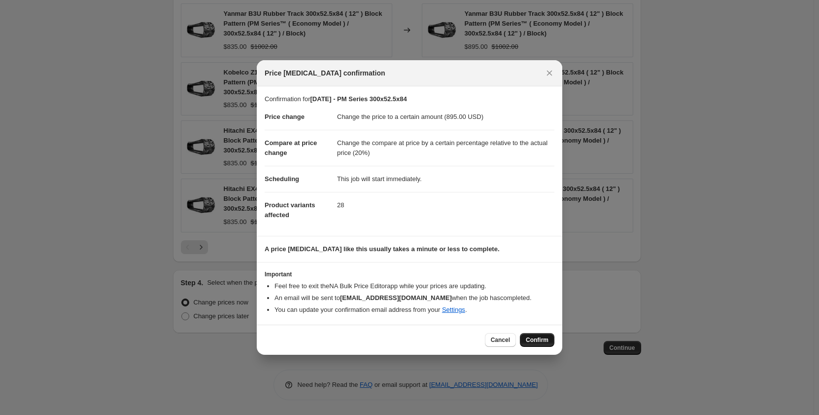
click at [548, 339] on span "Confirm" at bounding box center [537, 340] width 23 height 8
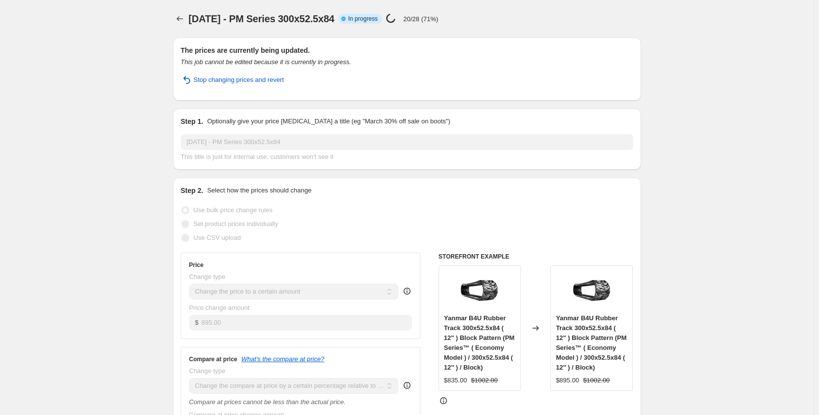
select select "pp"
select select "title"
select select "contains"
select select "title"
select select "contains"
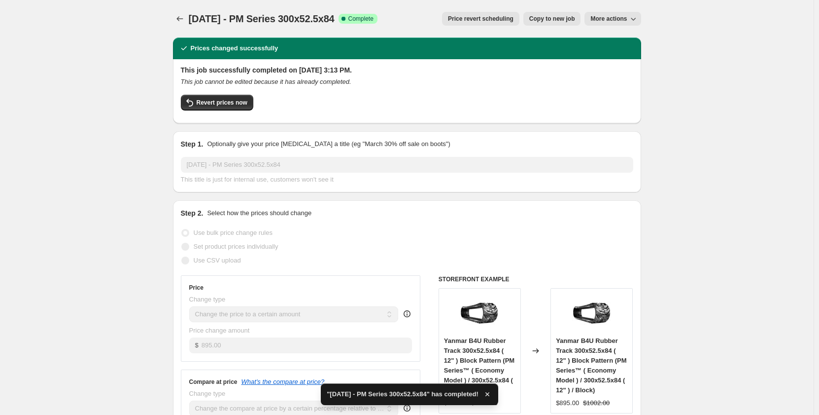
click at [545, 17] on span "Copy to new job" at bounding box center [553, 19] width 46 height 8
select select "pp"
select select "title"
select select "contains"
select select "title"
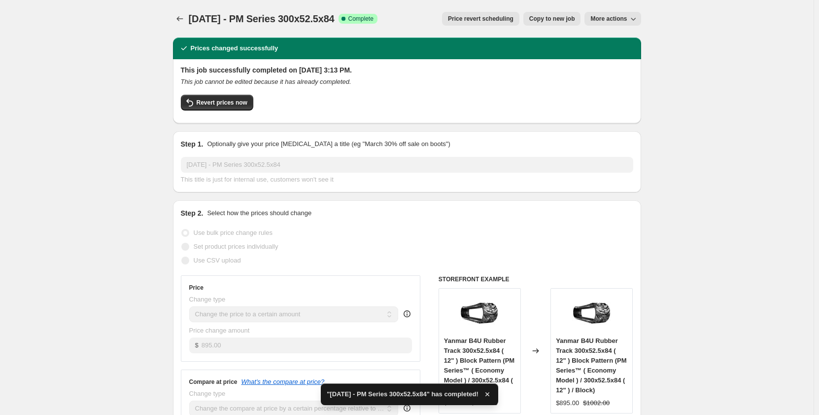
select select "contains"
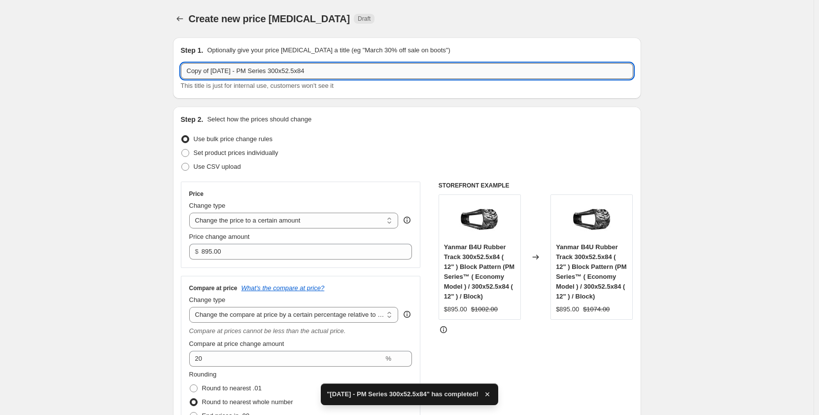
click at [258, 72] on input "Copy of Sep 2025 - PM Series 300x52.5x84" at bounding box center [407, 71] width 453 height 16
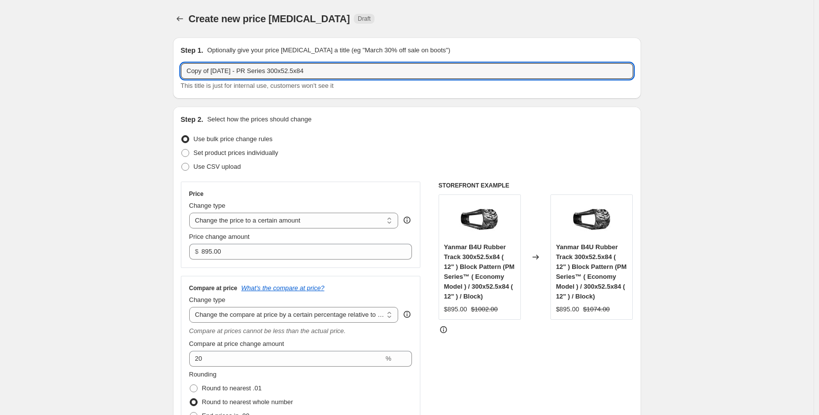
drag, startPoint x: 215, startPoint y: 73, endPoint x: 162, endPoint y: 79, distance: 54.1
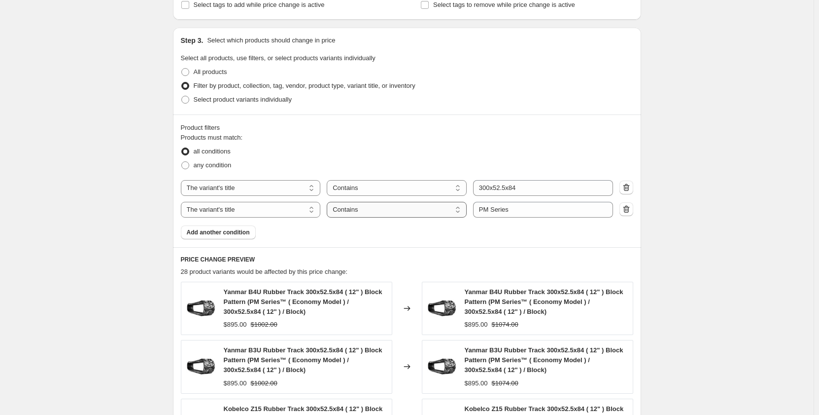
scroll to position [477, 0]
type input "Sep 2025 - PR Series 300x52.5x84"
click at [486, 209] on input "PM Series" at bounding box center [543, 209] width 140 height 16
type input "PR Series"
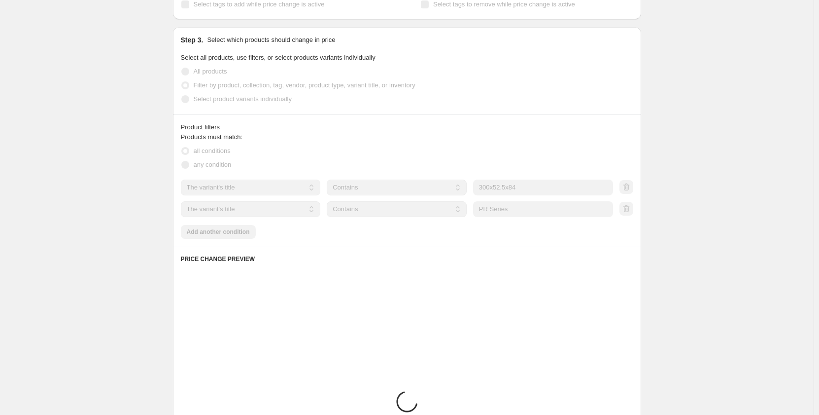
click at [562, 147] on div "all conditions" at bounding box center [407, 151] width 453 height 14
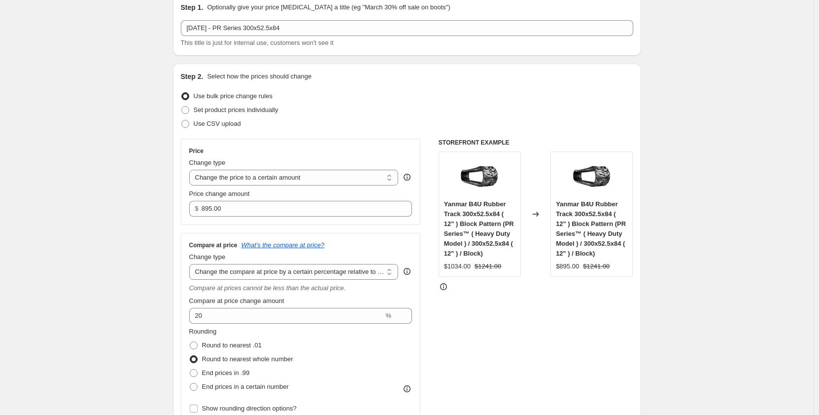
scroll to position [49, 0]
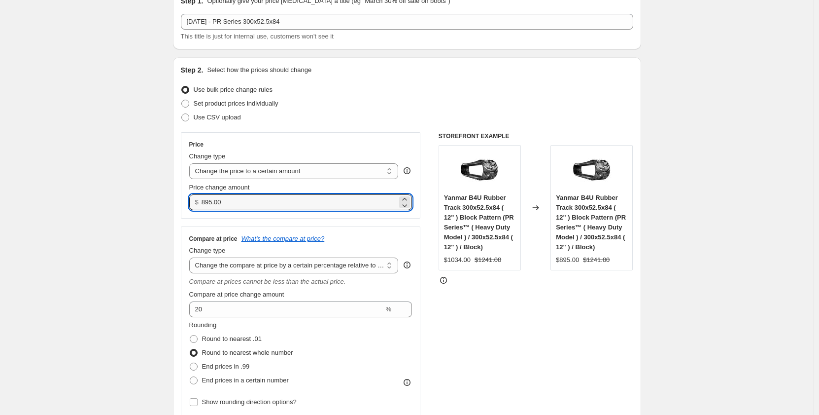
drag, startPoint x: 227, startPoint y: 201, endPoint x: 188, endPoint y: 204, distance: 39.1
click at [188, 204] on div "Price Change type Change the price to a certain amount Change the price by a ce…" at bounding box center [301, 175] width 240 height 86
click at [213, 203] on input "1074.00" at bounding box center [300, 202] width 196 height 16
click at [214, 203] on input "1074.00" at bounding box center [300, 202] width 196 height 16
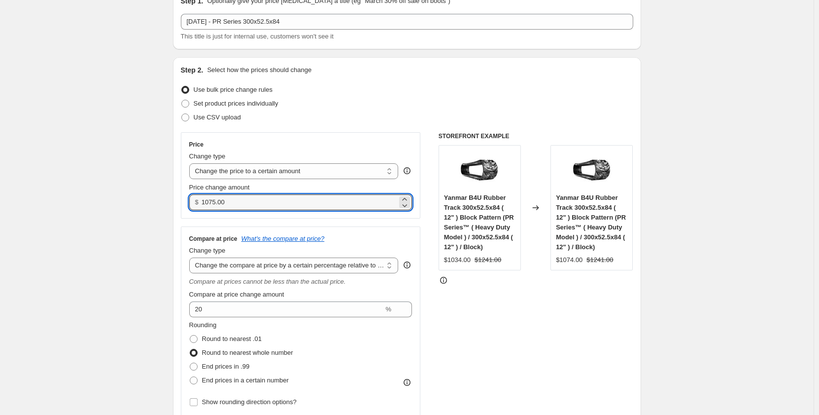
type input "1075.00"
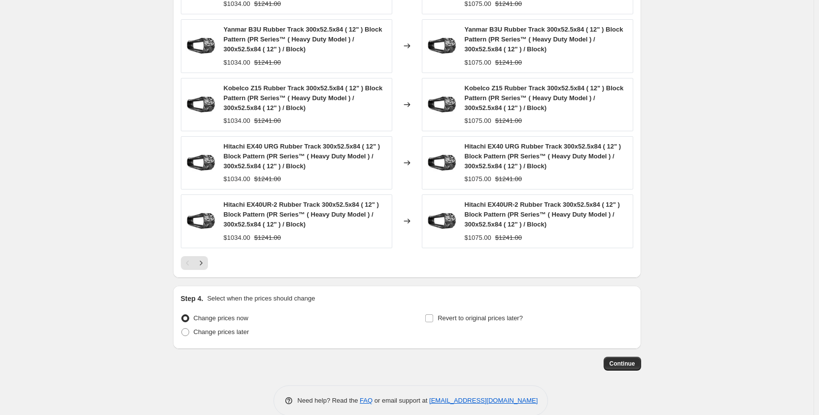
scroll to position [813, 0]
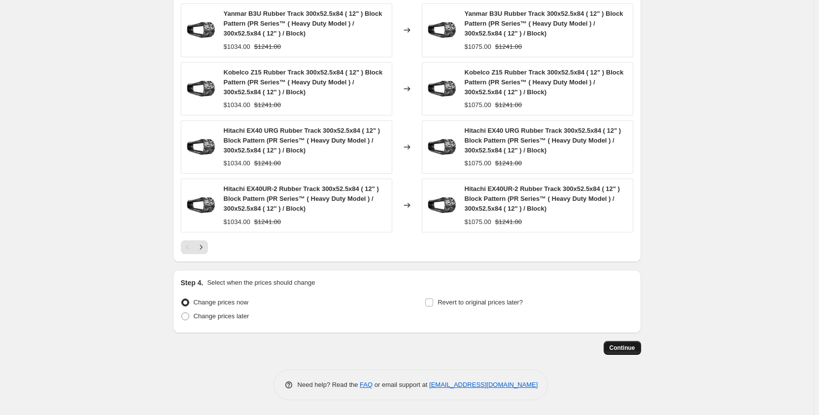
click at [634, 346] on span "Continue" at bounding box center [623, 348] width 26 height 8
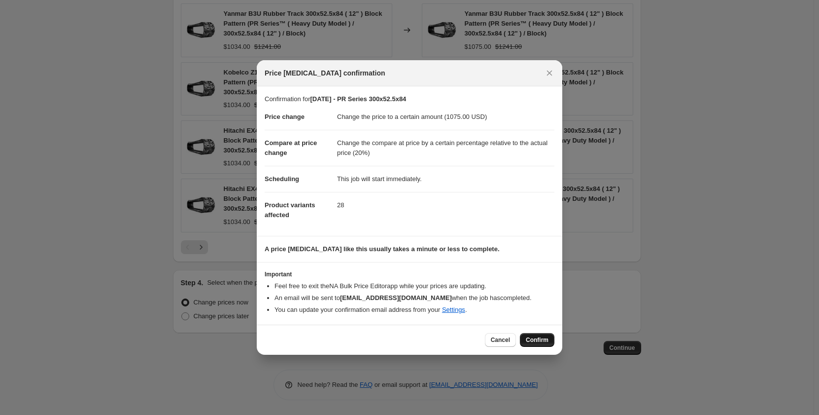
click at [535, 338] on span "Confirm" at bounding box center [537, 340] width 23 height 8
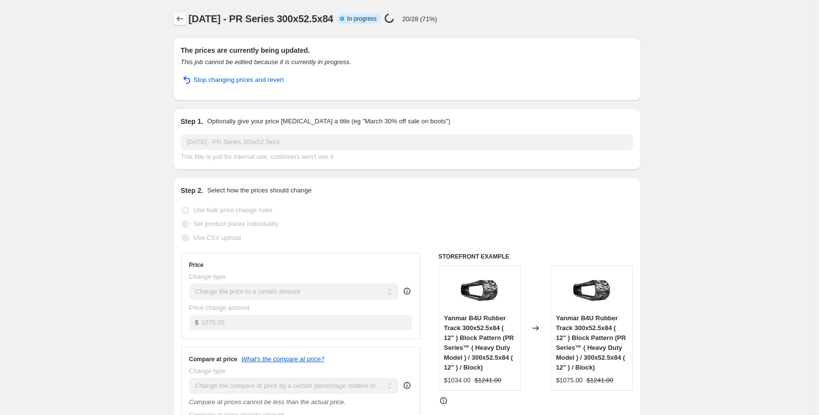
select select "pp"
select select "title"
select select "contains"
select select "title"
select select "contains"
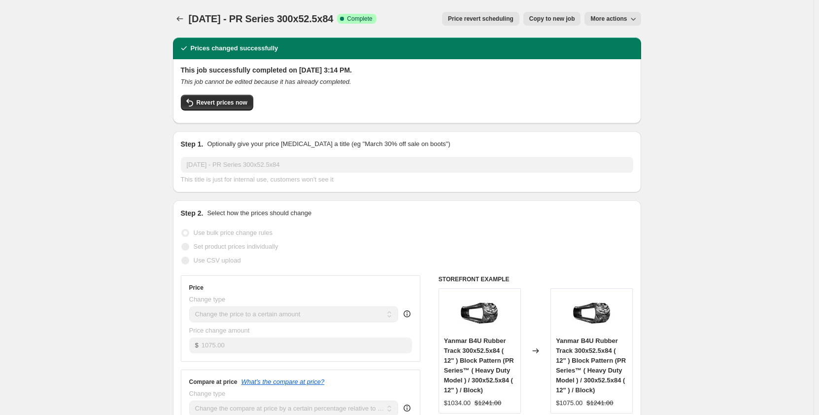
click at [536, 21] on span "Copy to new job" at bounding box center [553, 19] width 46 height 8
select select "pp"
select select "title"
select select "contains"
select select "title"
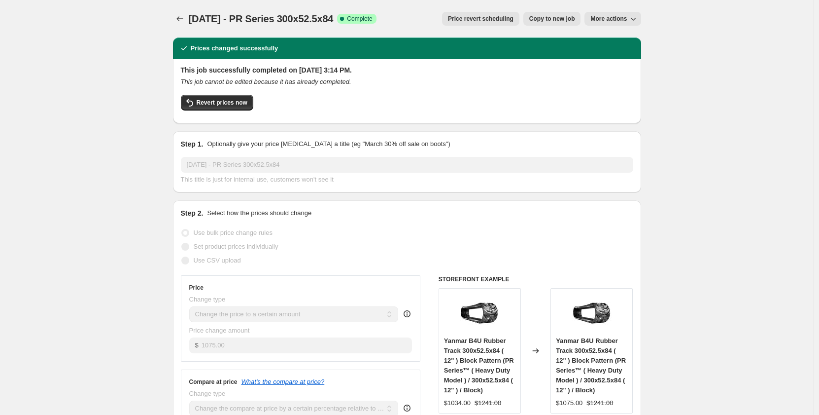
select select "contains"
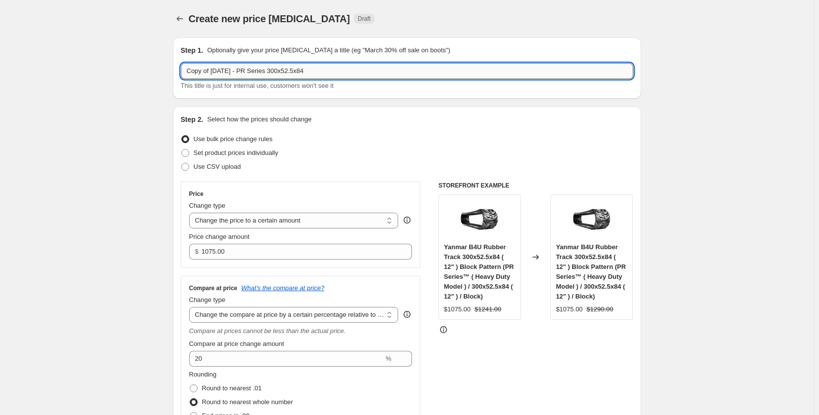
click at [331, 73] on input "Copy of Sep 2025 - PR Series 300x52.5x84" at bounding box center [407, 71] width 453 height 16
click at [255, 74] on input "Copy of Sep 2025 - PR Series 300x52.5x86" at bounding box center [407, 71] width 453 height 16
drag, startPoint x: 215, startPoint y: 71, endPoint x: 164, endPoint y: 71, distance: 50.8
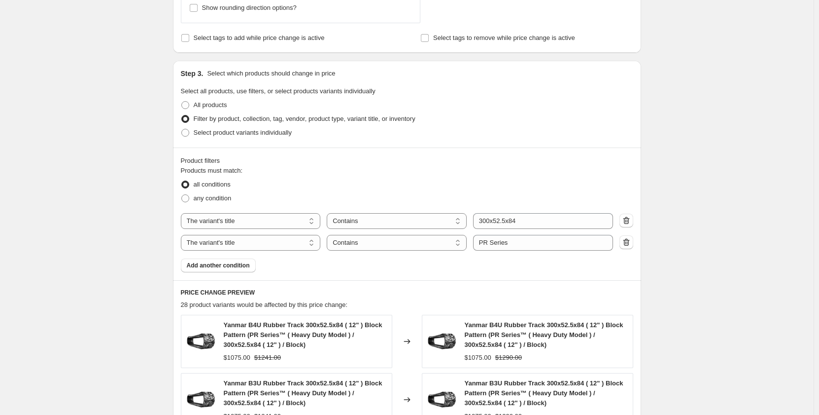
scroll to position [444, 0]
type input "Sep 2025 - PM Series 300x52.5x86"
click at [524, 220] on input "300x52.5x84" at bounding box center [543, 221] width 140 height 16
type input "300x52.5x86"
click at [487, 243] on input "PR Series" at bounding box center [543, 242] width 140 height 16
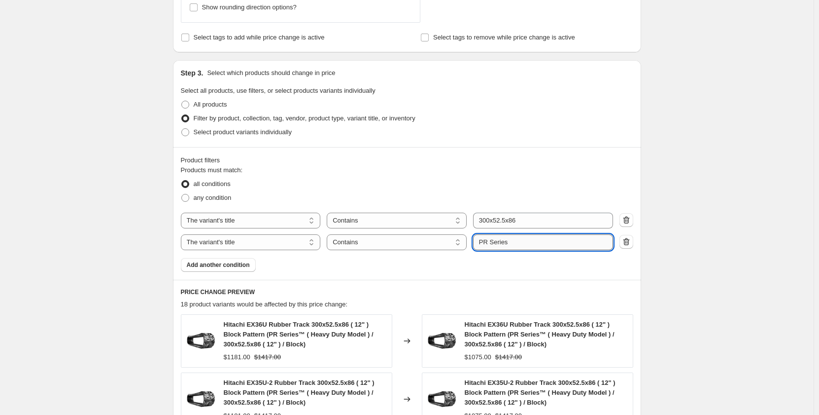
click at [488, 243] on input "PR Series" at bounding box center [543, 242] width 140 height 16
type input "PM Series"
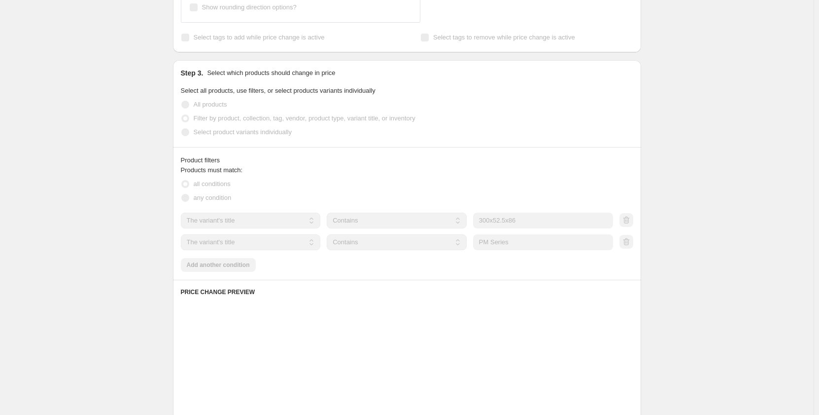
click at [92, 246] on div "Create new price change job. This page is ready Create new price change job Dra…" at bounding box center [407, 137] width 814 height 1162
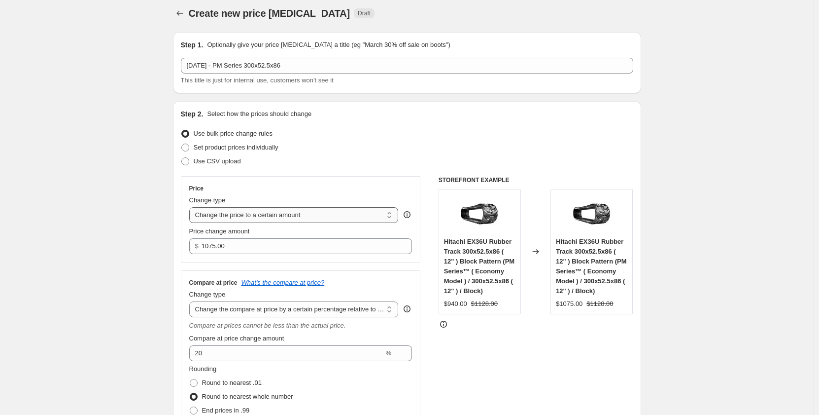
scroll to position [0, 0]
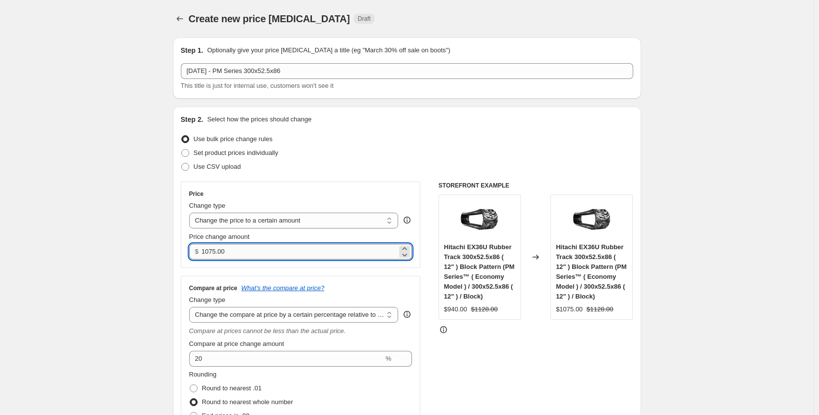
drag, startPoint x: 234, startPoint y: 249, endPoint x: 205, endPoint y: 251, distance: 29.1
click at [205, 251] on input "1075.00" at bounding box center [300, 252] width 196 height 16
click at [237, 253] on input "1075.00" at bounding box center [300, 252] width 196 height 16
drag, startPoint x: 237, startPoint y: 253, endPoint x: 176, endPoint y: 253, distance: 61.6
click at [176, 253] on div "Step 2. Select how the prices should change Use bulk price change rules Set pro…" at bounding box center [407, 302] width 468 height 390
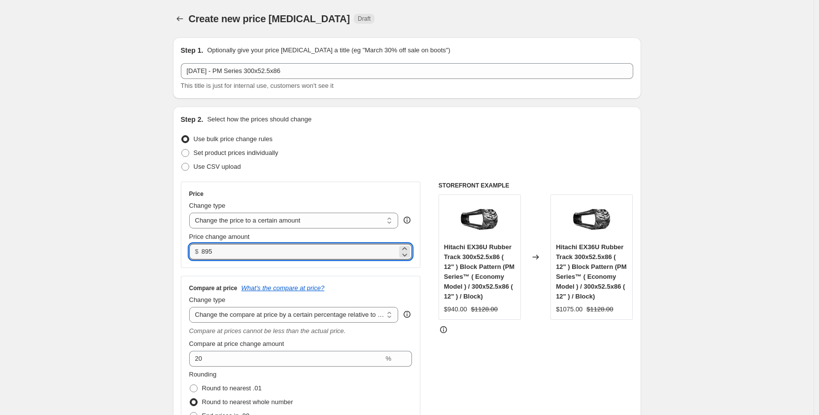
type input "895.00"
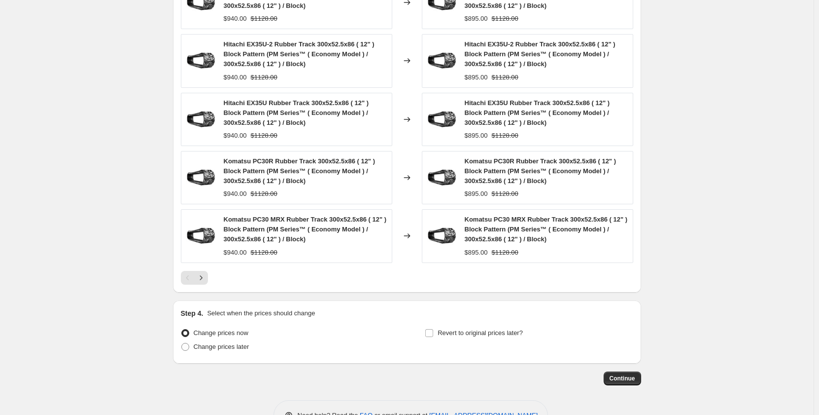
scroll to position [796, 0]
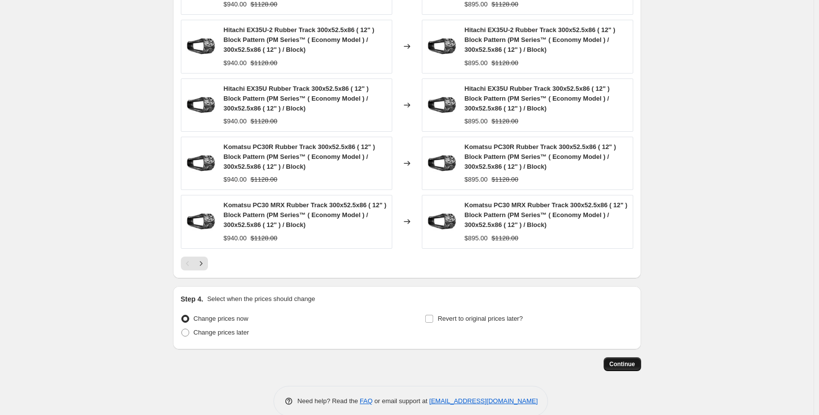
click at [616, 366] on span "Continue" at bounding box center [623, 364] width 26 height 8
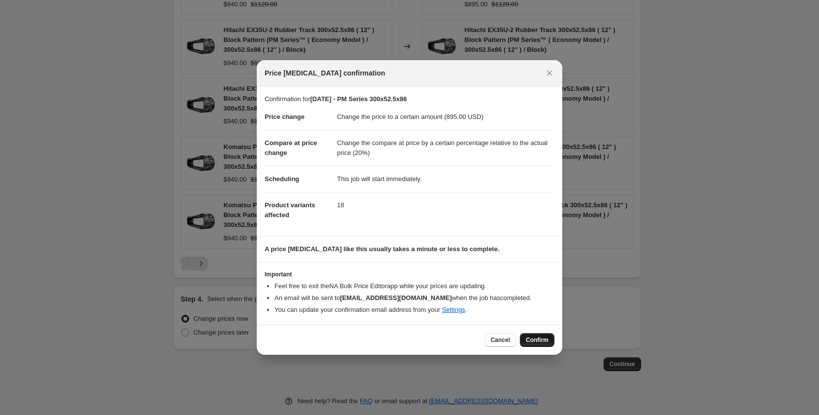
click at [543, 341] on span "Confirm" at bounding box center [537, 340] width 23 height 8
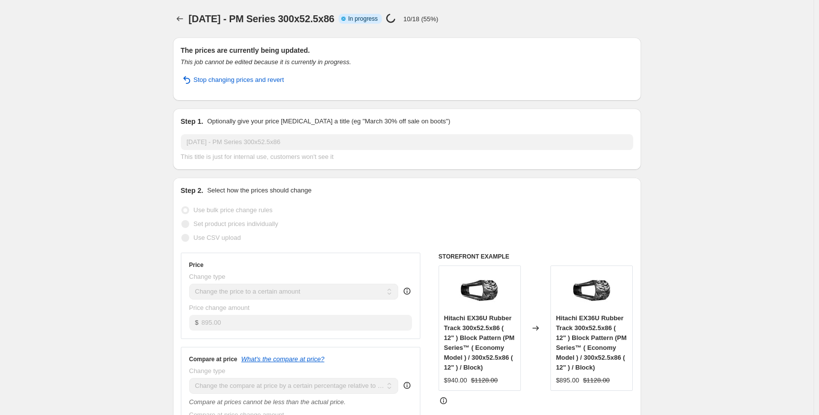
select select "pp"
select select "title"
select select "contains"
select select "title"
select select "contains"
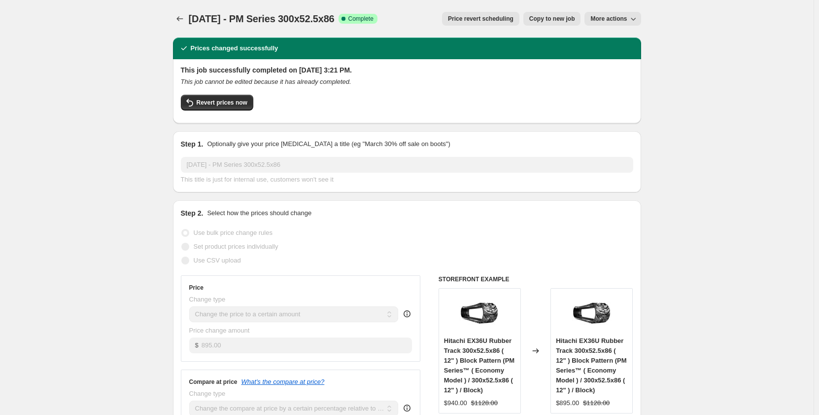
click at [542, 22] on span "Copy to new job" at bounding box center [553, 19] width 46 height 8
select select "pp"
select select "title"
select select "contains"
select select "title"
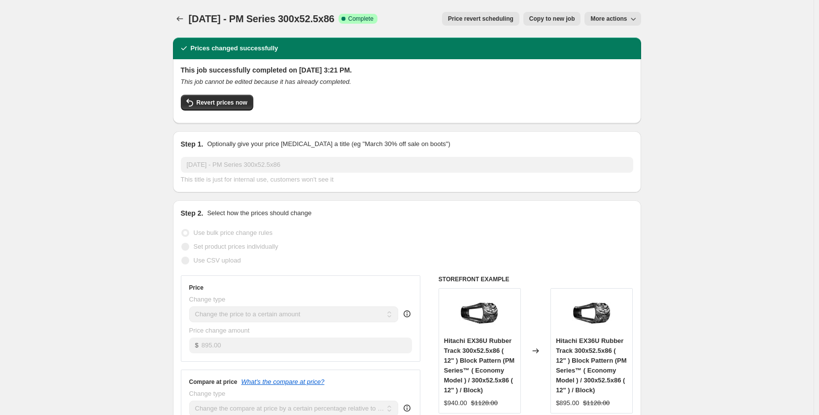
select select "contains"
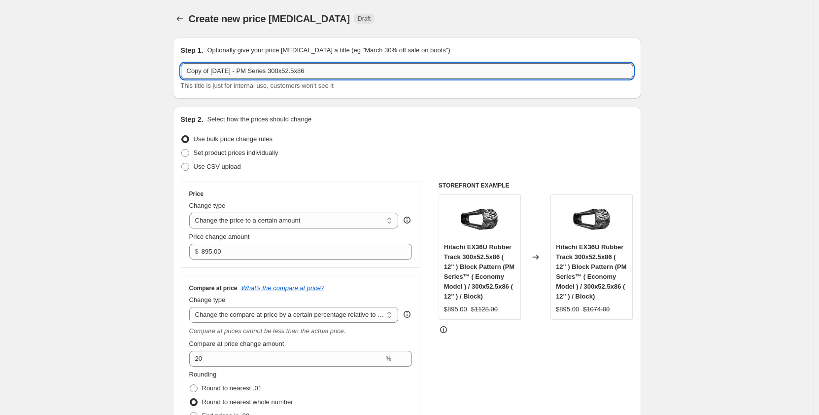
click at [256, 72] on input "Copy of Sep 2025 - PM Series 300x52.5x86" at bounding box center [407, 71] width 453 height 16
drag, startPoint x: 214, startPoint y: 68, endPoint x: 183, endPoint y: 73, distance: 31.9
click at [183, 73] on input "Copy of Sep 2025 - PR Series 300x52.5x86" at bounding box center [407, 71] width 453 height 16
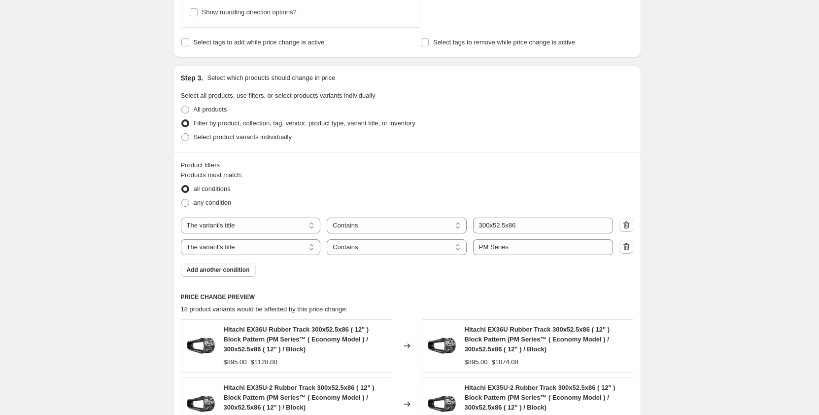
scroll to position [460, 0]
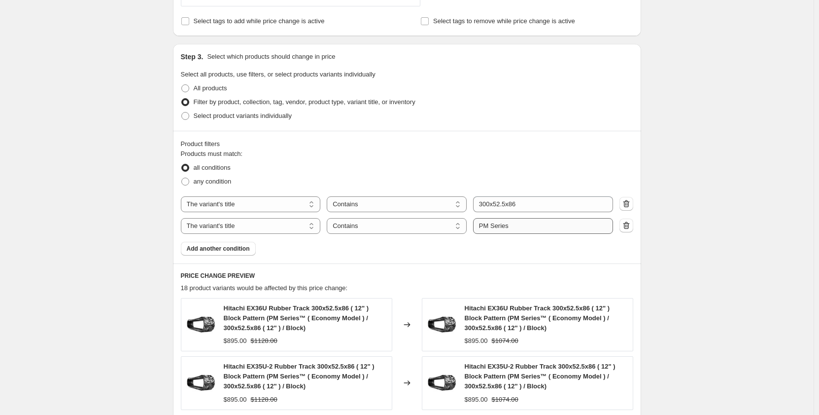
type input "Sep 2025 - PR Series 300x52.5x86"
click at [487, 227] on input "PM Series" at bounding box center [543, 226] width 140 height 16
type input "PR Series"
click at [84, 268] on div "Create new price change job. This page is ready Create new price change job Dra…" at bounding box center [407, 153] width 814 height 1227
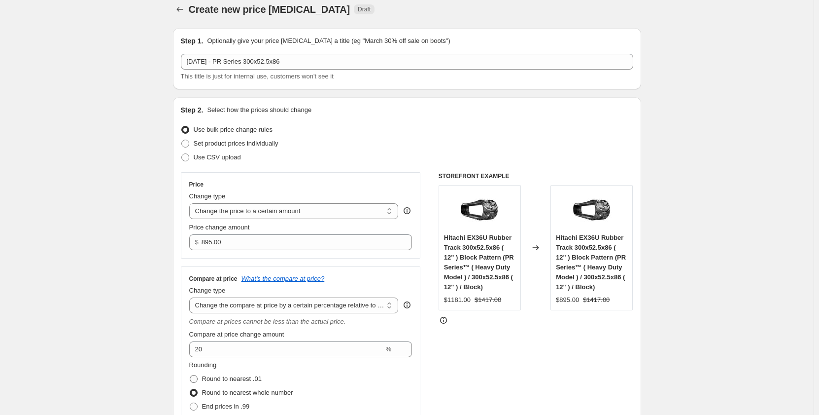
scroll to position [0, 0]
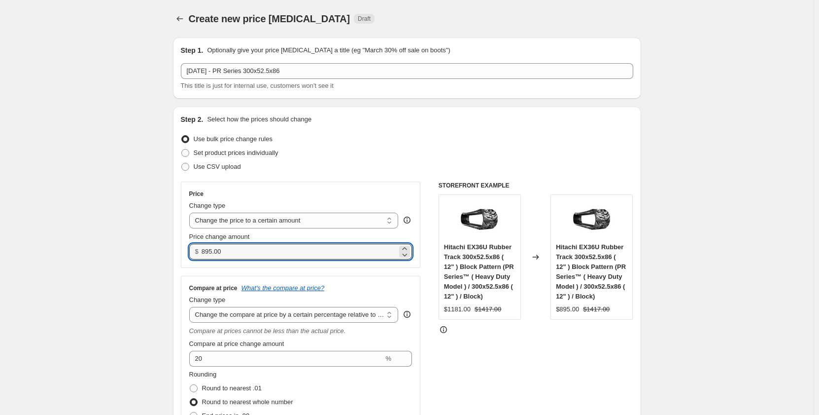
drag, startPoint x: 242, startPoint y: 247, endPoint x: 194, endPoint y: 247, distance: 47.8
click at [194, 247] on div "$ 895.00" at bounding box center [300, 252] width 223 height 16
type input "1190.00"
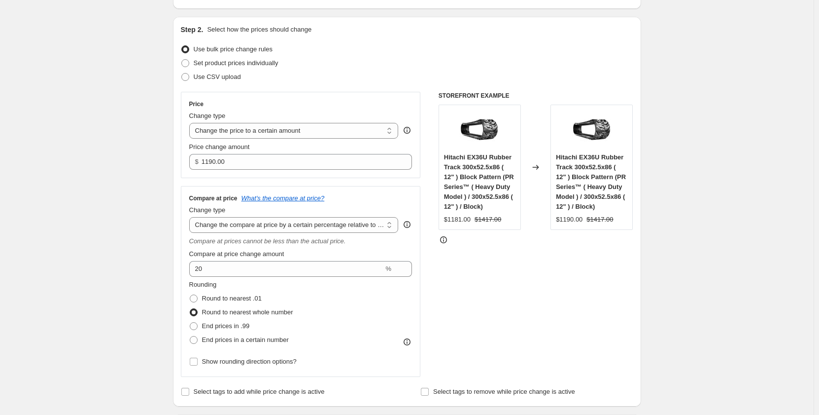
scroll to position [89, 0]
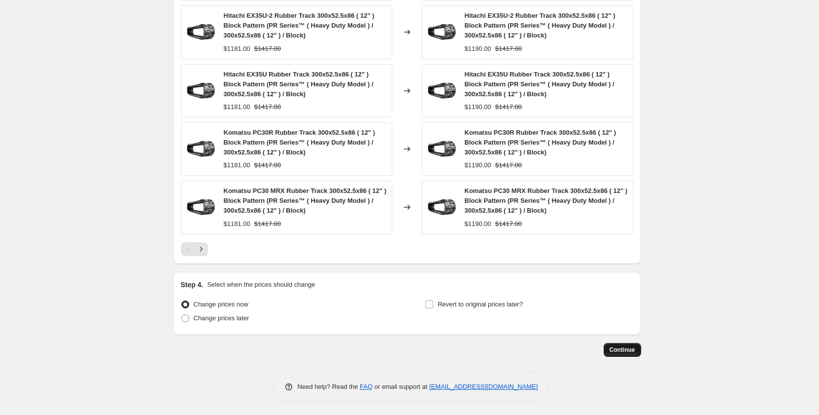
scroll to position [813, 0]
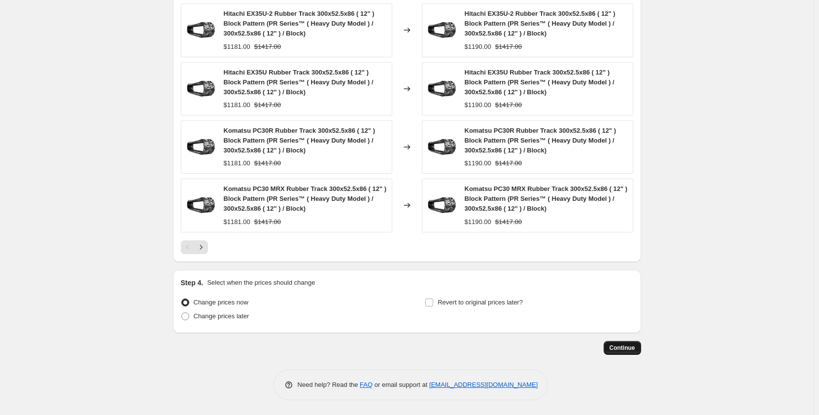
click at [622, 352] on button "Continue" at bounding box center [622, 348] width 37 height 14
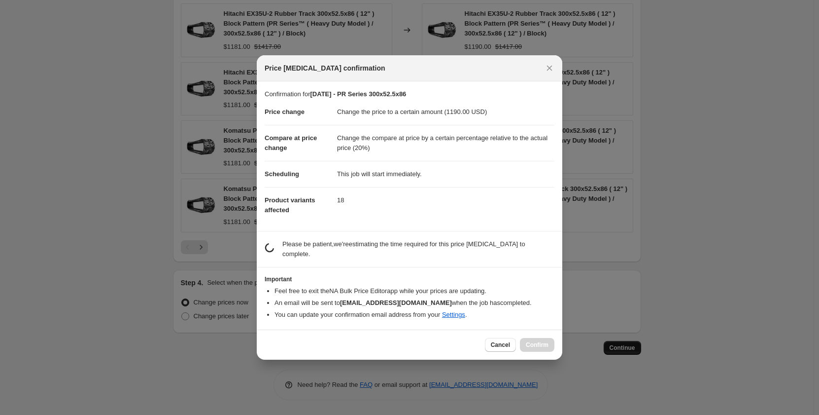
scroll to position [0, 0]
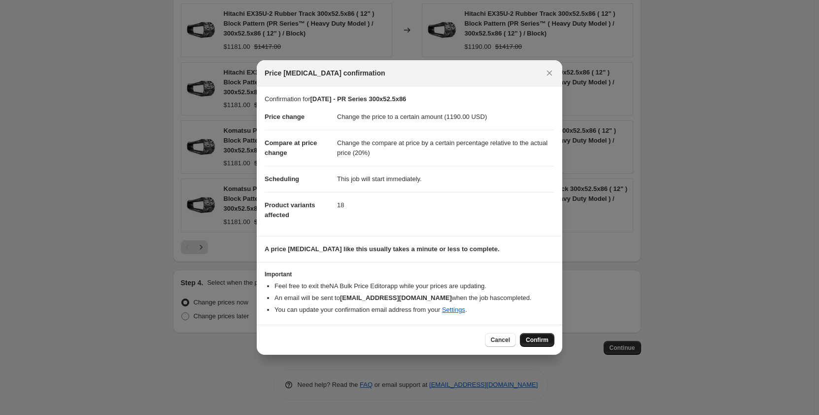
click at [534, 345] on button "Confirm" at bounding box center [537, 340] width 35 height 14
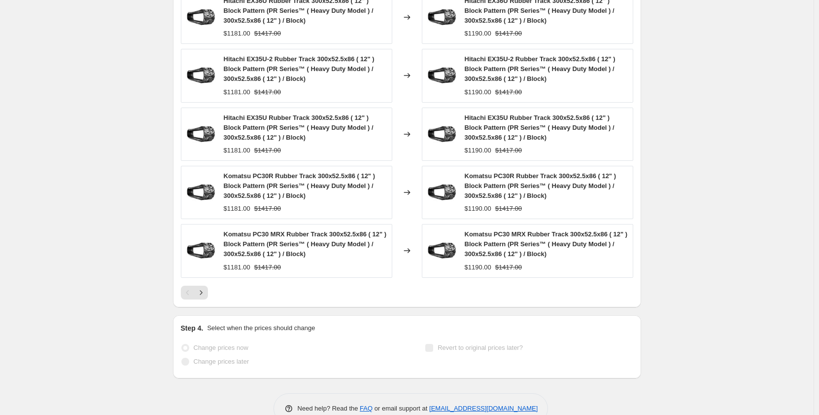
scroll to position [838, 0]
select select "pp"
select select "title"
select select "contains"
select select "title"
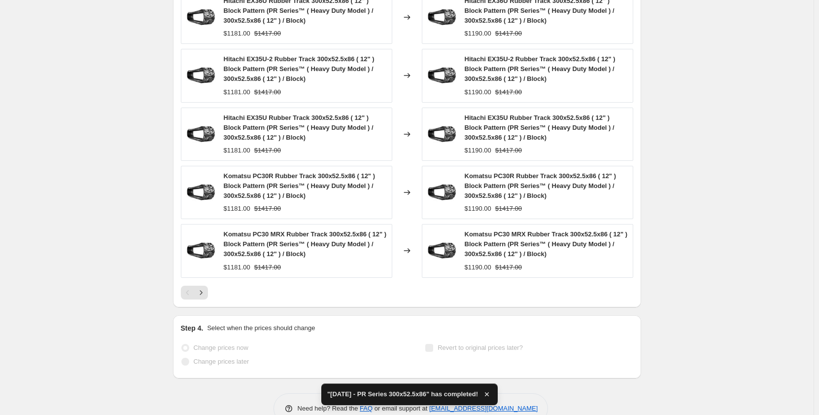
scroll to position [0, 0]
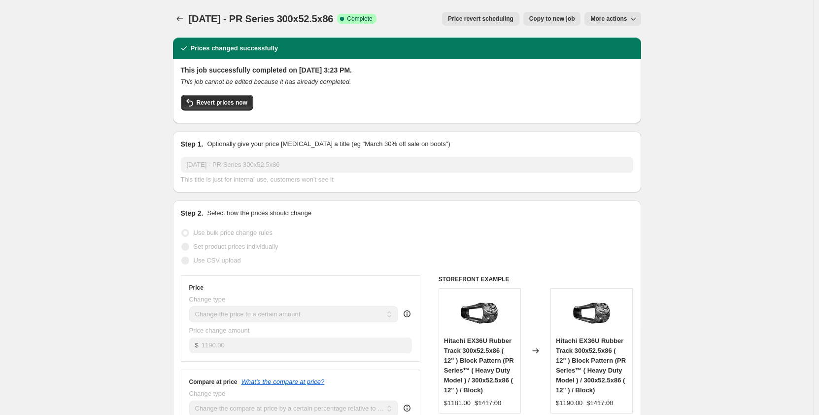
click at [550, 17] on span "Copy to new job" at bounding box center [553, 19] width 46 height 8
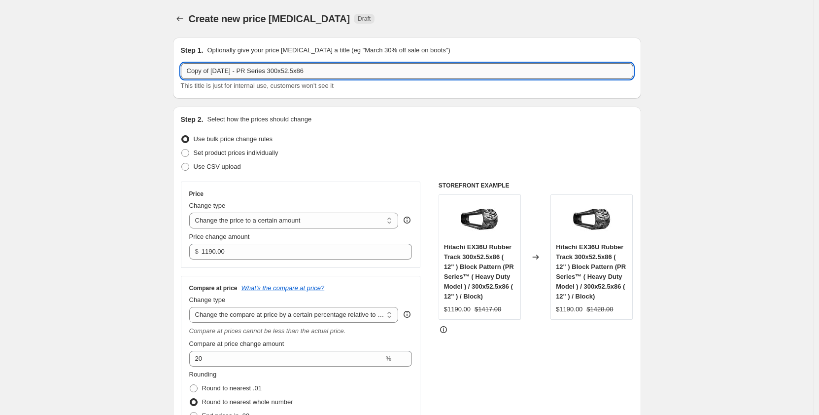
click at [350, 75] on input "Copy of Sep 2025 - PR Series 300x52.5x86" at bounding box center [407, 71] width 453 height 16
click at [257, 73] on input "Copy of Sep 2025 - PR Series 300x52.5x88" at bounding box center [407, 71] width 453 height 16
drag, startPoint x: 217, startPoint y: 72, endPoint x: 181, endPoint y: 76, distance: 35.7
click at [181, 76] on div "Step 1. Optionally give your price change job a title (eg "March 30% off sale o…" at bounding box center [407, 67] width 468 height 61
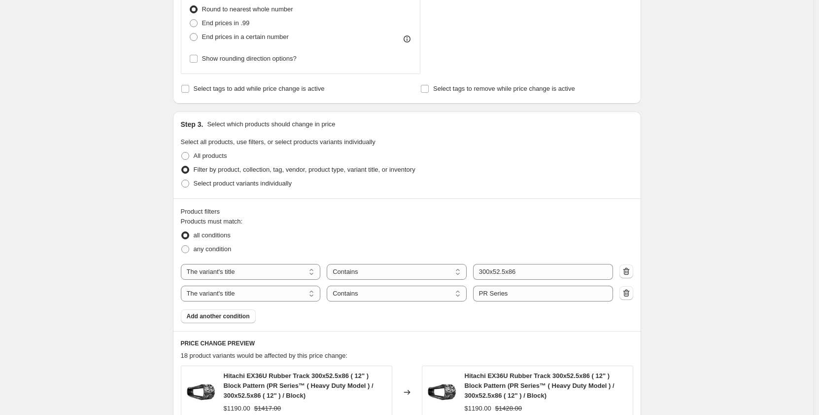
scroll to position [542, 0]
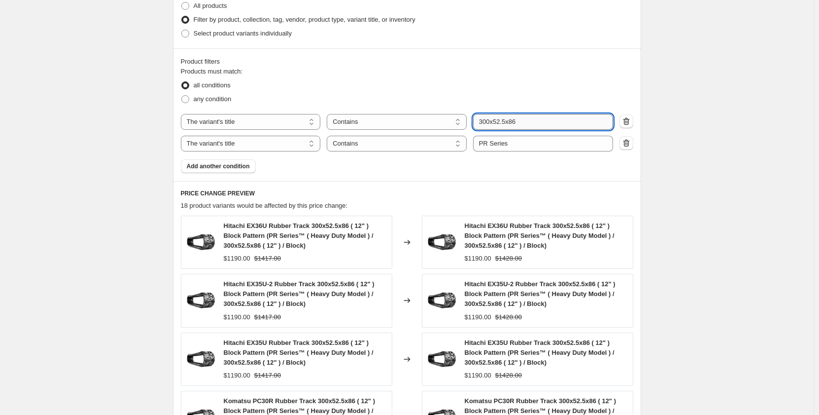
click at [524, 119] on input "300x52.5x86" at bounding box center [543, 122] width 140 height 16
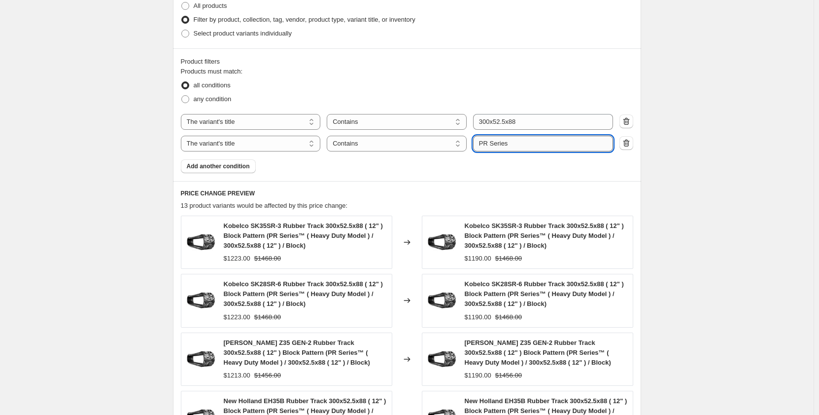
click at [486, 144] on input "PR Series" at bounding box center [543, 144] width 140 height 16
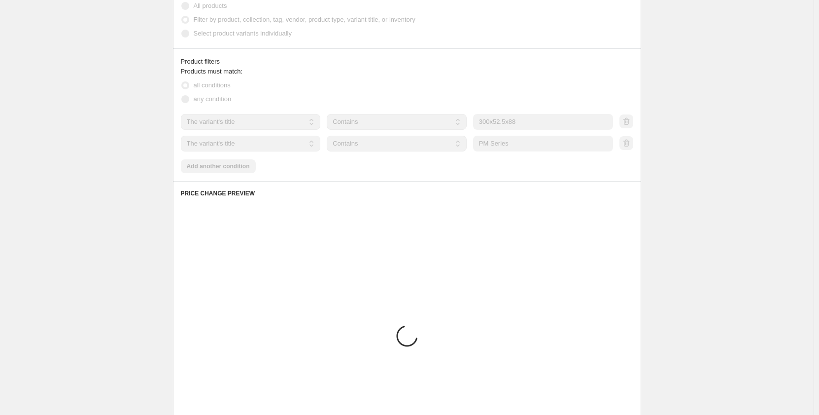
click at [120, 180] on div "Create new price change job. This page is ready Create new price change job Dra…" at bounding box center [407, 39] width 814 height 1162
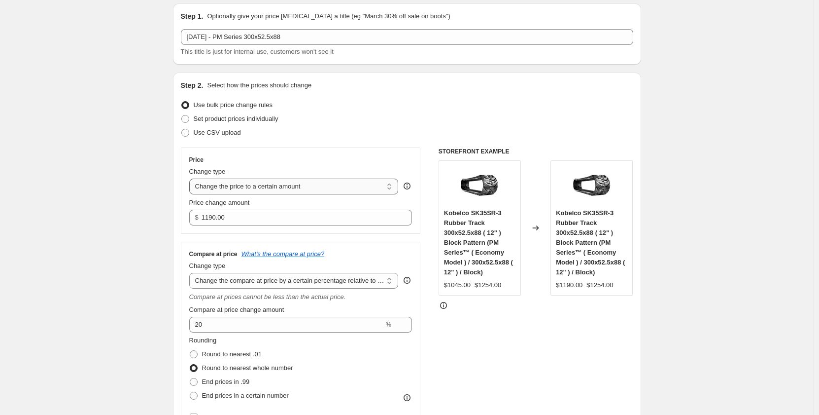
scroll to position [66, 0]
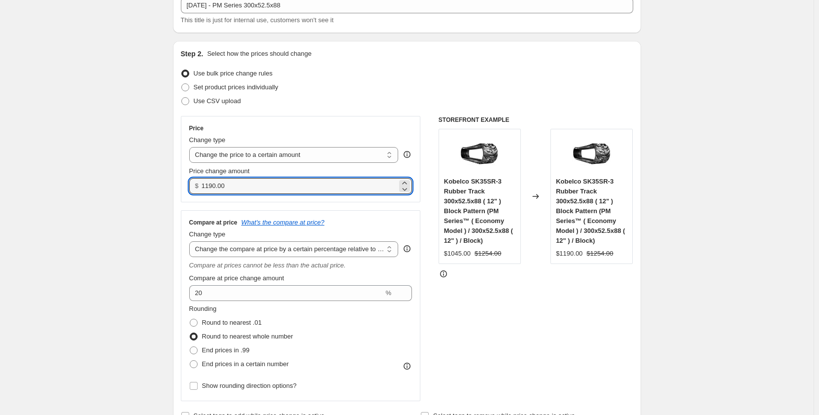
drag, startPoint x: 241, startPoint y: 189, endPoint x: 193, endPoint y: 193, distance: 48.0
click at [193, 193] on div "$ 1190.00" at bounding box center [300, 186] width 223 height 16
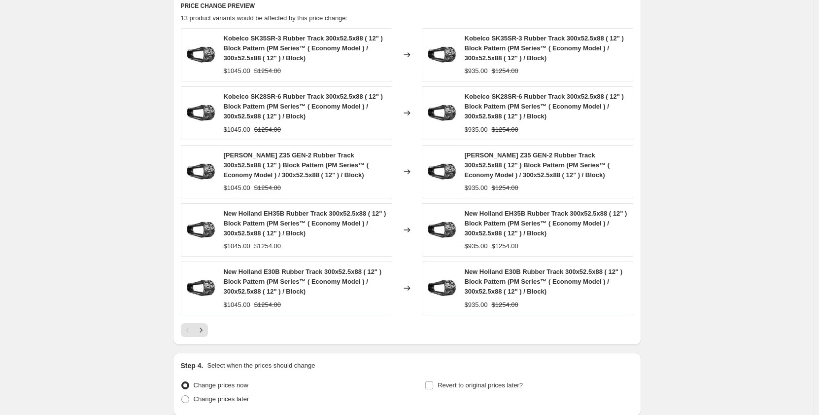
scroll to position [813, 0]
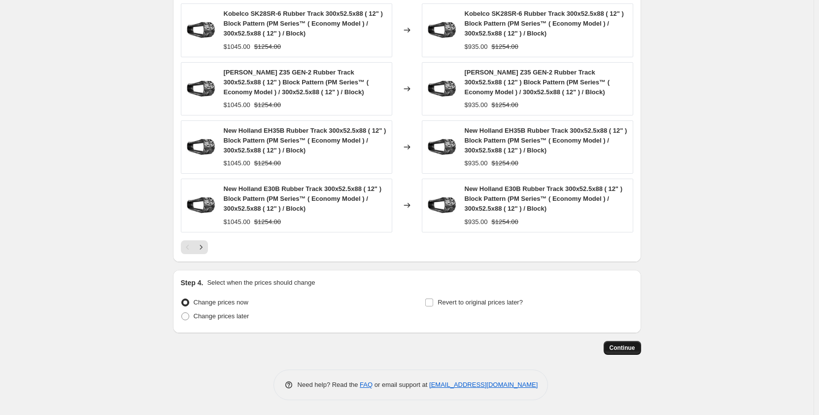
click at [617, 350] on span "Continue" at bounding box center [623, 348] width 26 height 8
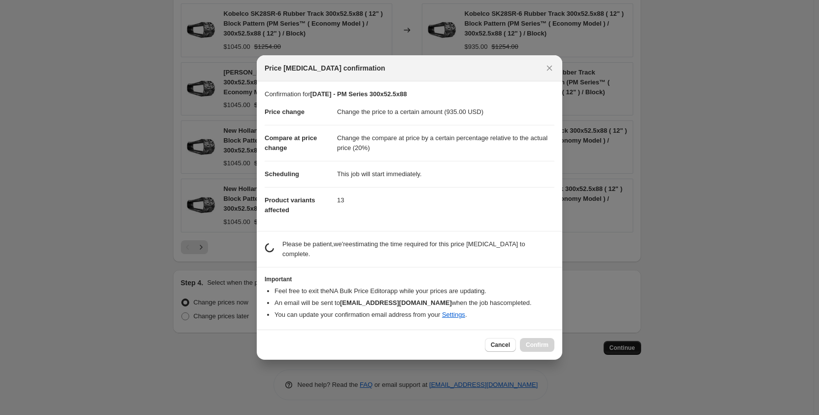
scroll to position [0, 0]
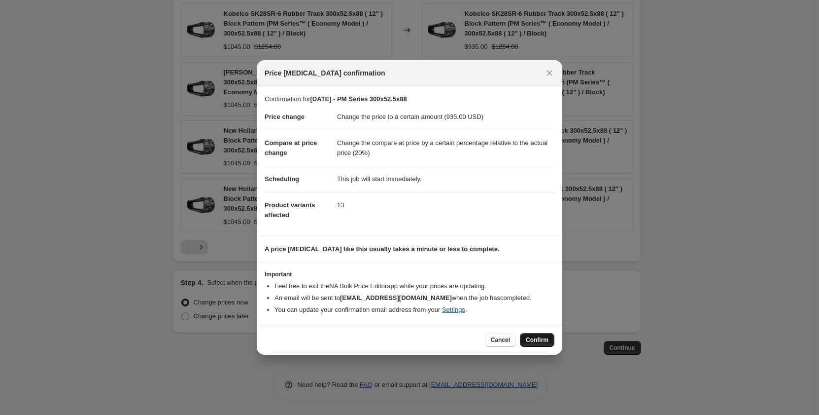
click at [538, 340] on span "Confirm" at bounding box center [537, 340] width 23 height 8
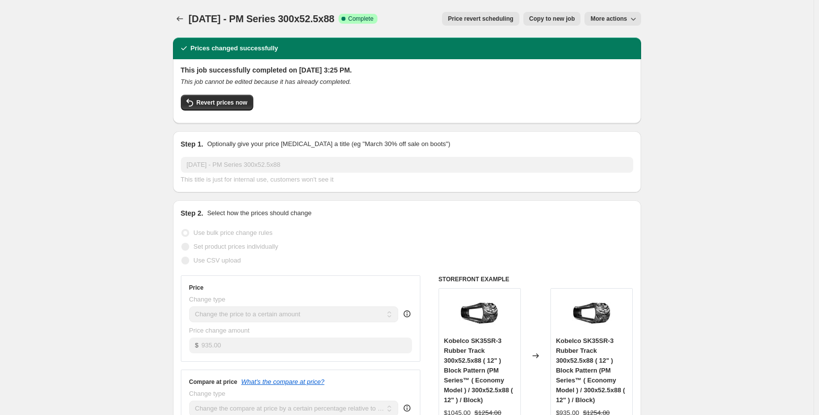
click at [540, 18] on span "Copy to new job" at bounding box center [553, 19] width 46 height 8
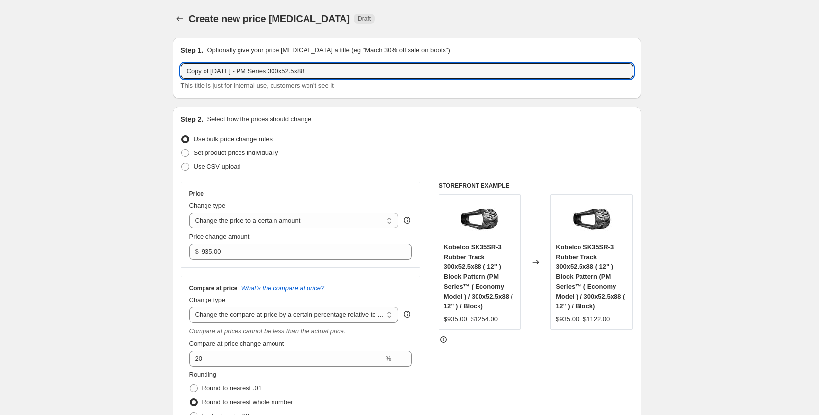
drag, startPoint x: 214, startPoint y: 71, endPoint x: 156, endPoint y: 74, distance: 58.3
drag, startPoint x: 235, startPoint y: 70, endPoint x: 230, endPoint y: 71, distance: 5.0
click at [230, 71] on input "Sep 2025 - PM Series 300x52.5x88" at bounding box center [407, 71] width 453 height 16
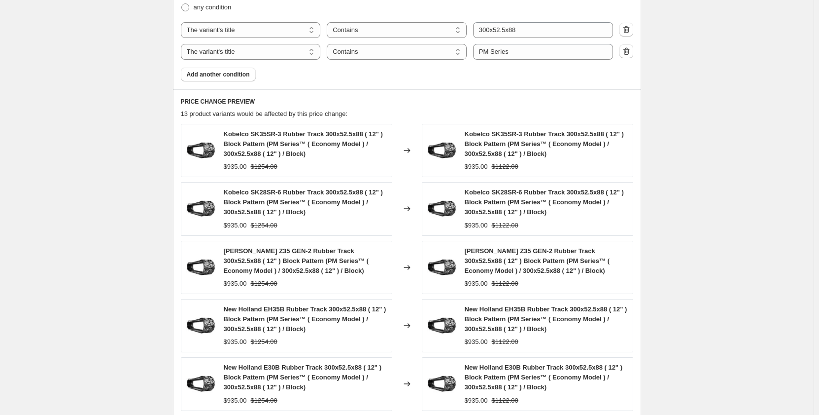
scroll to position [657, 0]
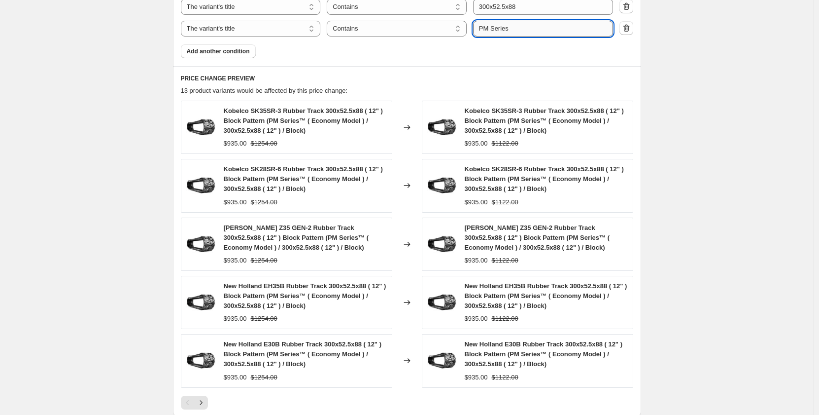
click at [489, 30] on input "PM Series" at bounding box center [543, 29] width 140 height 16
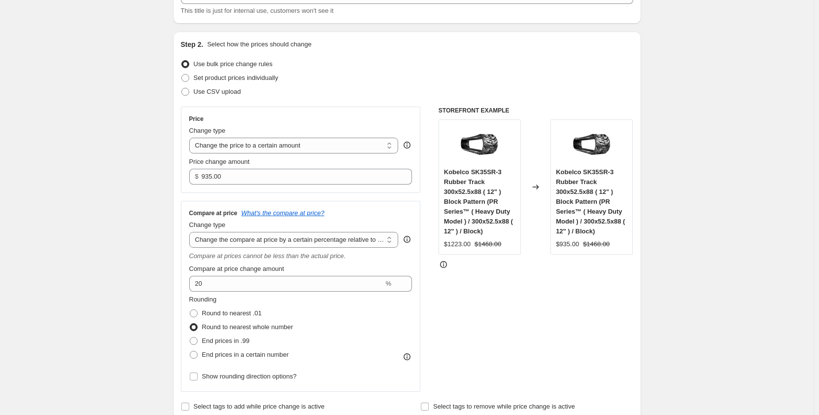
scroll to position [66, 0]
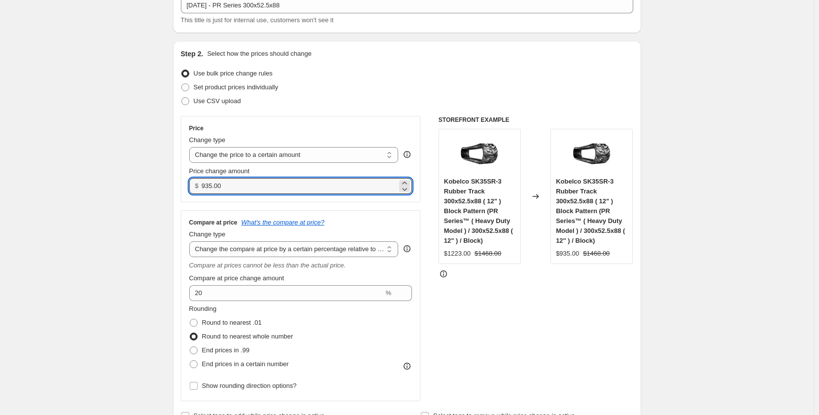
drag, startPoint x: 231, startPoint y: 187, endPoint x: 202, endPoint y: 191, distance: 29.3
click at [202, 191] on div "$ 935.00" at bounding box center [300, 186] width 223 height 16
click at [230, 189] on input "1050.00" at bounding box center [300, 186] width 196 height 16
drag, startPoint x: 236, startPoint y: 184, endPoint x: 200, endPoint y: 189, distance: 36.8
click at [200, 189] on div "$ 1050.00" at bounding box center [300, 186] width 223 height 16
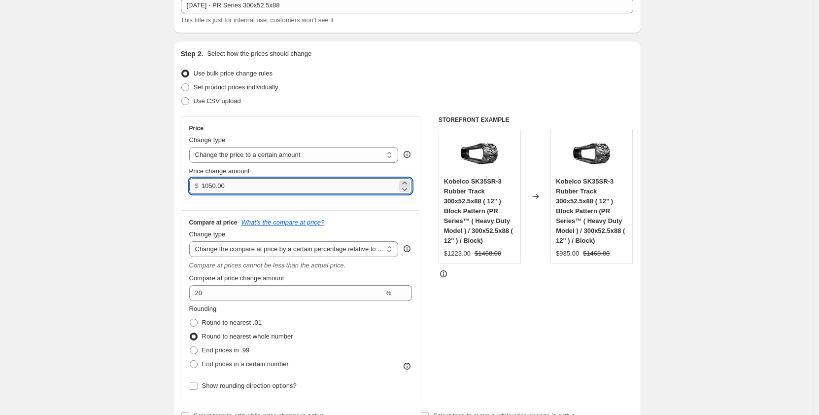
click at [238, 185] on input "1050.00" at bounding box center [300, 186] width 196 height 16
drag, startPoint x: 236, startPoint y: 186, endPoint x: 204, endPoint y: 193, distance: 33.4
click at [204, 193] on div "$ 1050.00" at bounding box center [300, 186] width 223 height 16
click at [214, 187] on input "1050.00" at bounding box center [300, 186] width 196 height 16
drag, startPoint x: 229, startPoint y: 185, endPoint x: 203, endPoint y: 186, distance: 26.7
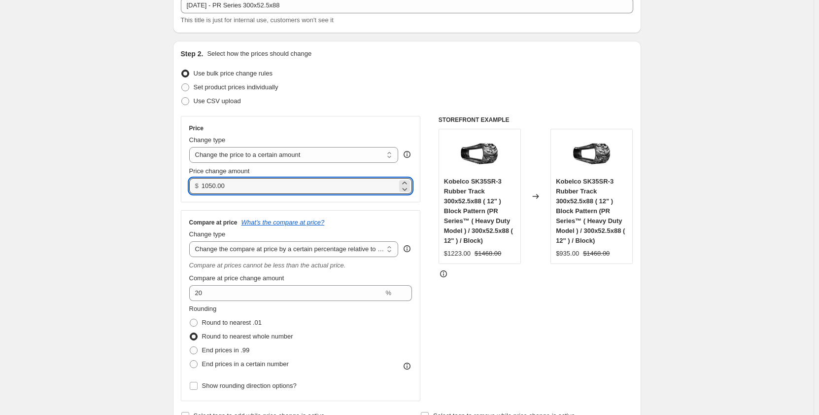
click at [203, 186] on div "$ 1050.00" at bounding box center [300, 186] width 223 height 16
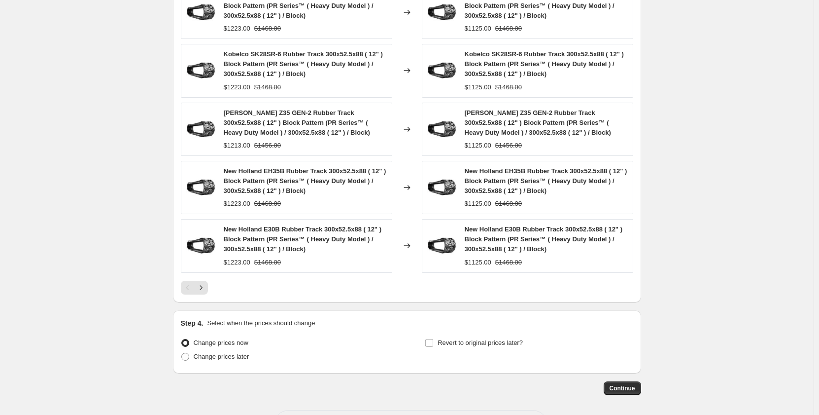
scroll to position [805, 0]
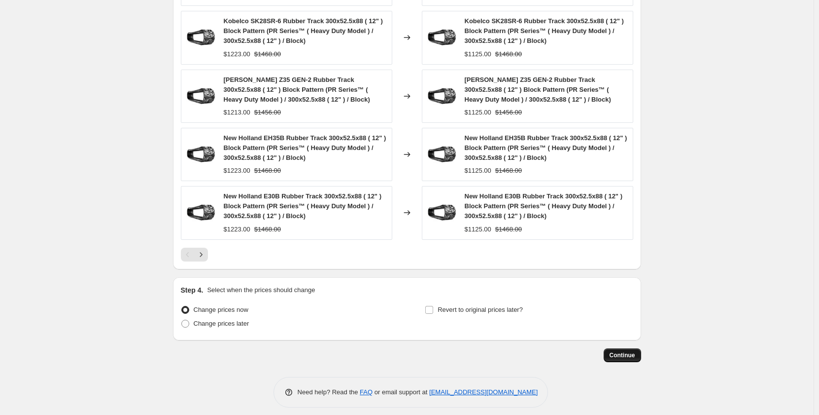
click at [626, 357] on span "Continue" at bounding box center [623, 355] width 26 height 8
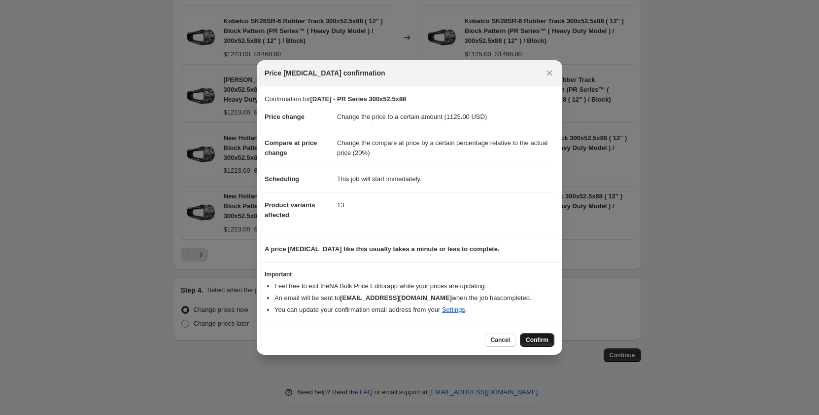
click at [544, 339] on span "Confirm" at bounding box center [537, 340] width 23 height 8
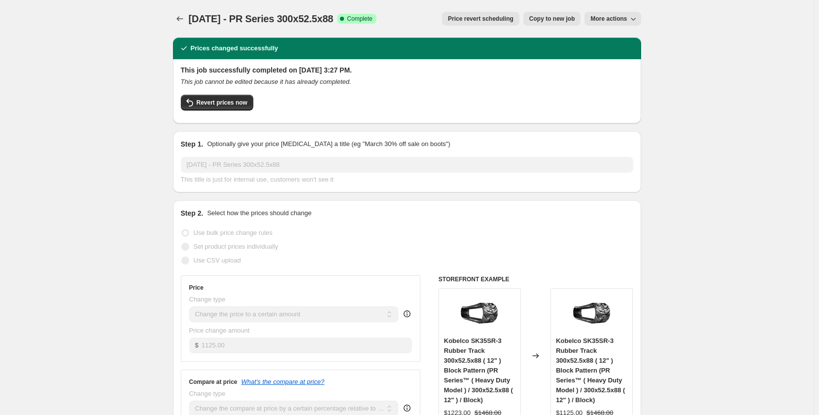
click at [546, 20] on span "Copy to new job" at bounding box center [553, 19] width 46 height 8
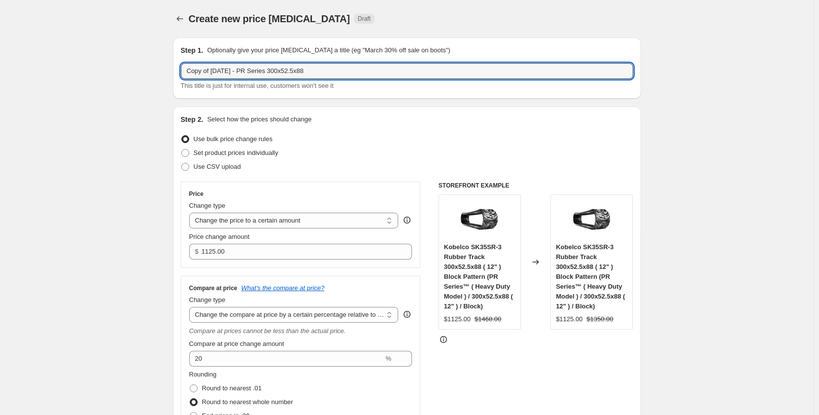
drag, startPoint x: 214, startPoint y: 72, endPoint x: 155, endPoint y: 75, distance: 59.2
click at [288, 72] on input "Sep 2025 - PR Series 300x52.5x88" at bounding box center [407, 71] width 453 height 16
drag, startPoint x: 310, startPoint y: 73, endPoint x: 297, endPoint y: 72, distance: 13.3
click at [297, 72] on input "Sep 2025 - PR Series 300x52.5Wx88" at bounding box center [407, 71] width 453 height 16
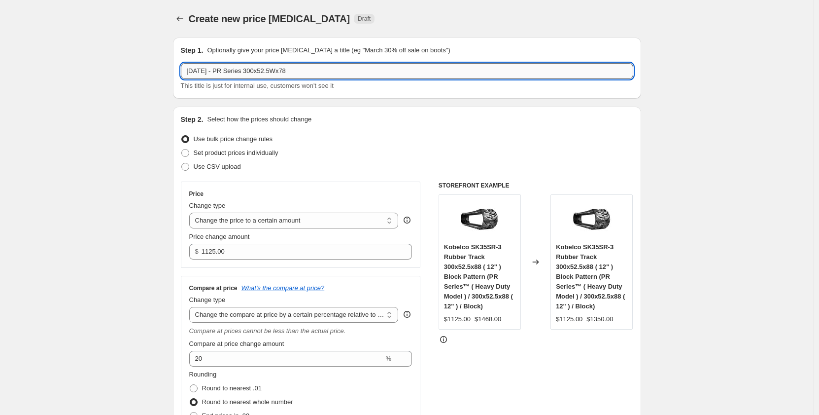
click at [232, 72] on input "Sep 2025 - PR Series 300x52.5Wx78" at bounding box center [407, 71] width 453 height 16
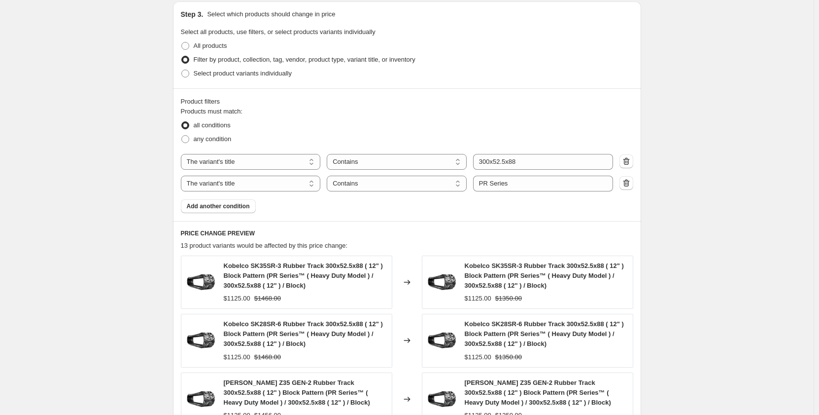
scroll to position [526, 0]
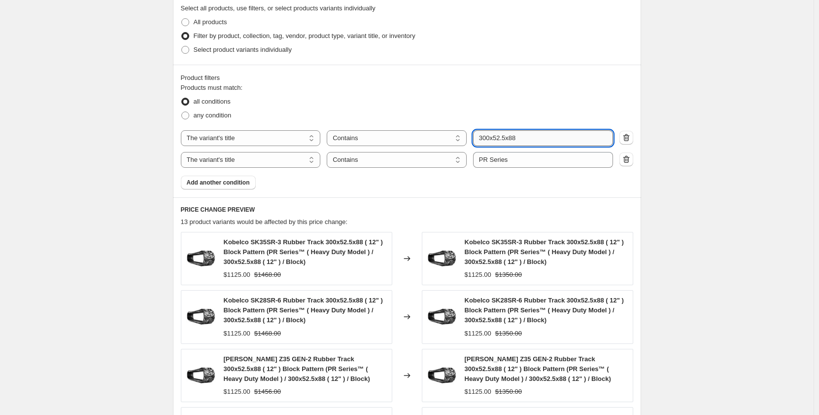
click at [513, 138] on input "300x52.5x88" at bounding box center [543, 138] width 140 height 16
click at [525, 138] on input "300x52.5Wx88" at bounding box center [543, 138] width 140 height 16
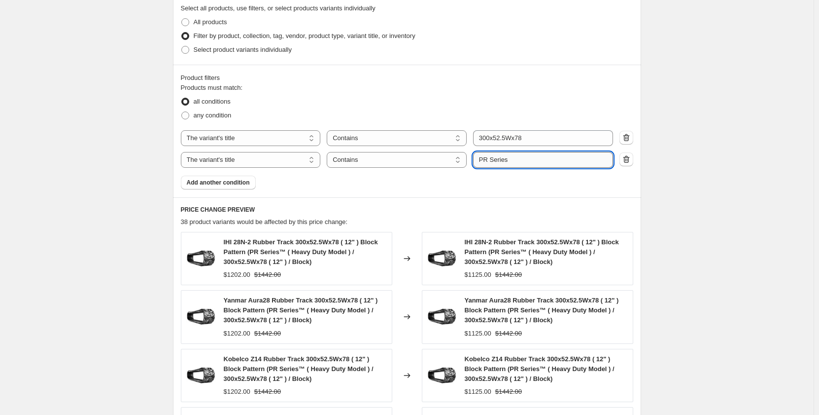
click at [487, 159] on input "PR Series" at bounding box center [543, 160] width 140 height 16
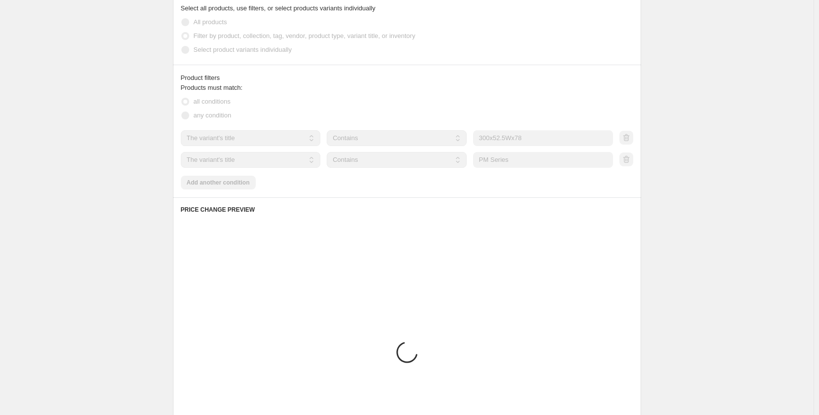
click at [129, 223] on div "Create new price change job. This page is ready Create new price change job Dra…" at bounding box center [407, 55] width 814 height 1162
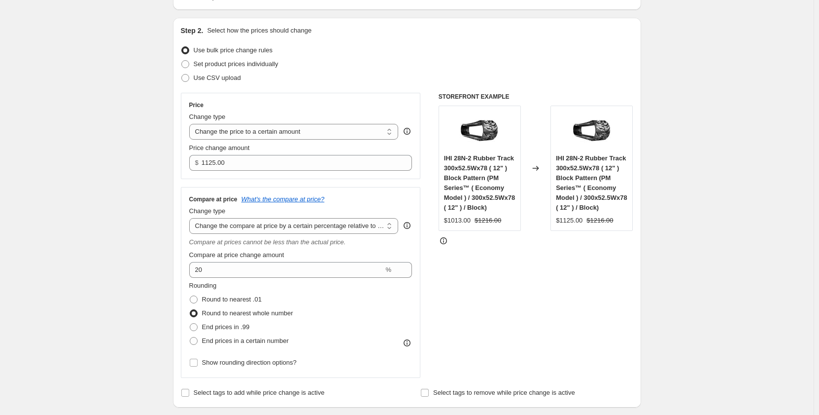
scroll to position [82, 0]
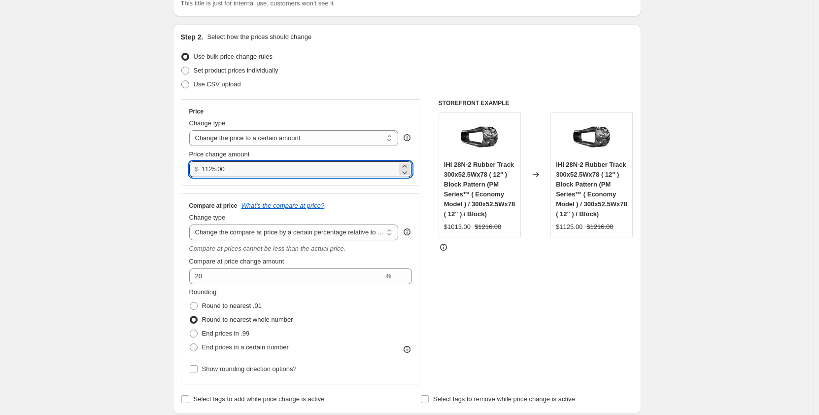
drag, startPoint x: 248, startPoint y: 169, endPoint x: 187, endPoint y: 169, distance: 60.2
click at [187, 169] on div "Price Change type Change the price to a certain amount Change the price by a ce…" at bounding box center [301, 142] width 240 height 86
click at [210, 172] on input "905.00" at bounding box center [300, 169] width 196 height 16
click at [211, 172] on input "905.00" at bounding box center [300, 169] width 196 height 16
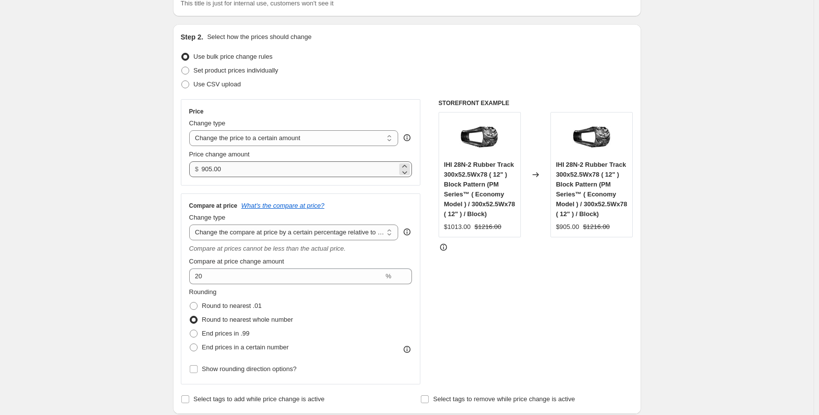
drag, startPoint x: 202, startPoint y: 169, endPoint x: 215, endPoint y: 170, distance: 12.8
click at [215, 170] on div "$ 905.00" at bounding box center [300, 169] width 223 height 16
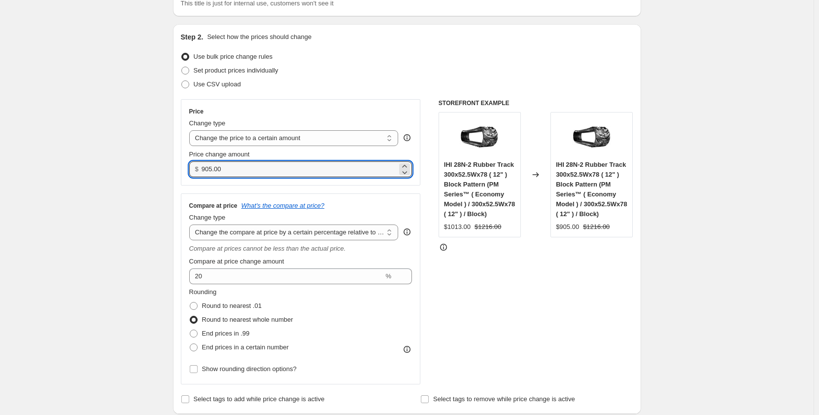
drag, startPoint x: 216, startPoint y: 170, endPoint x: 202, endPoint y: 172, distance: 14.4
click at [202, 172] on div "$ 905.00" at bounding box center [300, 169] width 223 height 16
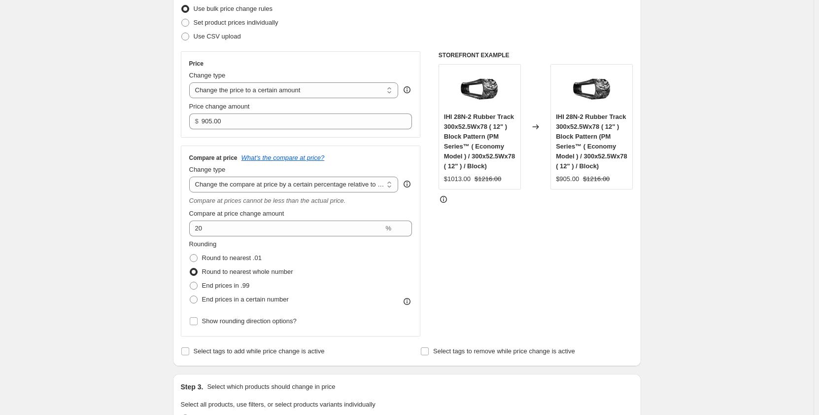
scroll to position [148, 0]
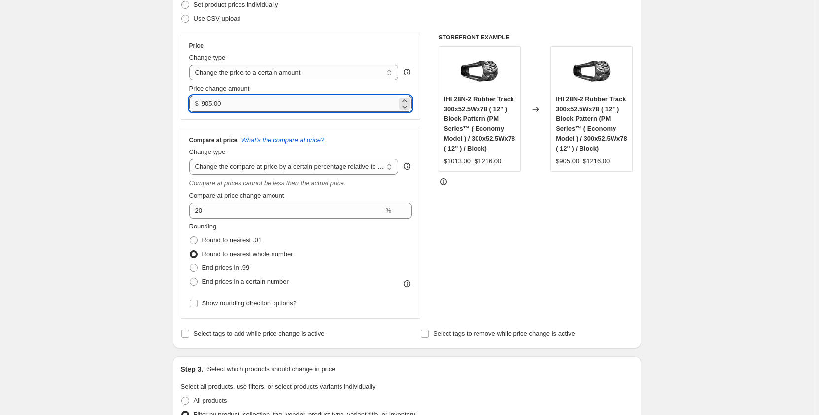
click at [210, 105] on input "905.00" at bounding box center [300, 104] width 196 height 16
click at [211, 106] on input "905.00" at bounding box center [300, 104] width 196 height 16
click at [209, 106] on input "905.00" at bounding box center [300, 104] width 196 height 16
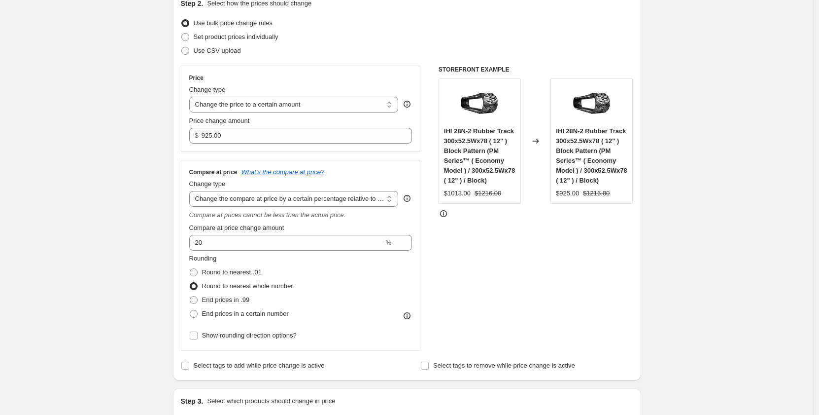
scroll to position [115, 0]
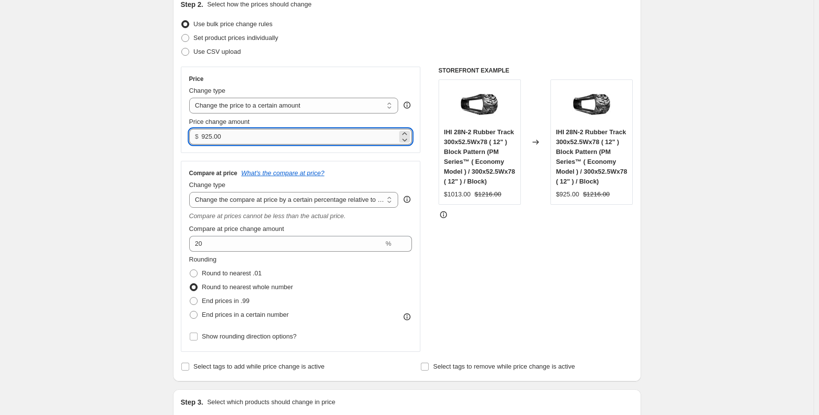
drag, startPoint x: 205, startPoint y: 136, endPoint x: 215, endPoint y: 138, distance: 10.0
click at [215, 138] on input "925.00" at bounding box center [300, 137] width 196 height 16
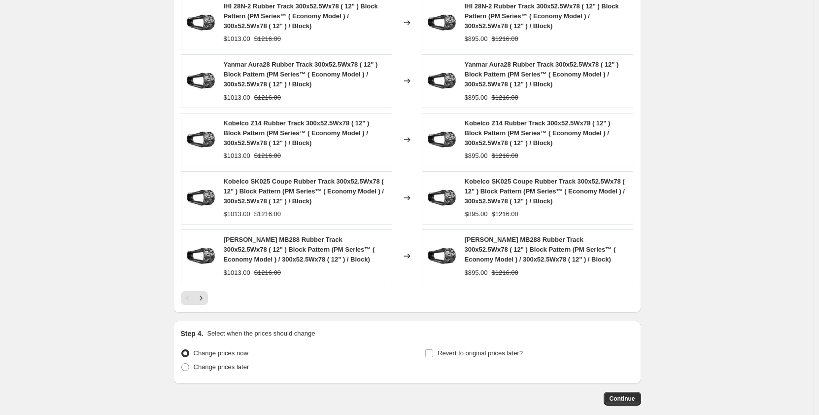
scroll to position [813, 0]
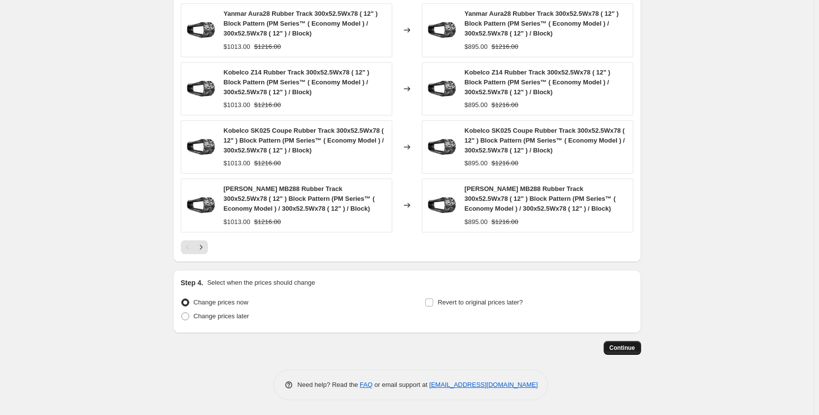
click at [626, 352] on button "Continue" at bounding box center [622, 348] width 37 height 14
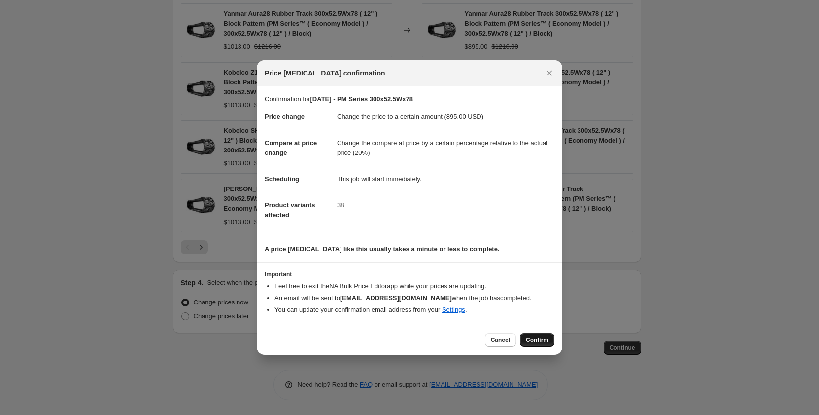
click at [535, 342] on span "Confirm" at bounding box center [537, 340] width 23 height 8
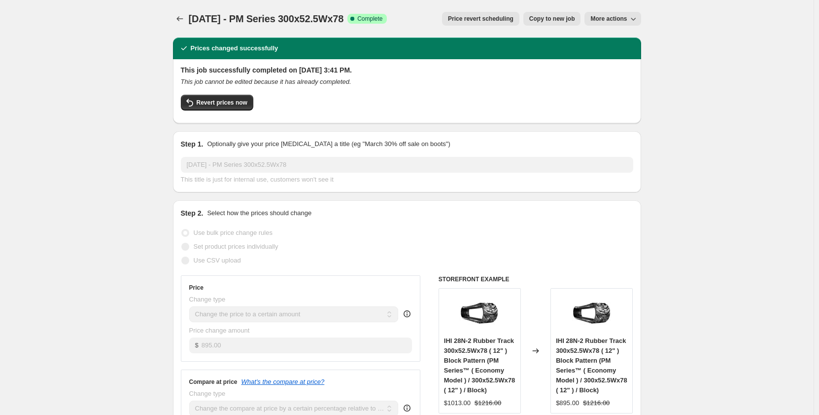
click at [548, 20] on span "Copy to new job" at bounding box center [553, 19] width 46 height 8
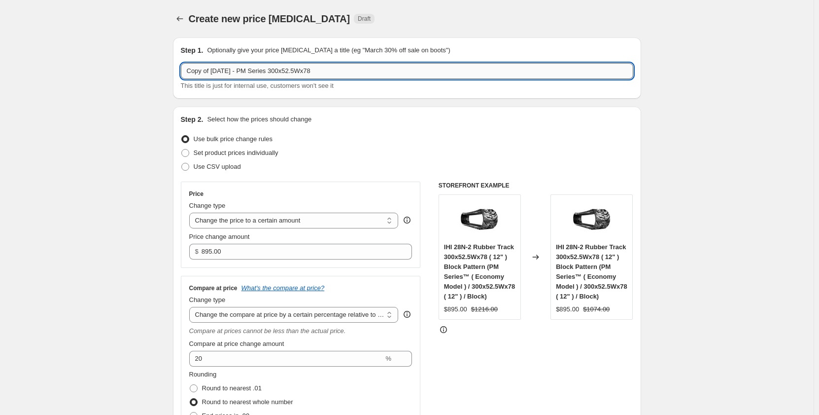
click at [256, 72] on input "Copy of Sep 2025 - PM Series 300x52.5Wx78" at bounding box center [407, 71] width 453 height 16
drag, startPoint x: 215, startPoint y: 71, endPoint x: 175, endPoint y: 76, distance: 40.2
click at [175, 76] on div "Step 1. Optionally give your price change job a title (eg "March 30% off sale o…" at bounding box center [407, 67] width 468 height 61
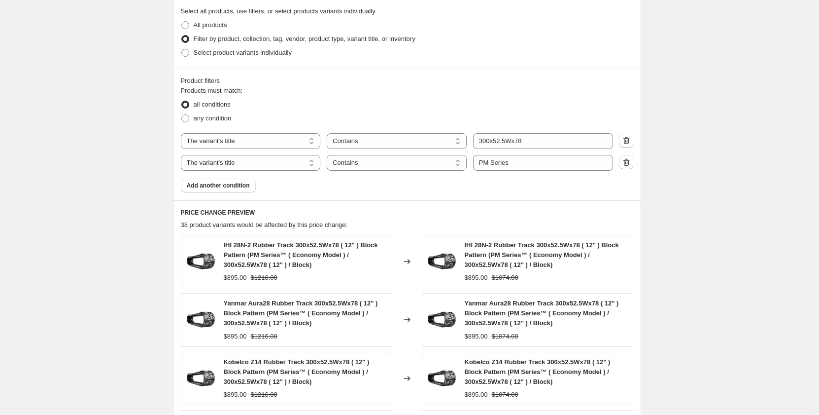
scroll to position [559, 0]
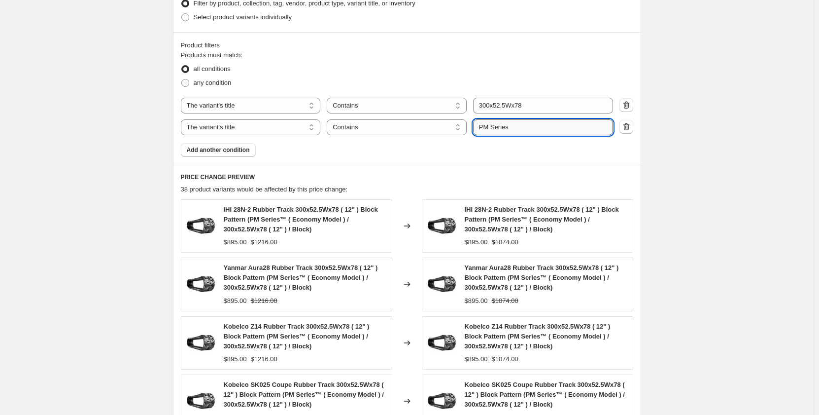
click at [490, 128] on input "PM Series" at bounding box center [543, 127] width 140 height 16
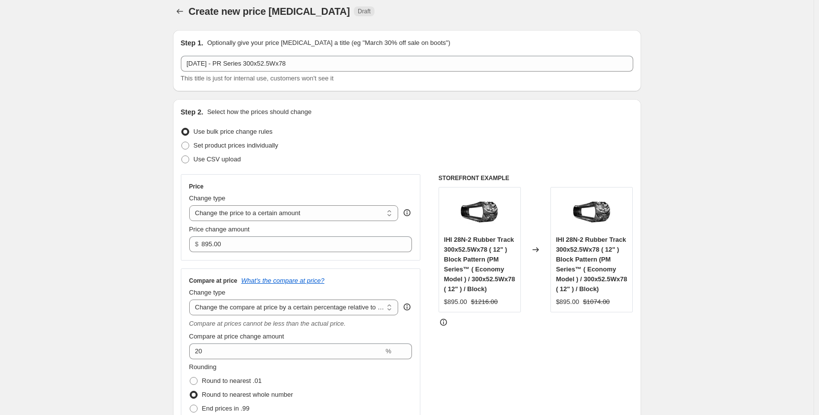
scroll to position [0, 0]
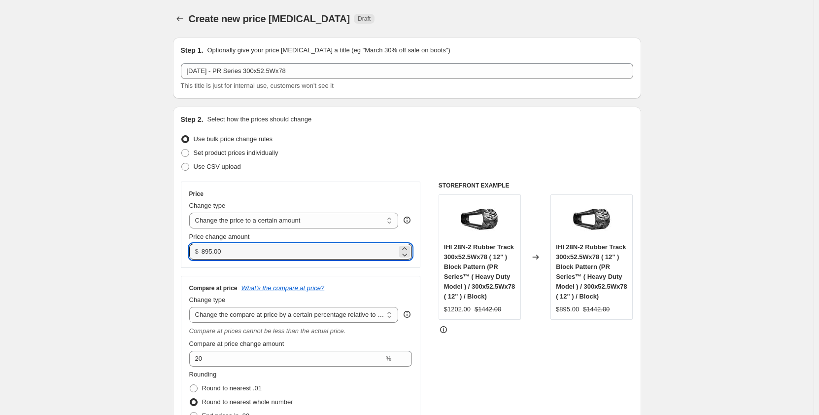
drag, startPoint x: 242, startPoint y: 254, endPoint x: 201, endPoint y: 254, distance: 40.9
click at [201, 254] on div "$ 895.00" at bounding box center [300, 252] width 223 height 16
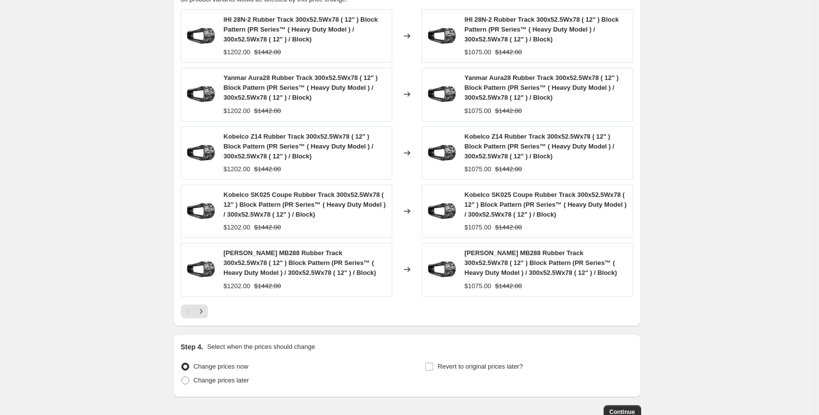
scroll to position [756, 0]
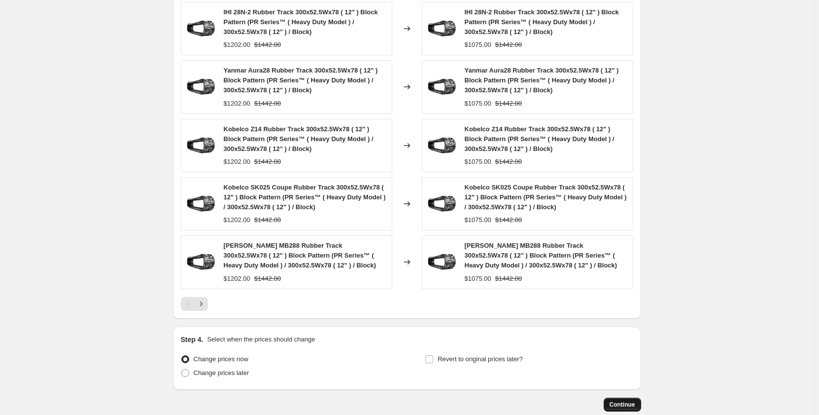
click at [618, 404] on span "Continue" at bounding box center [623, 404] width 26 height 8
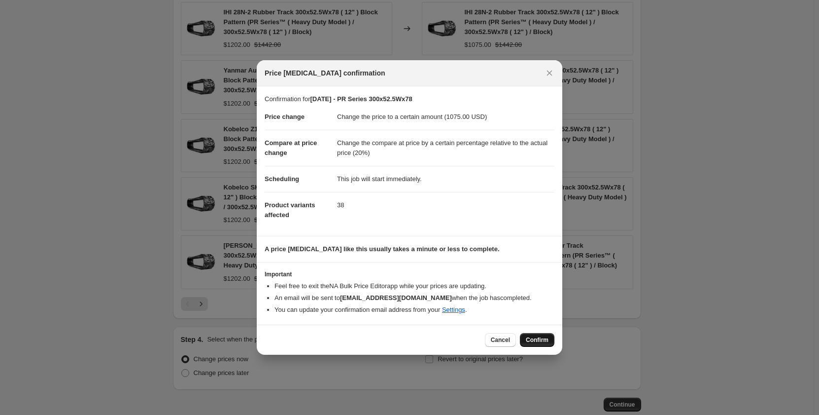
click at [542, 343] on span "Confirm" at bounding box center [537, 340] width 23 height 8
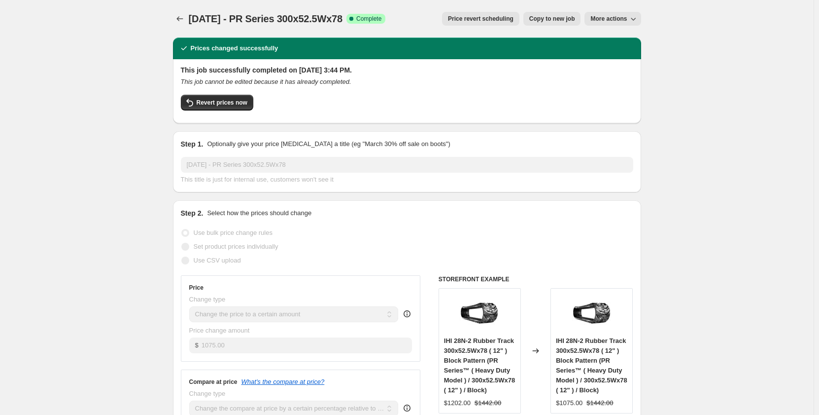
click at [538, 19] on span "Copy to new job" at bounding box center [553, 19] width 46 height 8
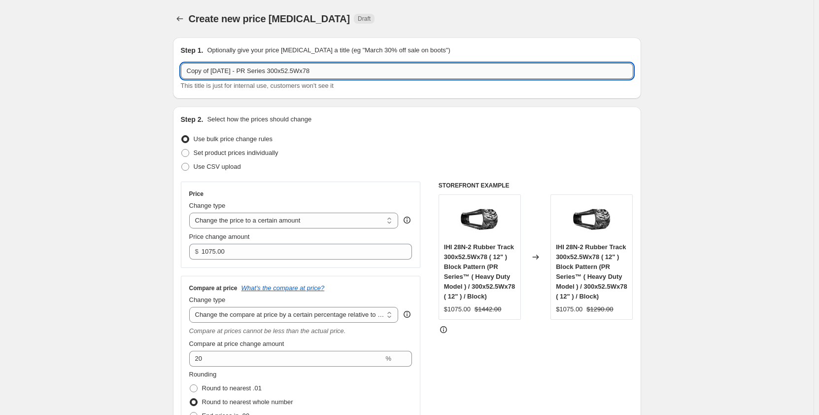
click at [318, 74] on input "Copy of Sep 2025 - PR Series 300x52.5Wx78" at bounding box center [407, 71] width 453 height 16
click at [327, 70] on input "Copy of Sep 2025 - PR Series 300x52.5x78" at bounding box center [407, 71] width 453 height 16
drag, startPoint x: 215, startPoint y: 73, endPoint x: 150, endPoint y: 76, distance: 65.2
click at [289, 71] on input "Sep 2025 - PR Series 300x52.5x" at bounding box center [407, 71] width 453 height 16
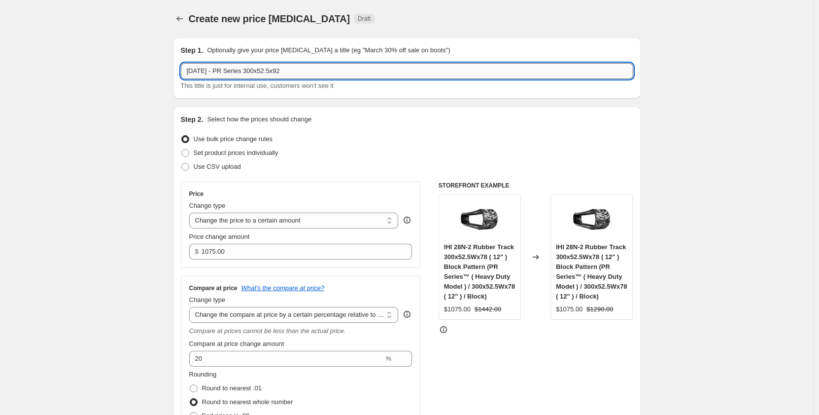
click at [233, 72] on input "Sep 2025 - PR Series 300x52.5x92" at bounding box center [407, 71] width 453 height 16
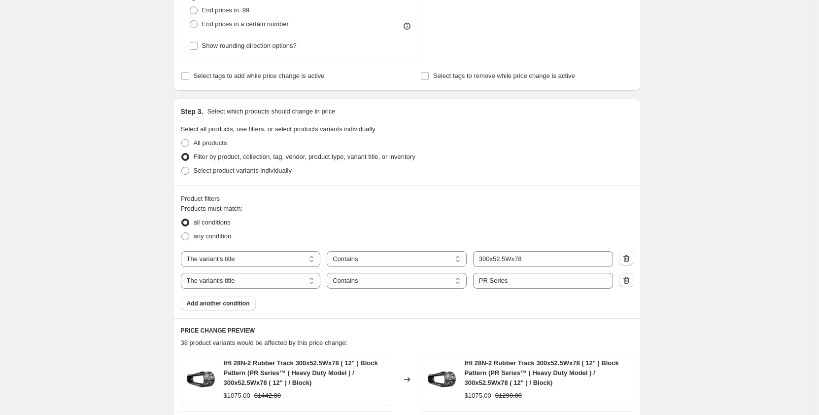
scroll to position [411, 0]
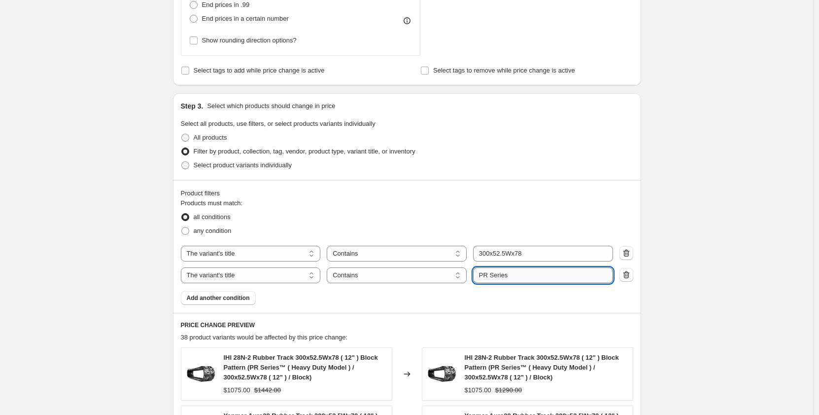
click at [487, 275] on input "PR Series" at bounding box center [543, 275] width 140 height 16
click at [147, 282] on div "Create new price change job. This page is ready Create new price change job Dra…" at bounding box center [407, 202] width 814 height 1227
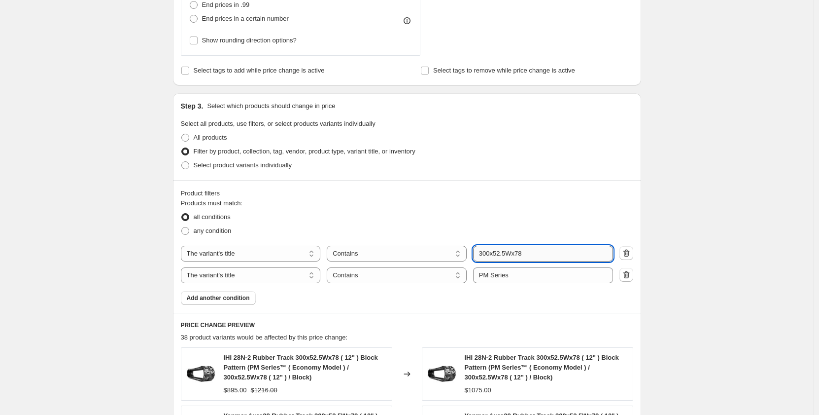
click at [518, 255] on input "300x52.5Wx78" at bounding box center [543, 254] width 140 height 16
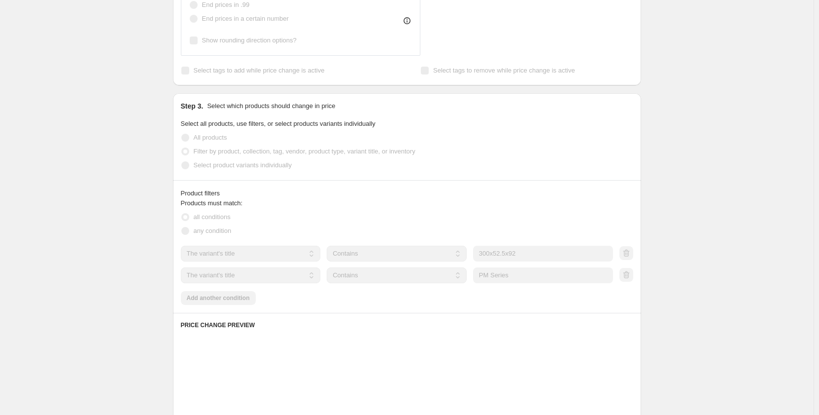
click at [126, 297] on div "Create new price change job. This page is ready Create new price change job Dra…" at bounding box center [407, 170] width 814 height 1162
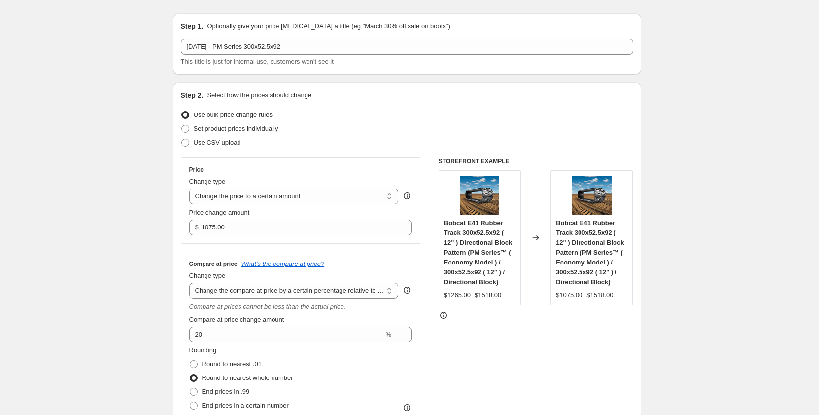
scroll to position [16, 0]
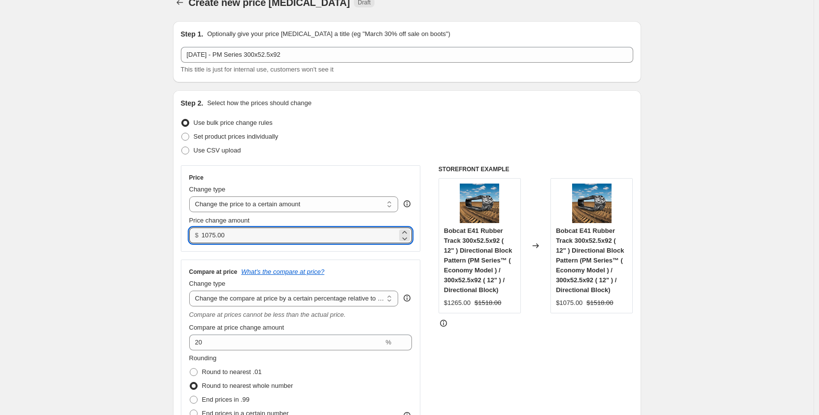
drag, startPoint x: 254, startPoint y: 236, endPoint x: 201, endPoint y: 243, distance: 53.7
click at [201, 243] on div "Price Change type Change the price to a certain amount Change the price by a ce…" at bounding box center [301, 208] width 240 height 86
click at [246, 238] on input "1075.00" at bounding box center [300, 235] width 196 height 16
drag, startPoint x: 246, startPoint y: 238, endPoint x: 199, endPoint y: 241, distance: 46.9
click at [199, 241] on div "$ 1075.00" at bounding box center [300, 235] width 223 height 16
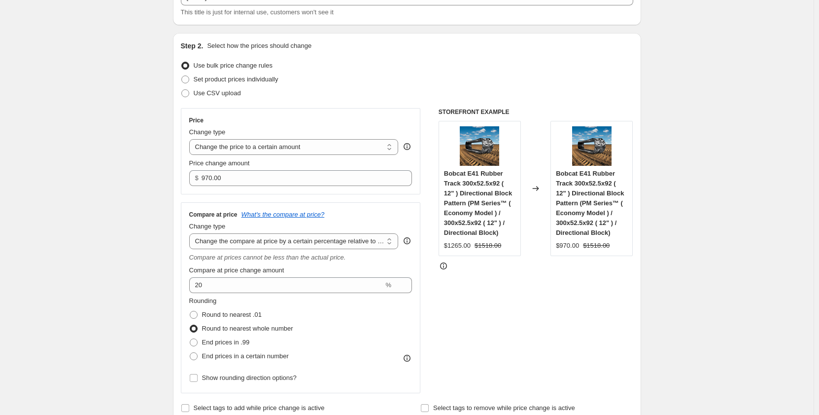
scroll to position [66, 0]
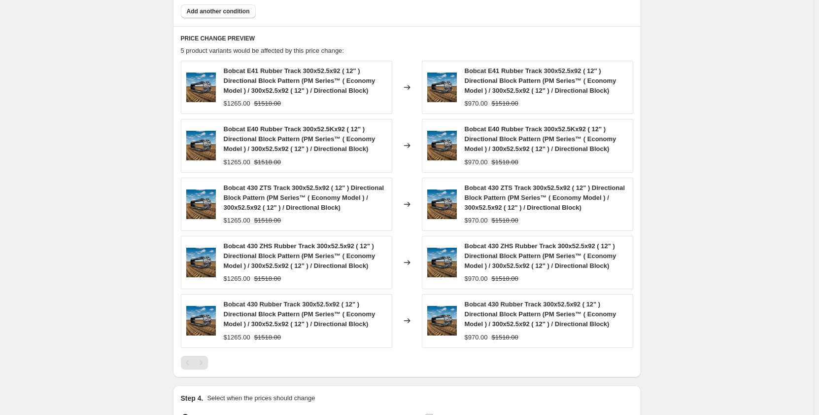
scroll to position [813, 0]
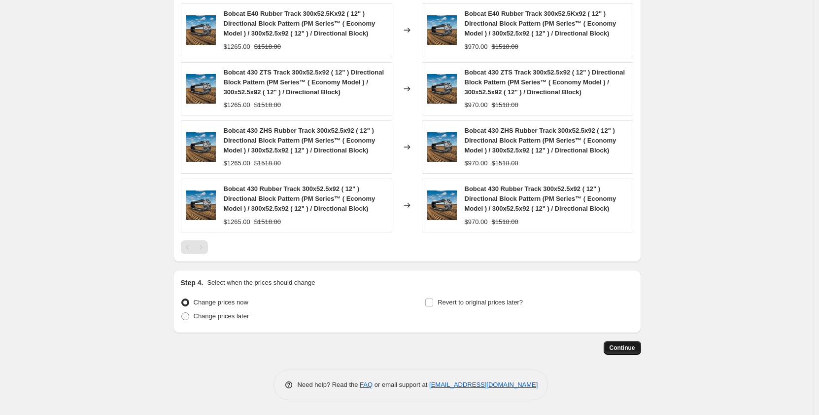
click at [618, 346] on span "Continue" at bounding box center [623, 348] width 26 height 8
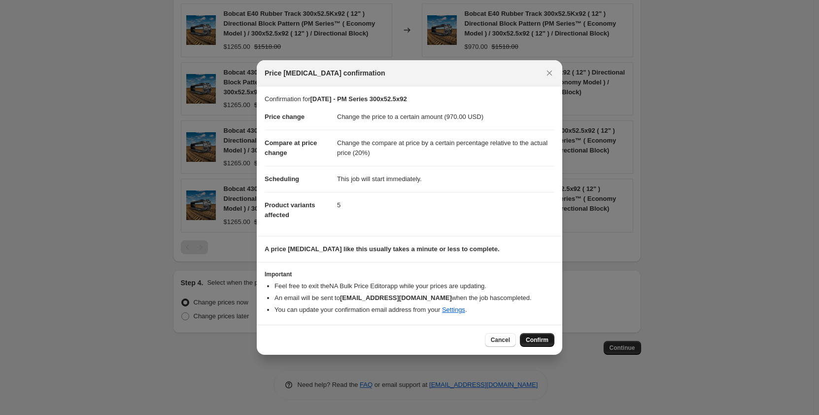
click at [530, 341] on span "Confirm" at bounding box center [537, 340] width 23 height 8
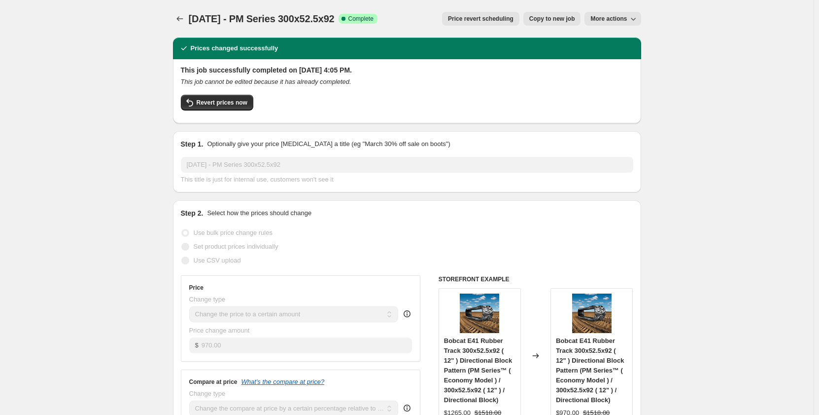
click at [549, 20] on span "Copy to new job" at bounding box center [553, 19] width 46 height 8
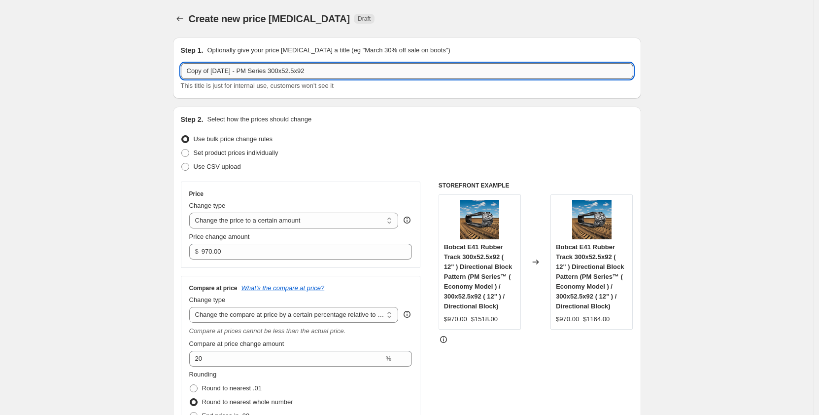
click at [258, 71] on input "Copy of Sep 2025 - PM Series 300x52.5x92" at bounding box center [407, 71] width 453 height 16
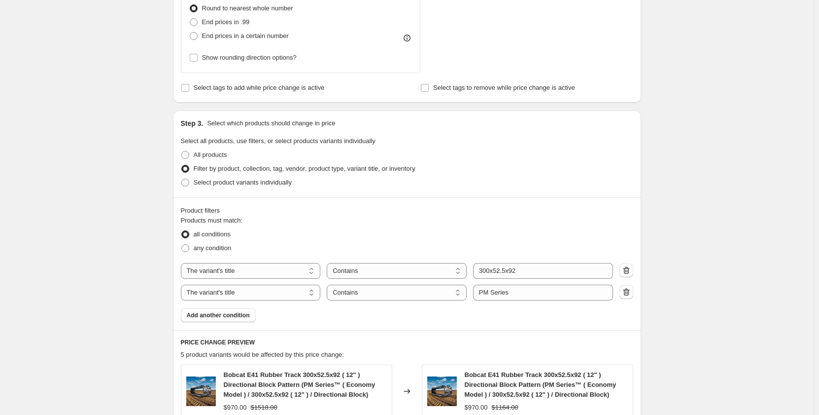
scroll to position [460, 0]
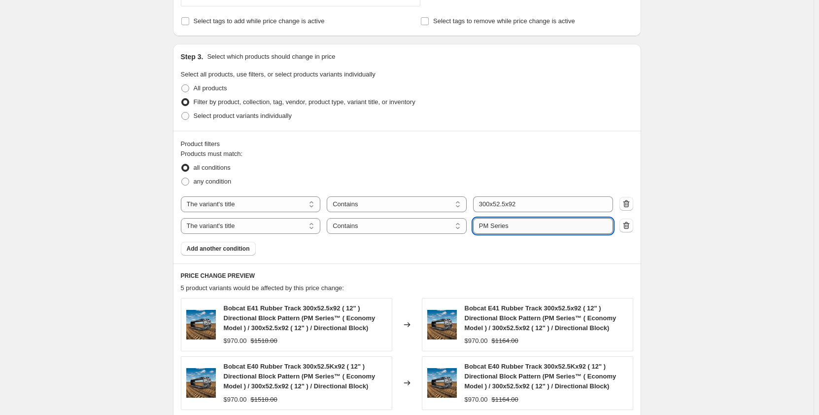
click at [490, 228] on input "PM Series" at bounding box center [543, 226] width 140 height 16
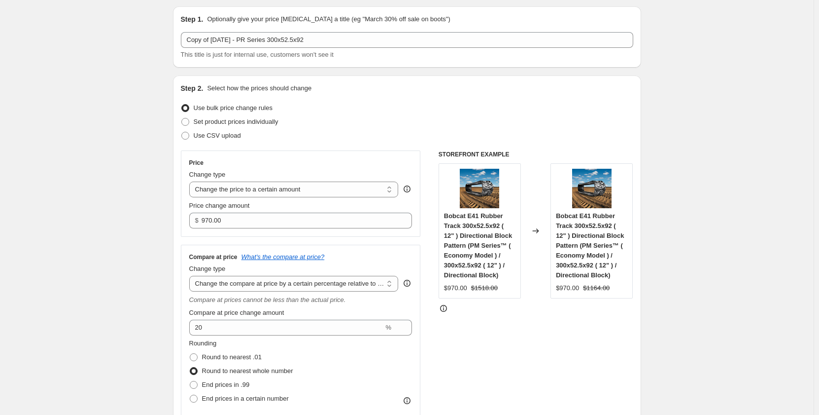
scroll to position [0, 0]
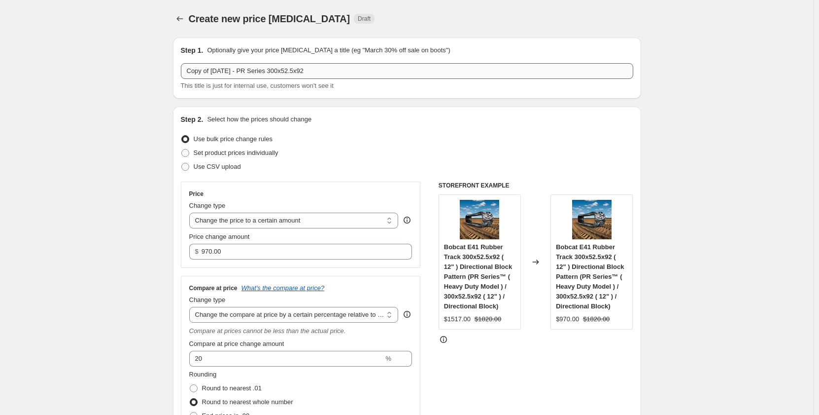
drag, startPoint x: 214, startPoint y: 70, endPoint x: 185, endPoint y: 74, distance: 29.8
click at [185, 74] on input "Copy of Sep 2025 - PR Series 300x52.5x92" at bounding box center [407, 71] width 453 height 16
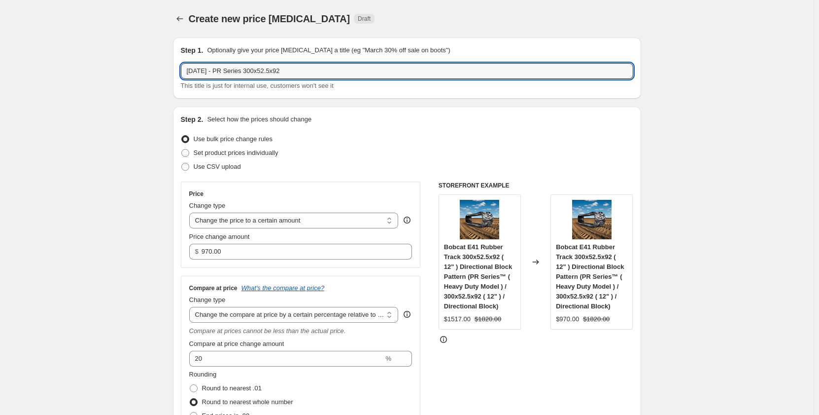
click at [387, 136] on div "Use bulk price change rules" at bounding box center [407, 139] width 453 height 14
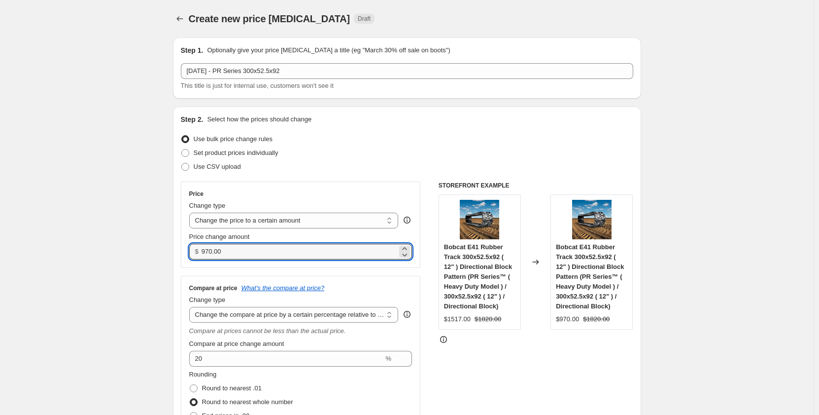
drag, startPoint x: 270, startPoint y: 253, endPoint x: 181, endPoint y: 257, distance: 88.8
click at [181, 256] on div "Step 2. Select how the prices should change Use bulk price change rules Set pro…" at bounding box center [407, 302] width 468 height 390
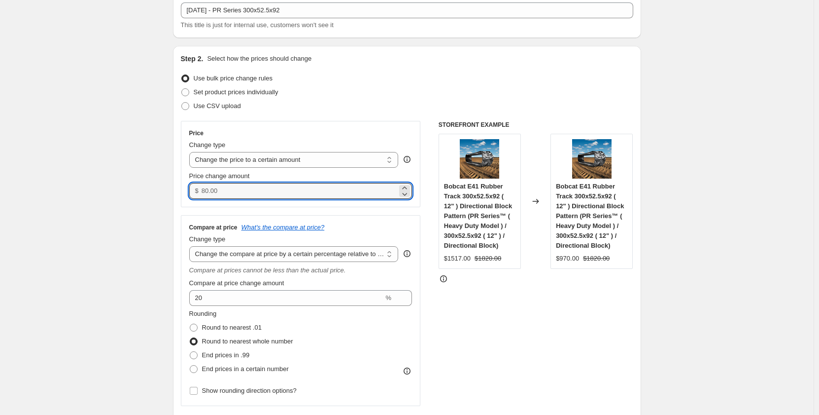
scroll to position [49, 0]
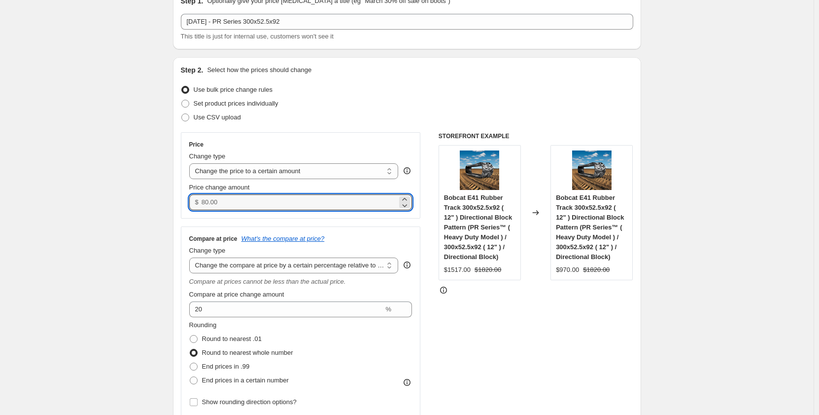
drag, startPoint x: 223, startPoint y: 206, endPoint x: 198, endPoint y: 206, distance: 25.1
click at [198, 206] on div "$" at bounding box center [300, 202] width 223 height 16
drag, startPoint x: 220, startPoint y: 202, endPoint x: 204, endPoint y: 204, distance: 16.3
click at [204, 204] on div "$" at bounding box center [300, 202] width 223 height 16
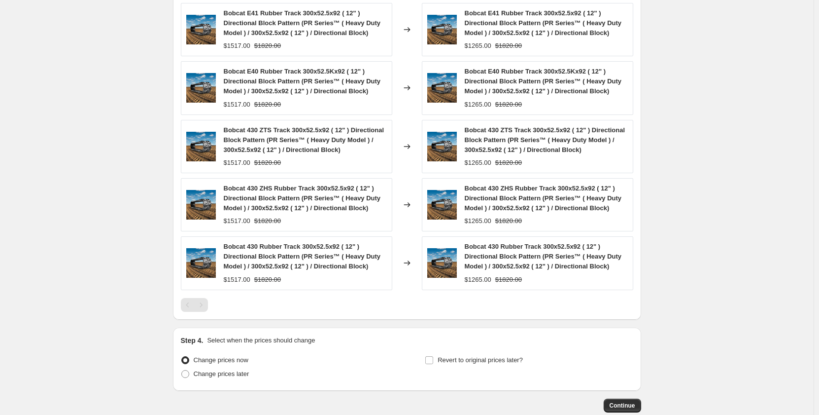
scroll to position [813, 0]
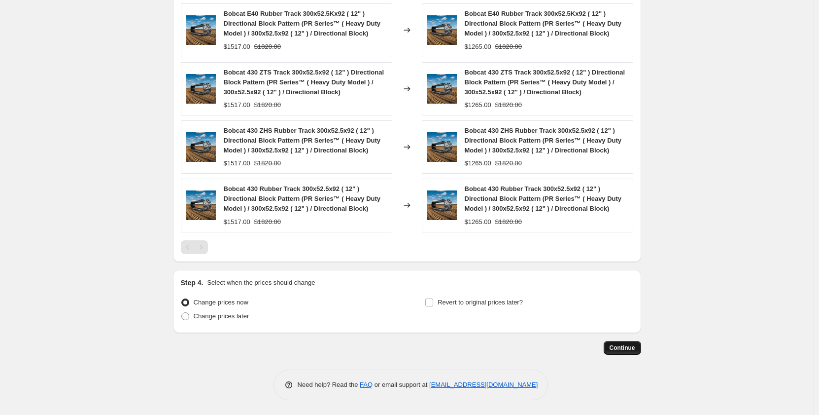
click at [620, 346] on span "Continue" at bounding box center [623, 348] width 26 height 8
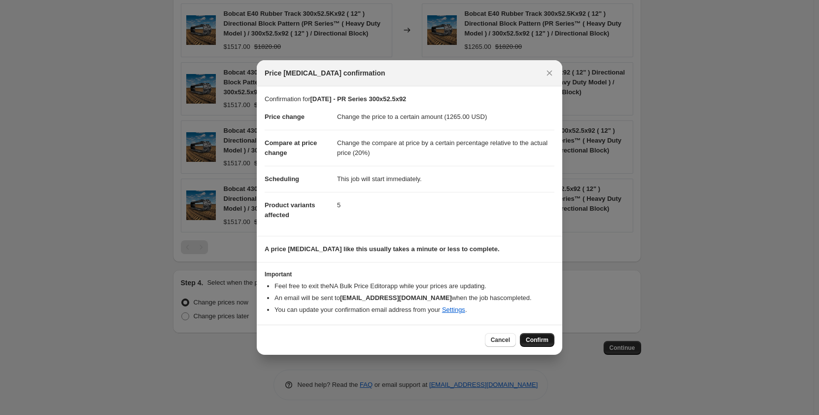
click at [536, 342] on span "Confirm" at bounding box center [537, 340] width 23 height 8
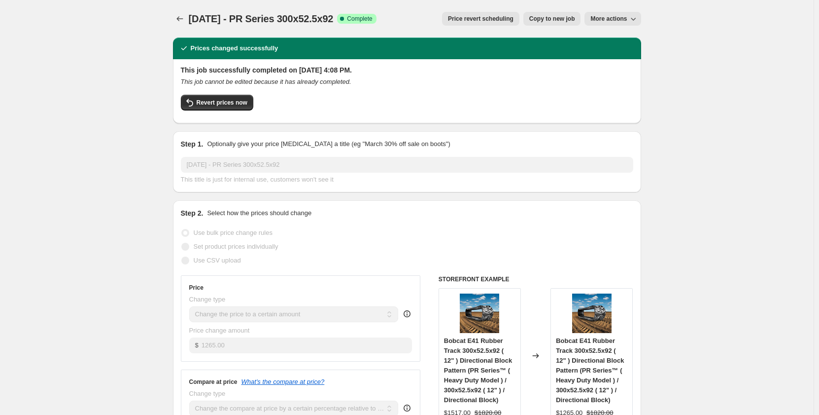
click at [181, 17] on icon "Price change jobs" at bounding box center [180, 19] width 10 height 10
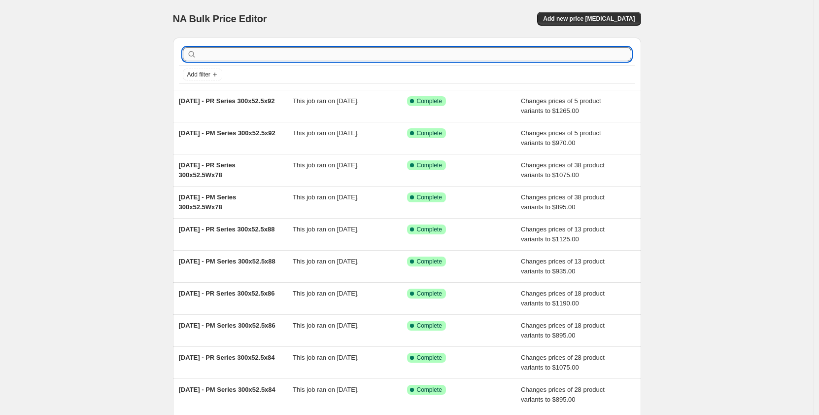
click at [246, 56] on input "text" at bounding box center [415, 54] width 433 height 14
